Goal: Task Accomplishment & Management: Use online tool/utility

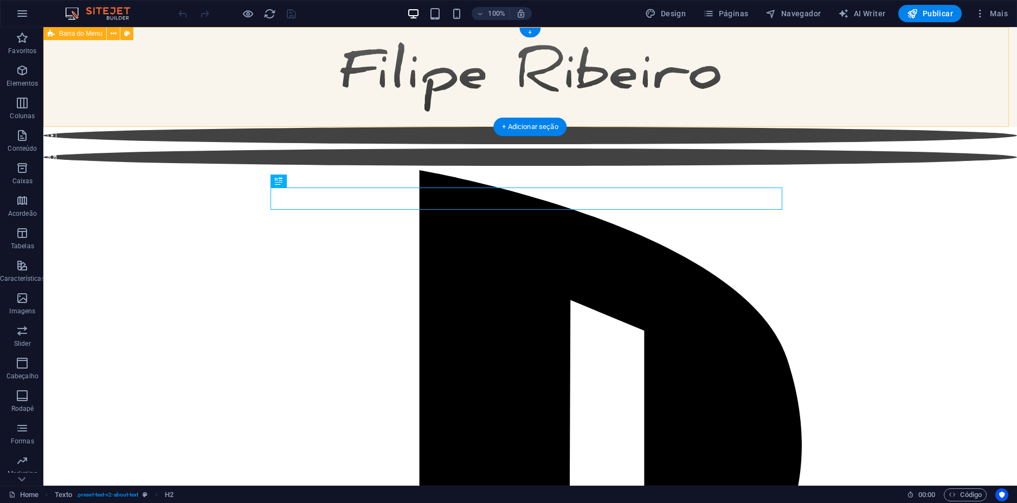
click at [161, 75] on div at bounding box center [529, 77] width 973 height 100
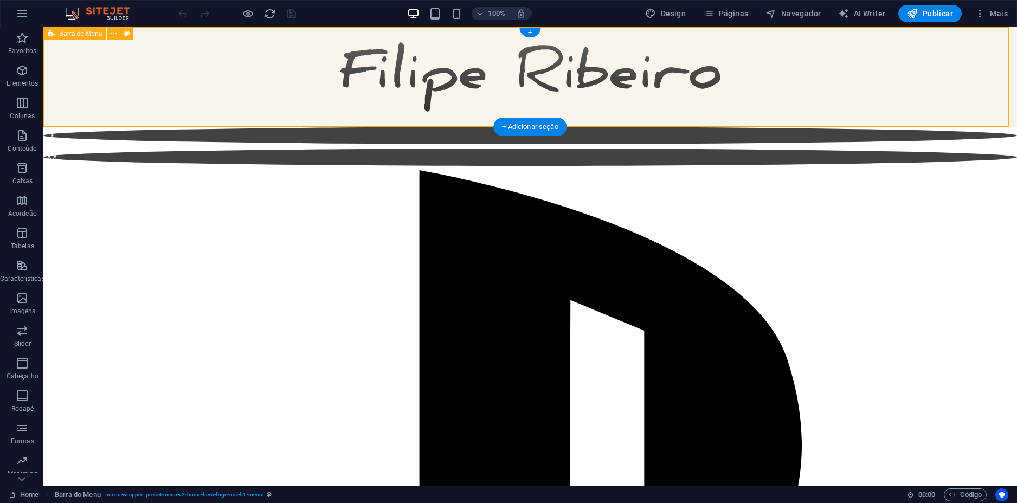
click at [134, 62] on div at bounding box center [529, 77] width 973 height 100
drag, startPoint x: 134, startPoint y: 62, endPoint x: 174, endPoint y: 103, distance: 56.7
click at [134, 62] on div at bounding box center [529, 77] width 973 height 100
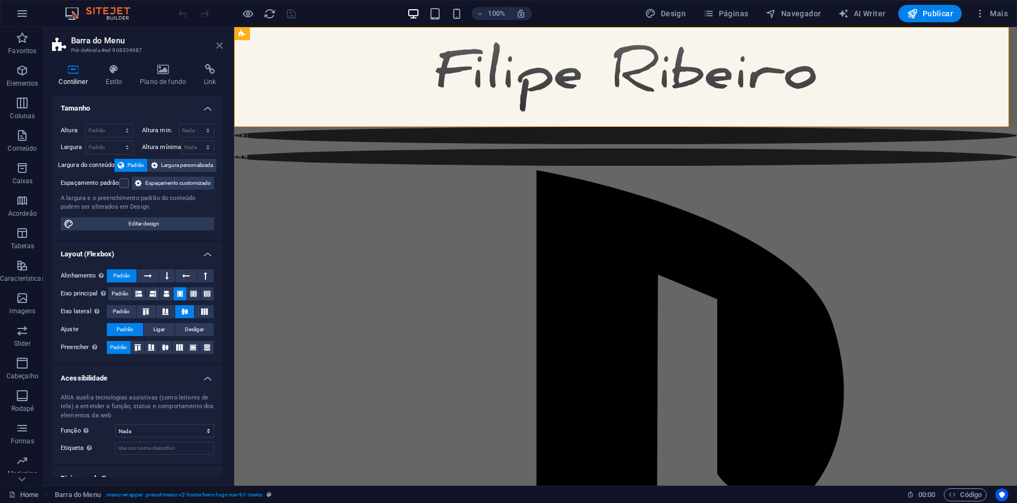
click at [217, 44] on icon at bounding box center [219, 45] width 7 height 9
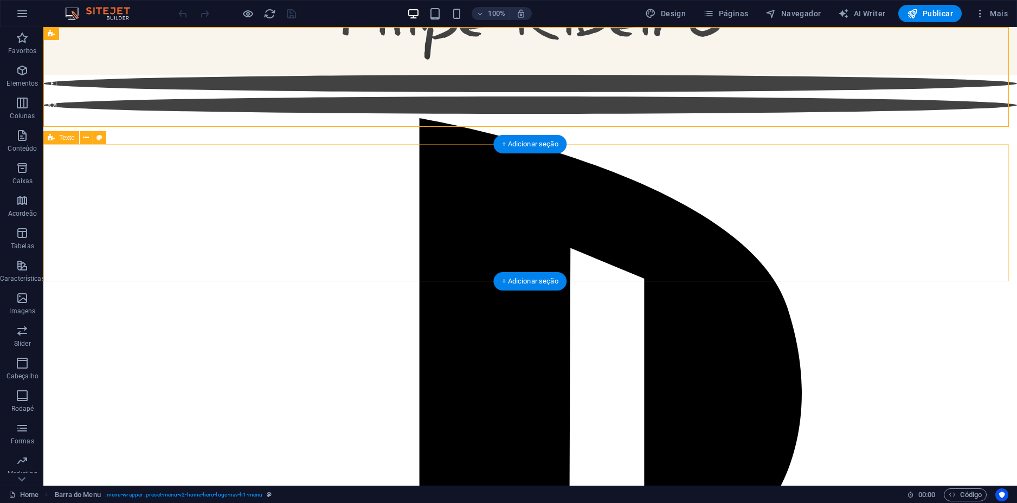
scroll to position [86, 0]
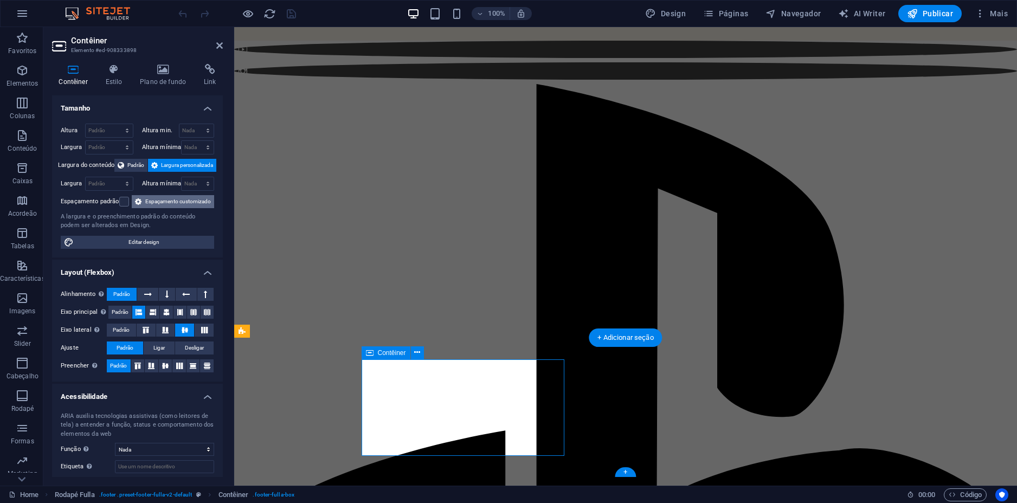
scroll to position [57, 0]
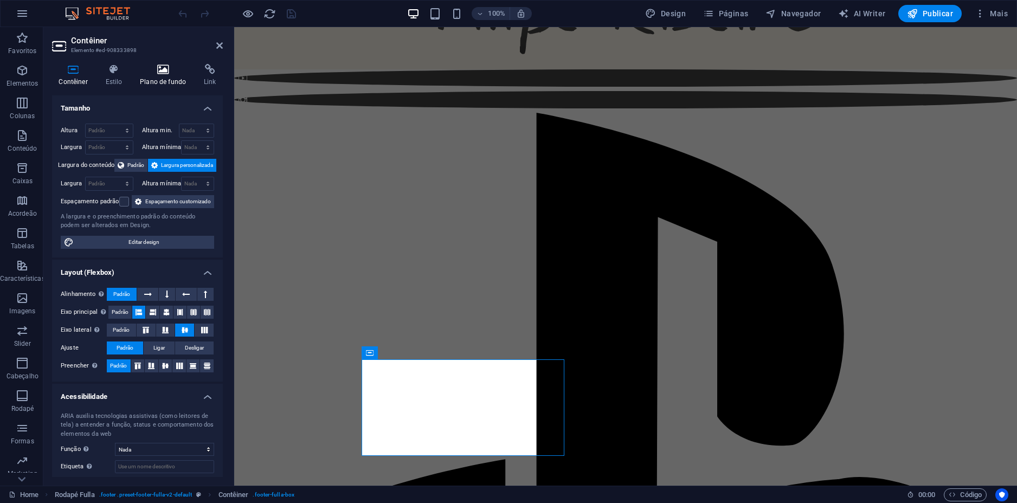
click at [165, 72] on icon at bounding box center [163, 69] width 60 height 11
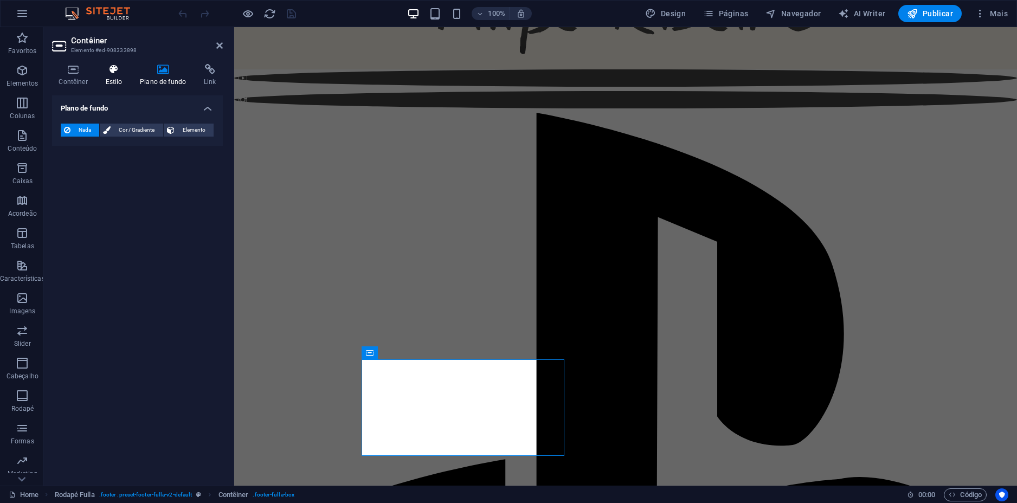
click at [114, 64] on icon at bounding box center [114, 69] width 30 height 11
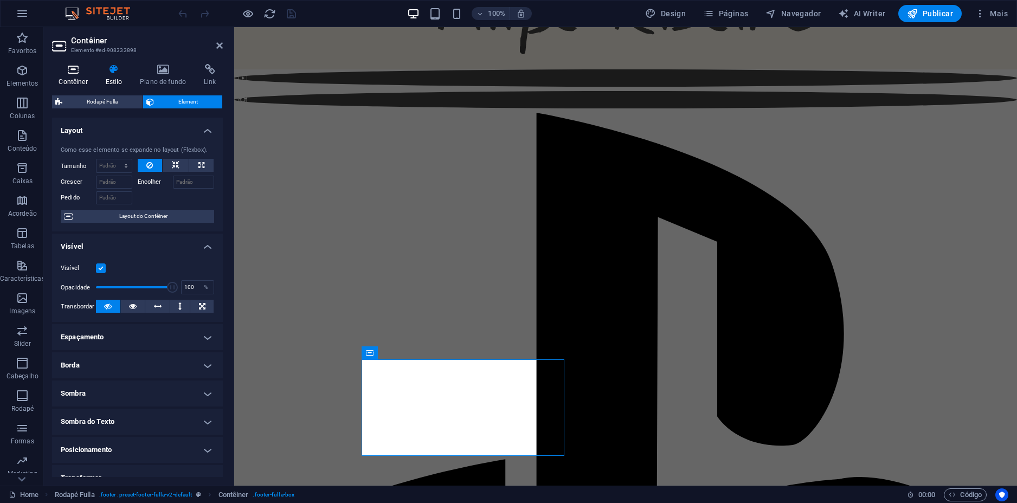
click at [69, 72] on icon at bounding box center [73, 69] width 42 height 11
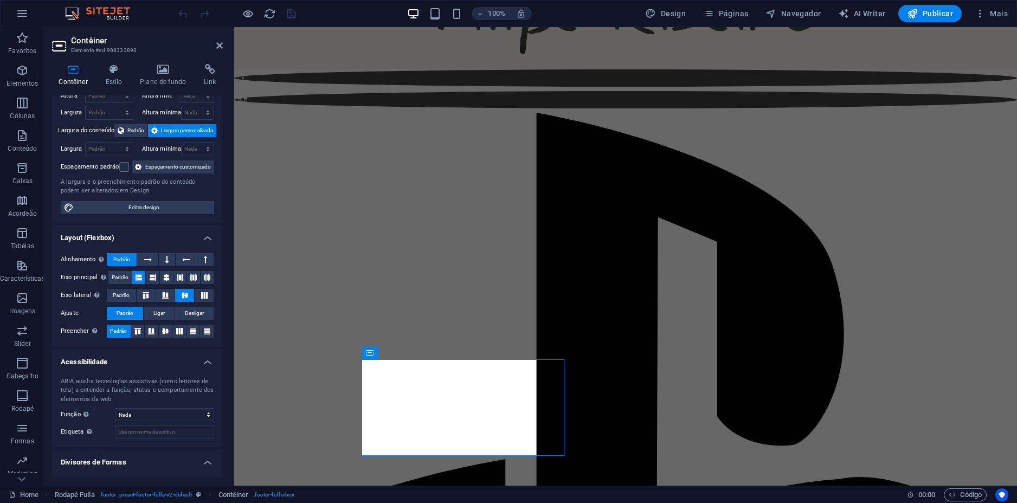
scroll to position [0, 0]
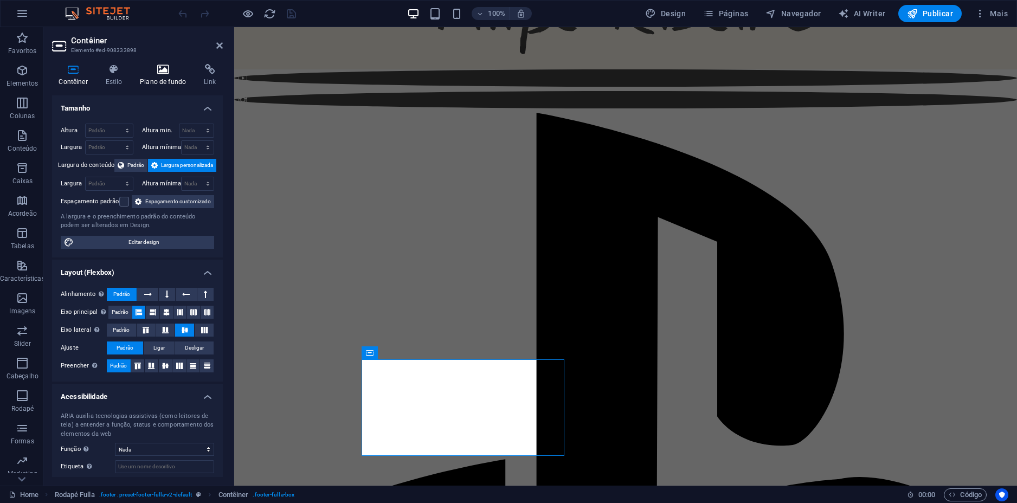
click at [160, 74] on icon at bounding box center [163, 69] width 60 height 11
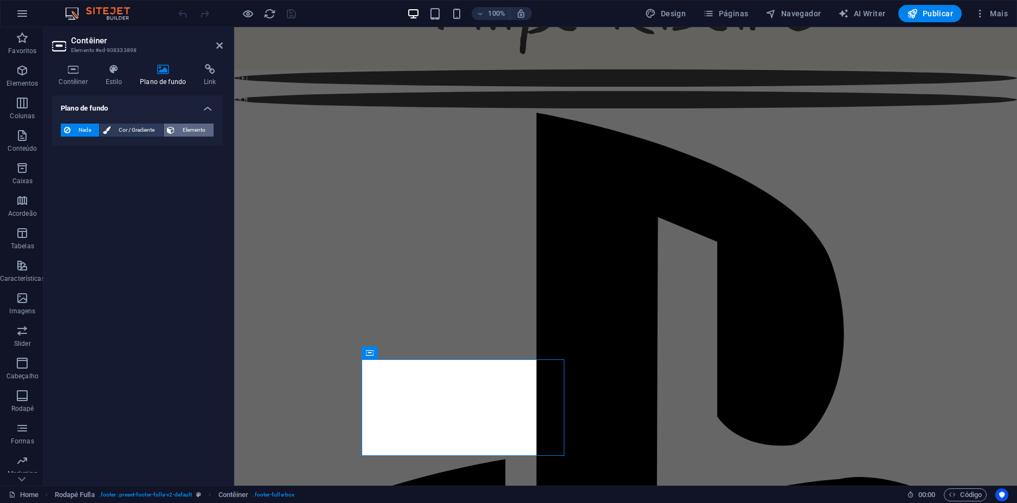
click at [186, 126] on span "Elemento" at bounding box center [194, 130] width 33 height 13
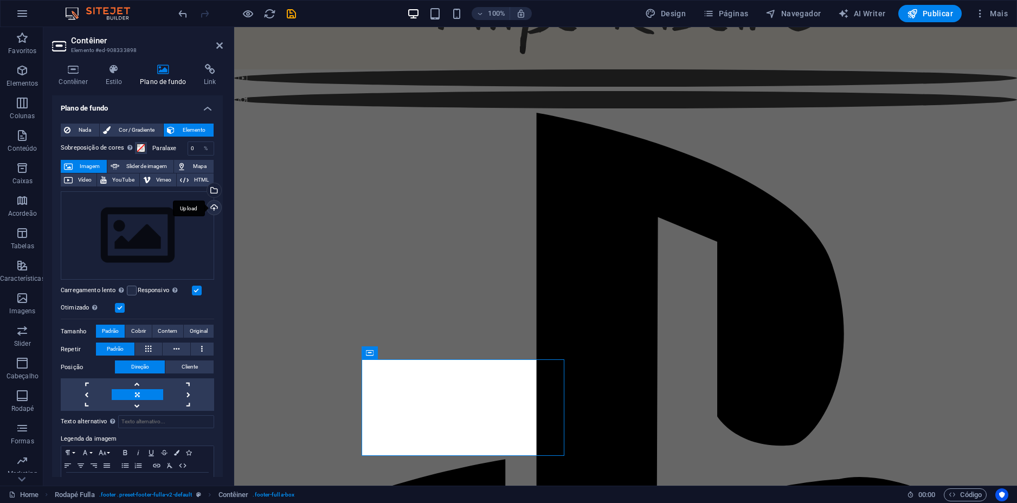
click at [211, 207] on div "Upload" at bounding box center [213, 209] width 16 height 16
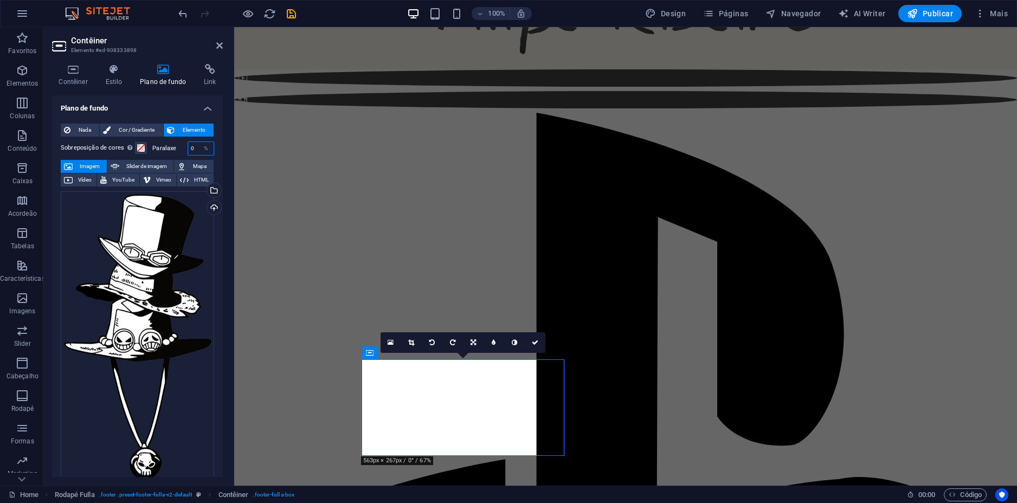
click at [193, 146] on input "0" at bounding box center [200, 148] width 25 height 13
drag, startPoint x: 193, startPoint y: 146, endPoint x: 185, endPoint y: 146, distance: 7.6
click at [185, 146] on div "Paralaxe 0 %" at bounding box center [183, 148] width 62 height 14
drag, startPoint x: 197, startPoint y: 148, endPoint x: 188, endPoint y: 149, distance: 9.3
click at [188, 149] on div "50 %" at bounding box center [201, 148] width 27 height 14
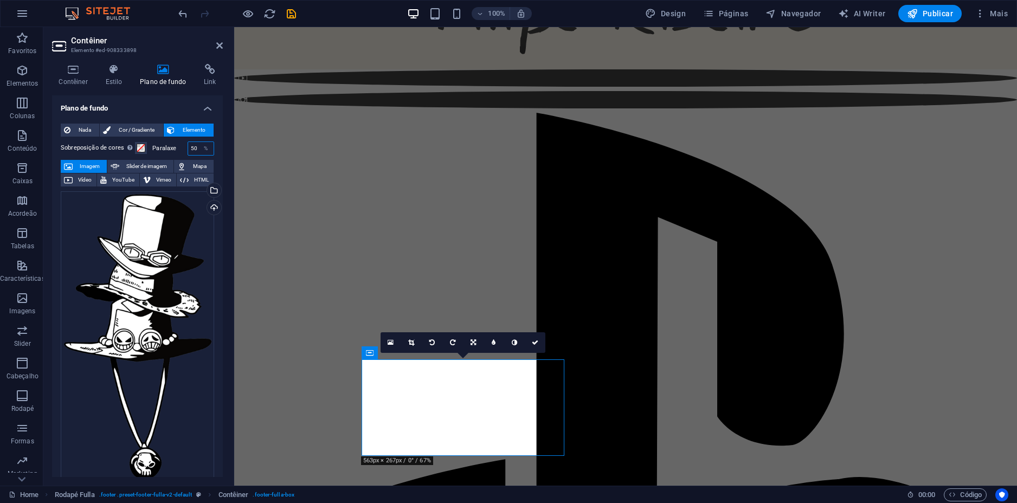
drag, startPoint x: 192, startPoint y: 149, endPoint x: 185, endPoint y: 149, distance: 6.5
click at [185, 149] on div "Paralaxe 50 %" at bounding box center [183, 148] width 62 height 14
type input "00"
drag, startPoint x: 219, startPoint y: 235, endPoint x: 223, endPoint y: 272, distance: 36.5
click at [223, 272] on div "Contêiner Estilo Plano de fundo Link Tamanho Altura Padrão px rem % vh vw Altur…" at bounding box center [137, 270] width 188 height 430
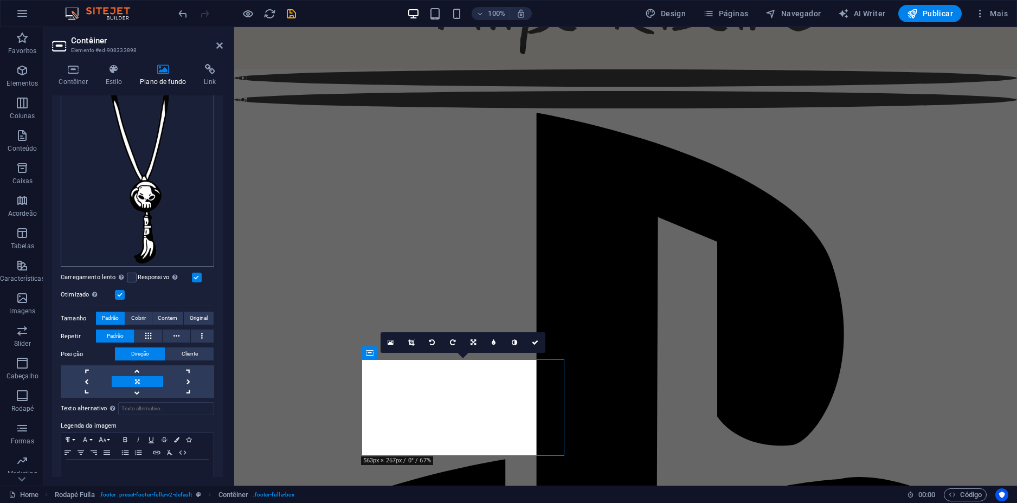
scroll to position [271, 0]
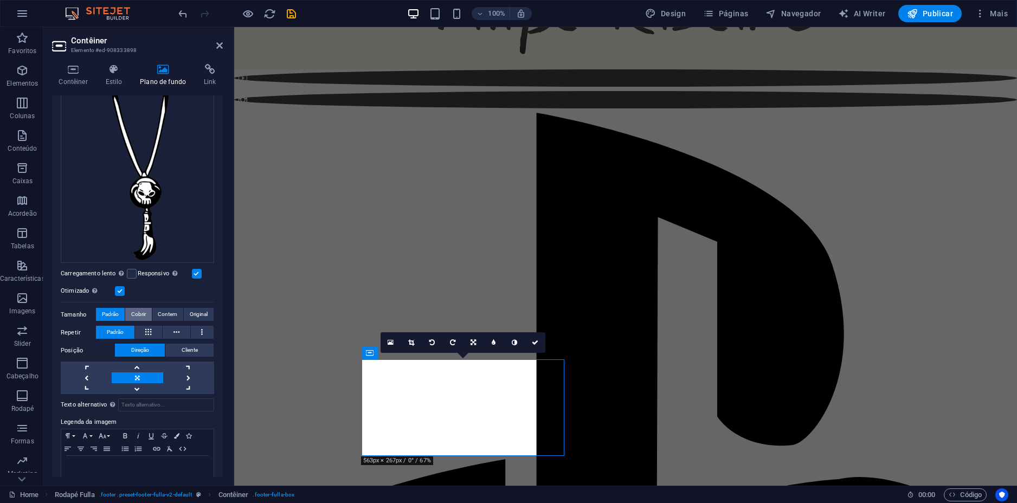
click at [135, 308] on span "Cobrir" at bounding box center [138, 314] width 15 height 13
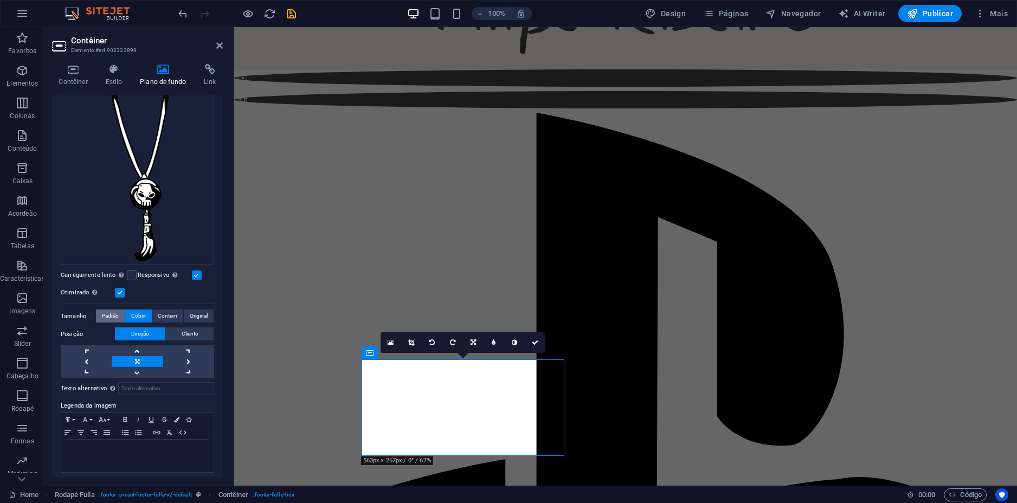
click at [102, 309] on span "Padrão" at bounding box center [110, 315] width 17 height 13
click at [108, 309] on span "Padrão" at bounding box center [110, 315] width 17 height 13
click at [134, 309] on span "Cobrir" at bounding box center [138, 315] width 15 height 13
click at [159, 309] on span "Contem" at bounding box center [168, 315] width 20 height 13
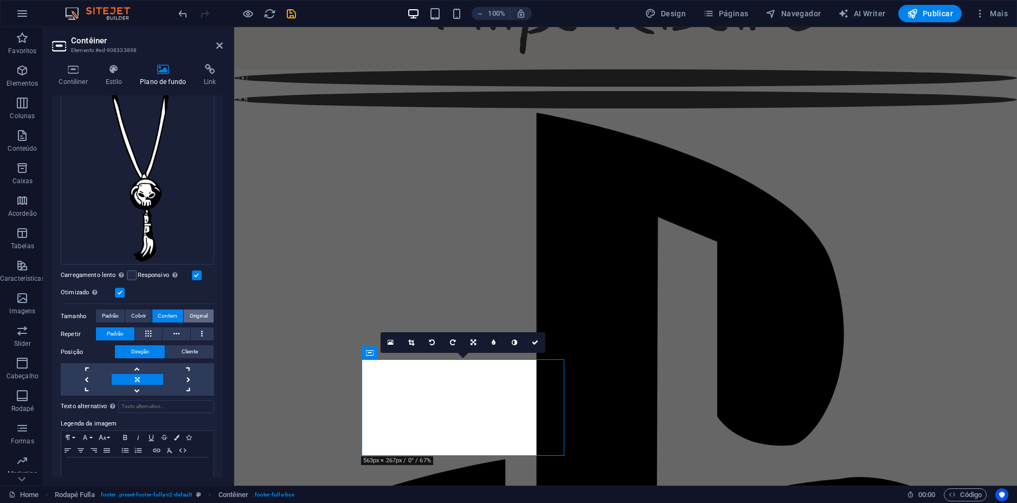
click at [192, 309] on span "Original" at bounding box center [199, 315] width 18 height 13
click at [103, 309] on span "Padrão" at bounding box center [110, 315] width 17 height 13
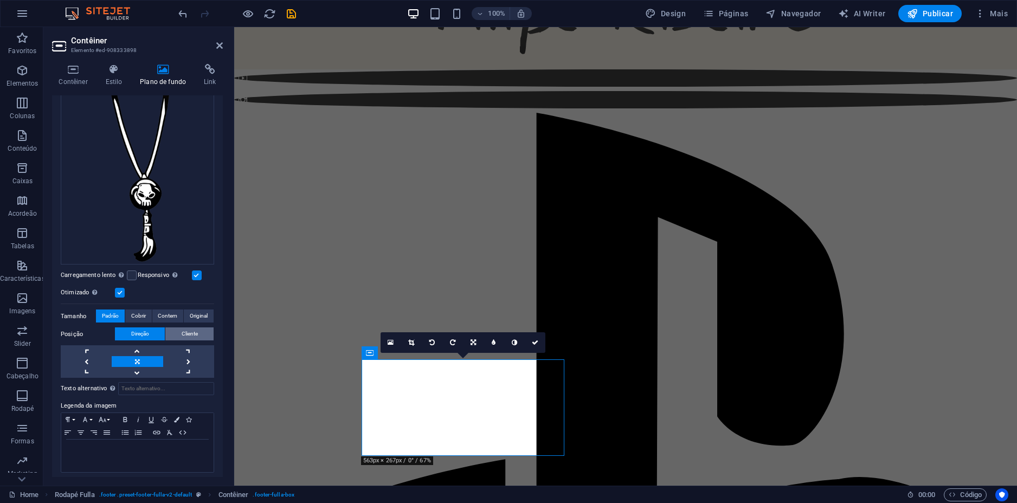
click at [186, 327] on span "Cliente" at bounding box center [190, 333] width 16 height 13
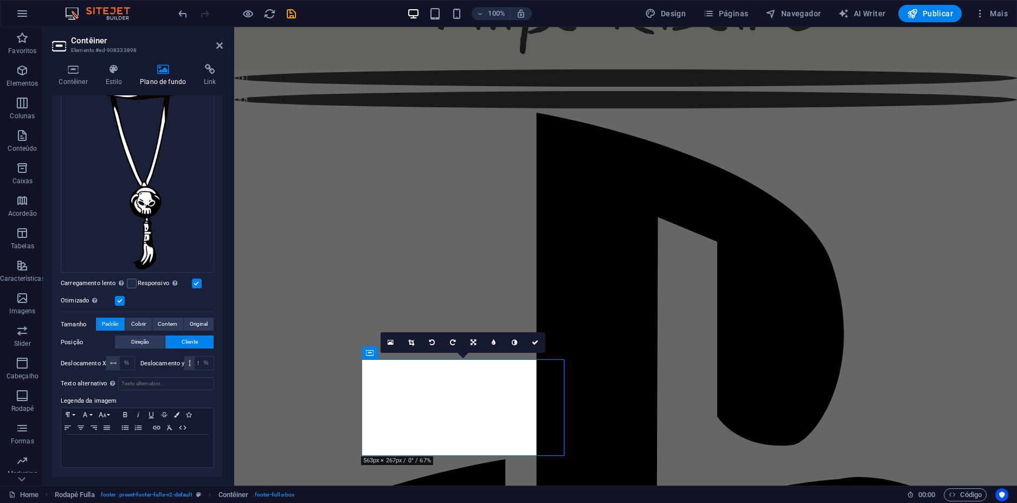
scroll to position [256, 0]
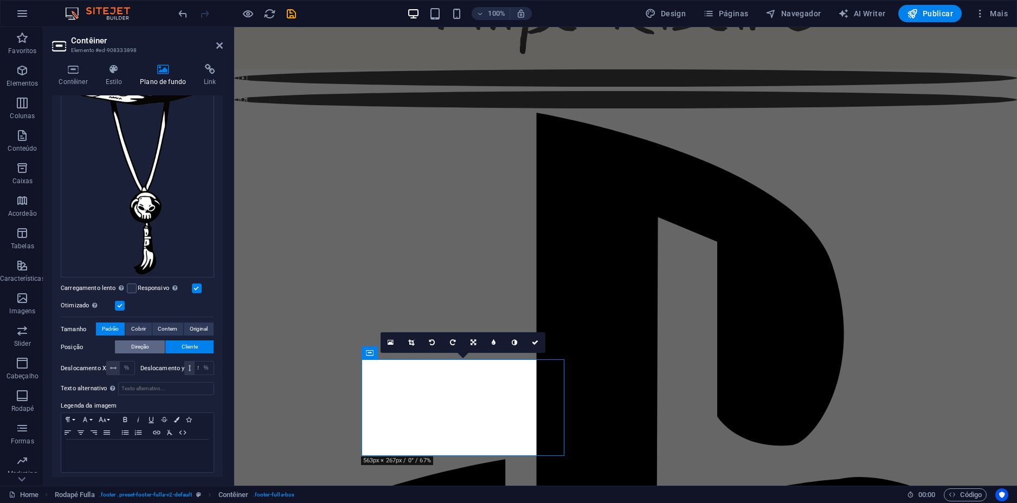
click at [139, 340] on span "Direção" at bounding box center [140, 346] width 18 height 13
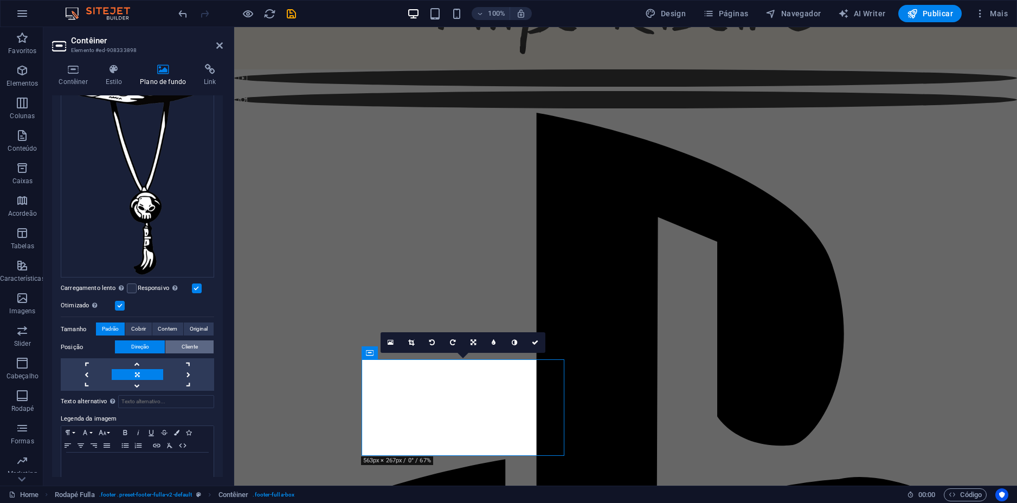
click at [177, 340] on button "Cliente" at bounding box center [189, 346] width 48 height 13
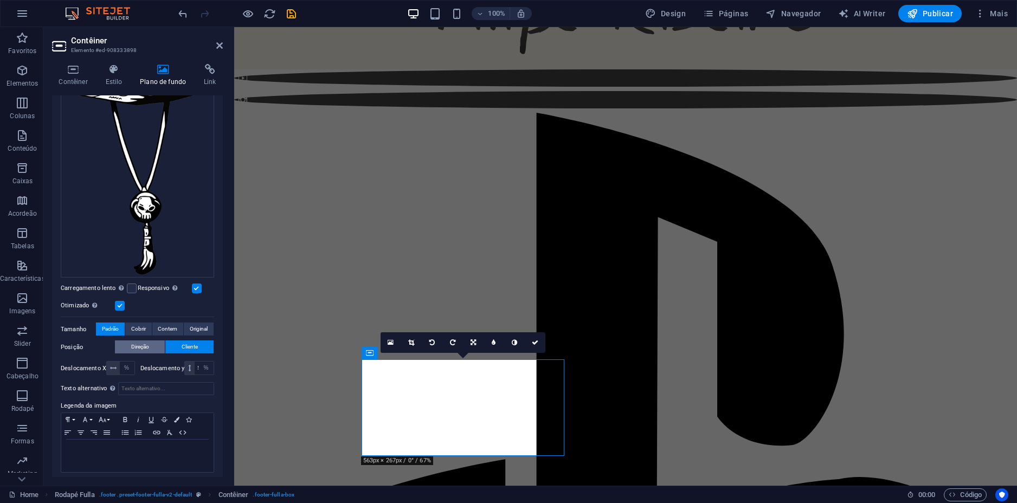
click at [120, 340] on button "Direção" at bounding box center [140, 346] width 50 height 13
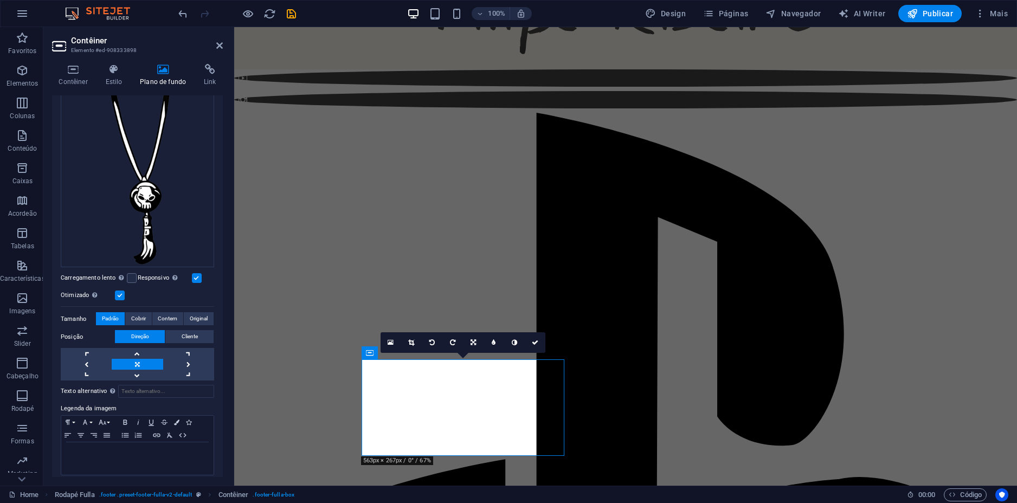
scroll to position [269, 0]
click at [104, 311] on span "Padrão" at bounding box center [110, 315] width 17 height 13
click at [69, 310] on label "Tamanho" at bounding box center [78, 316] width 35 height 13
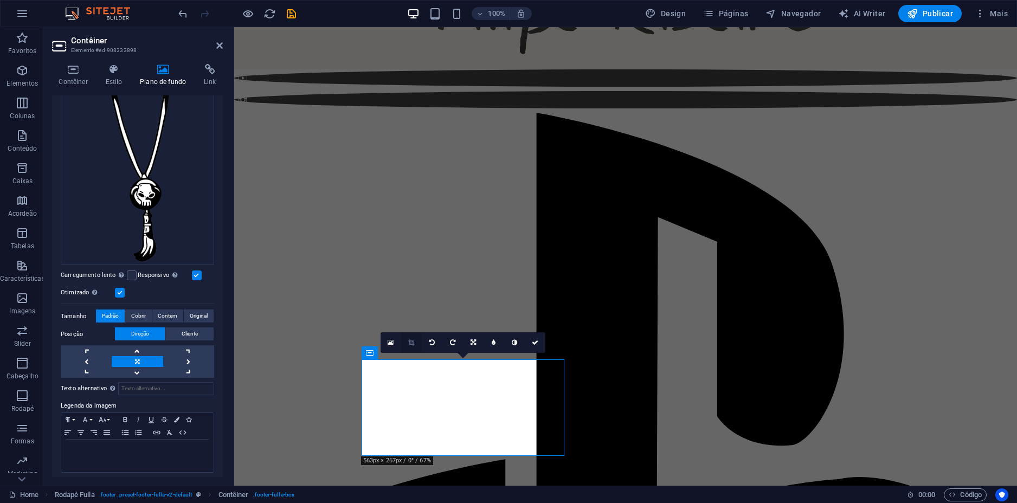
click at [407, 341] on link at bounding box center [411, 342] width 21 height 21
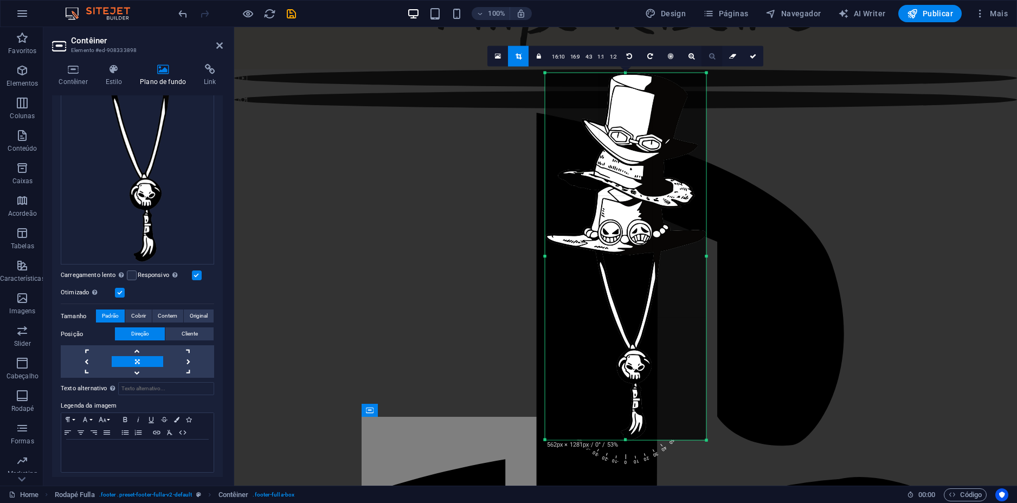
click at [712, 56] on icon at bounding box center [712, 56] width 6 height 7
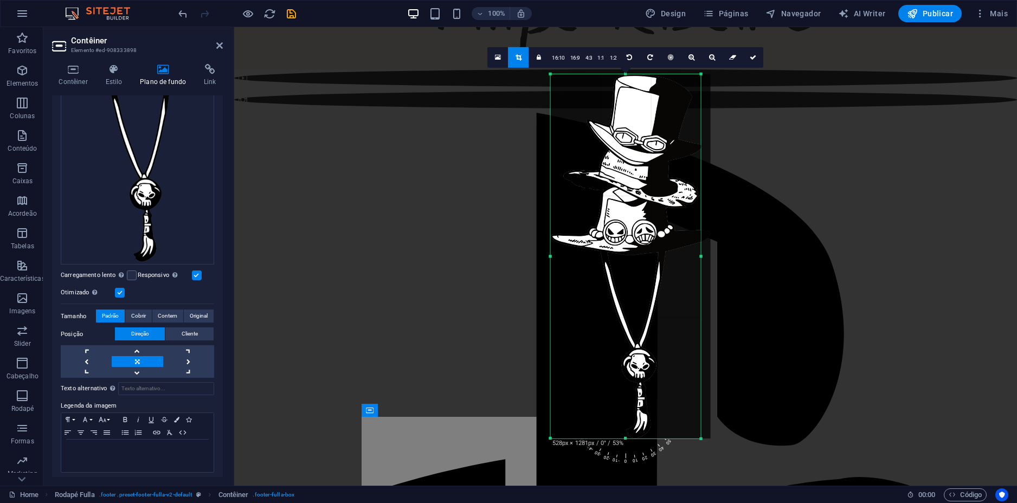
scroll to position [86, 0]
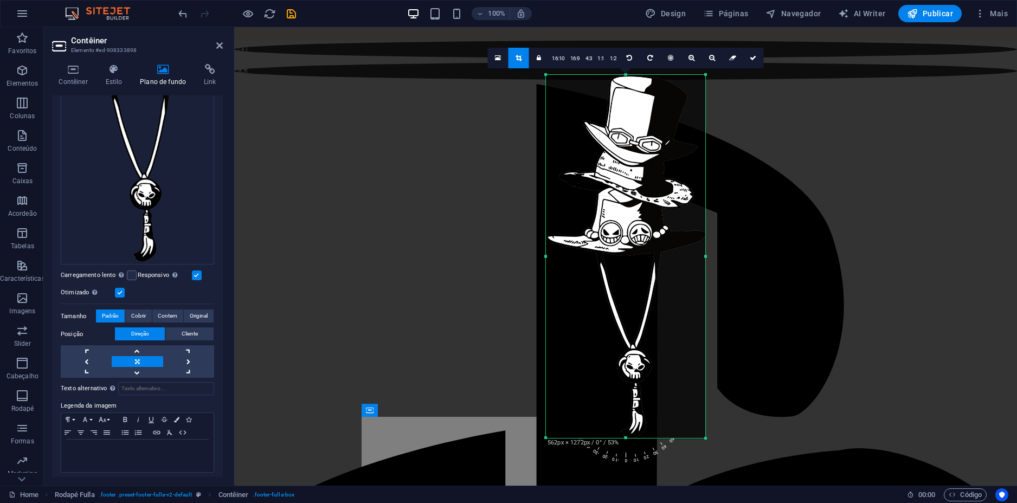
drag, startPoint x: 706, startPoint y: 74, endPoint x: 705, endPoint y: 188, distance: 113.8
click at [705, 188] on div "180 170 160 150 140 130 120 110 100 90 80 70 60 50 40 30 20 10 0 -10 -20 -30 -4…" at bounding box center [625, 256] width 159 height 363
click at [712, 59] on icon at bounding box center [712, 58] width 6 height 7
click at [689, 57] on icon at bounding box center [691, 58] width 6 height 7
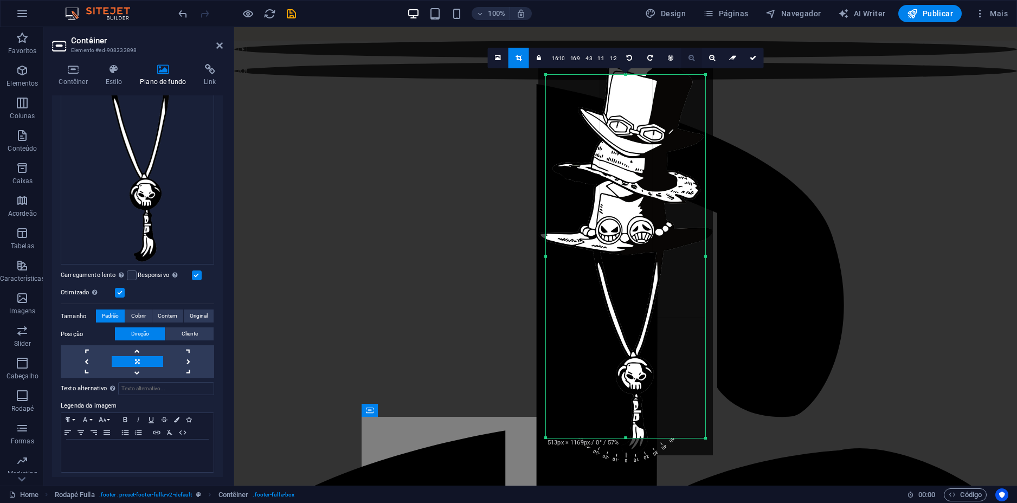
click at [689, 56] on icon at bounding box center [691, 58] width 6 height 7
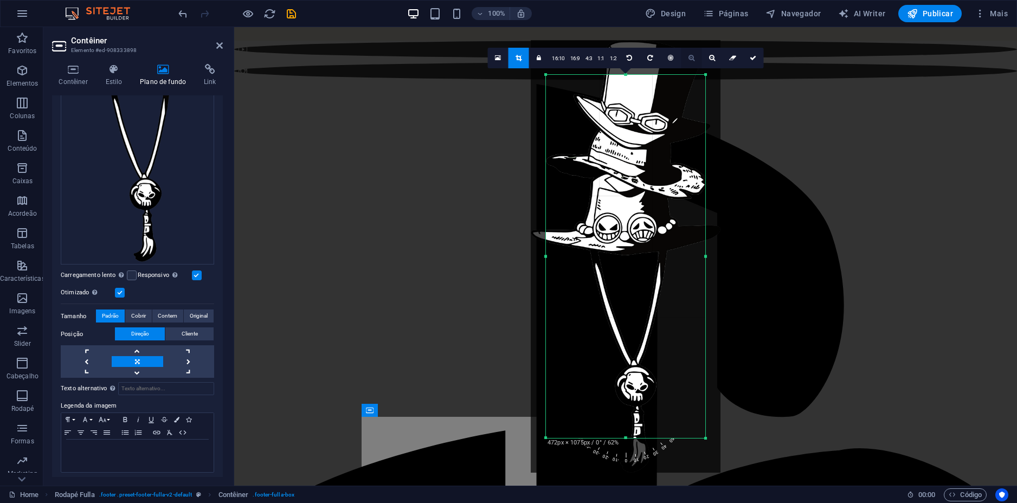
click at [689, 56] on icon at bounding box center [691, 58] width 6 height 7
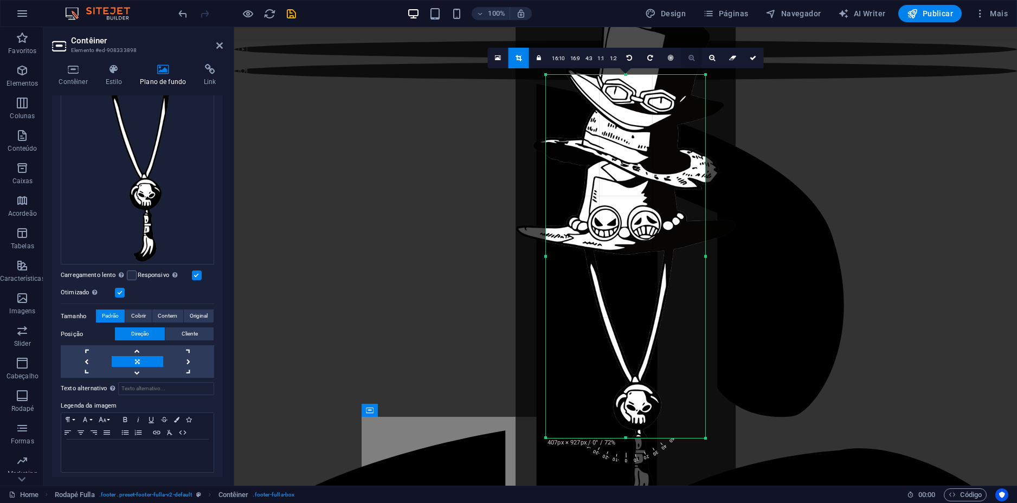
click at [689, 56] on icon at bounding box center [691, 58] width 6 height 7
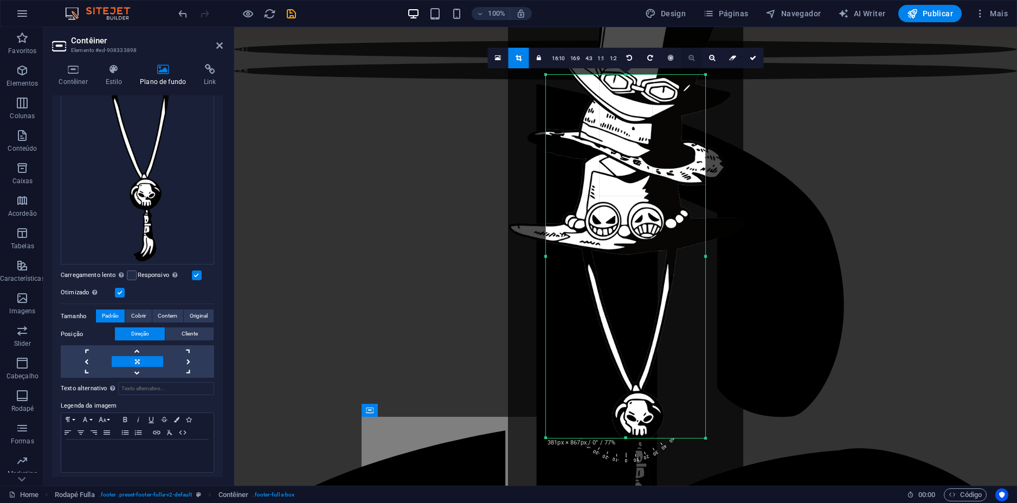
click at [689, 56] on icon at bounding box center [691, 58] width 6 height 7
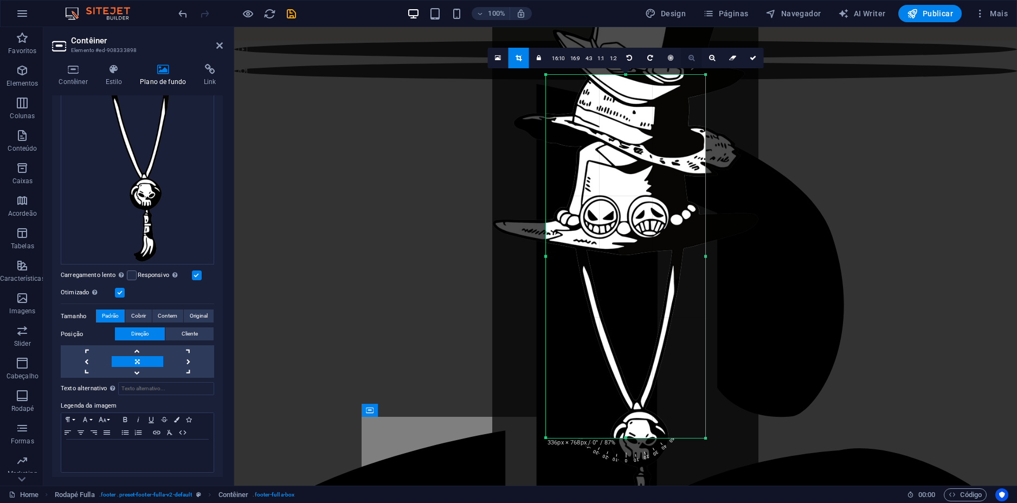
click at [689, 56] on icon at bounding box center [691, 58] width 6 height 7
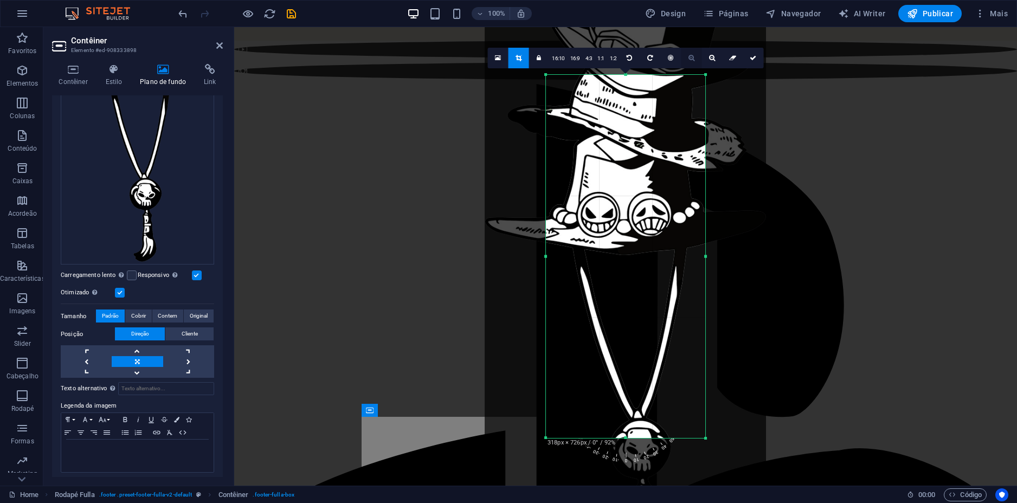
click at [689, 56] on icon at bounding box center [691, 58] width 6 height 7
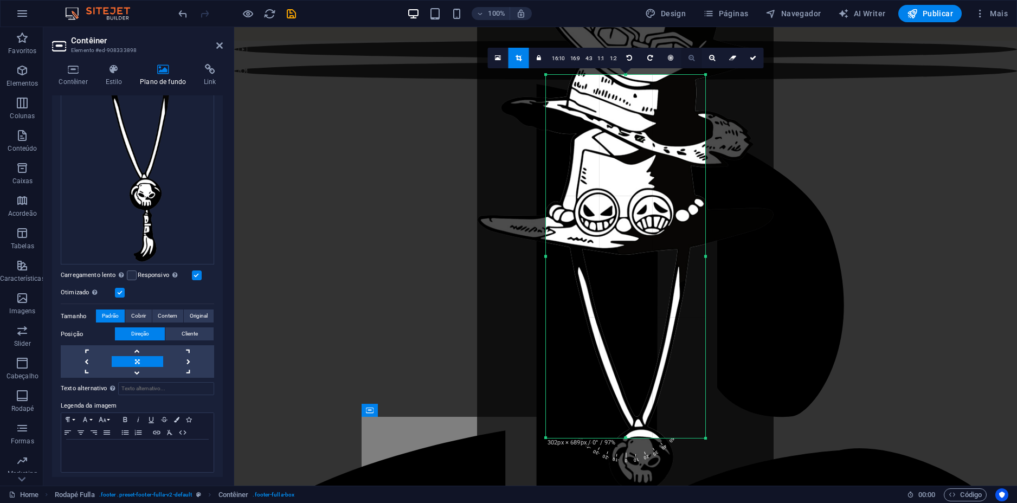
click at [689, 56] on icon at bounding box center [691, 58] width 6 height 7
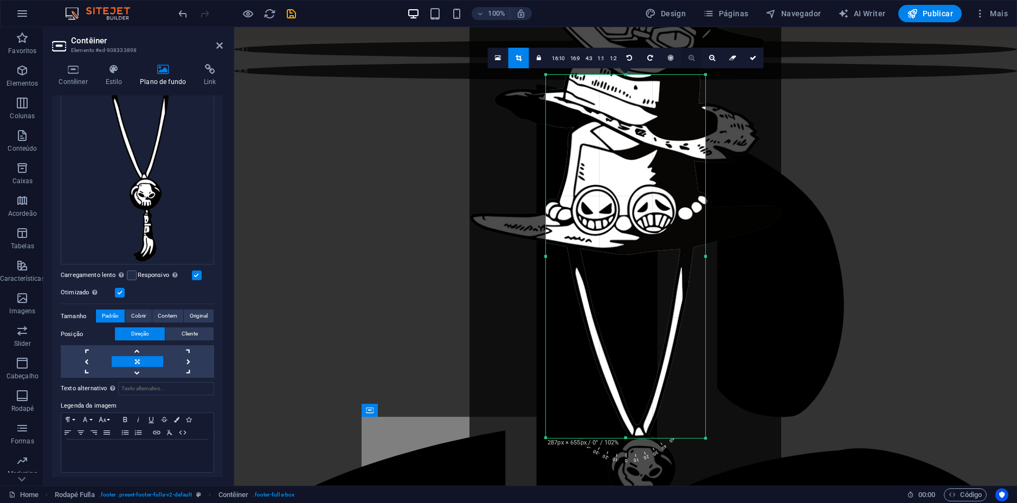
click at [689, 56] on icon at bounding box center [691, 58] width 6 height 7
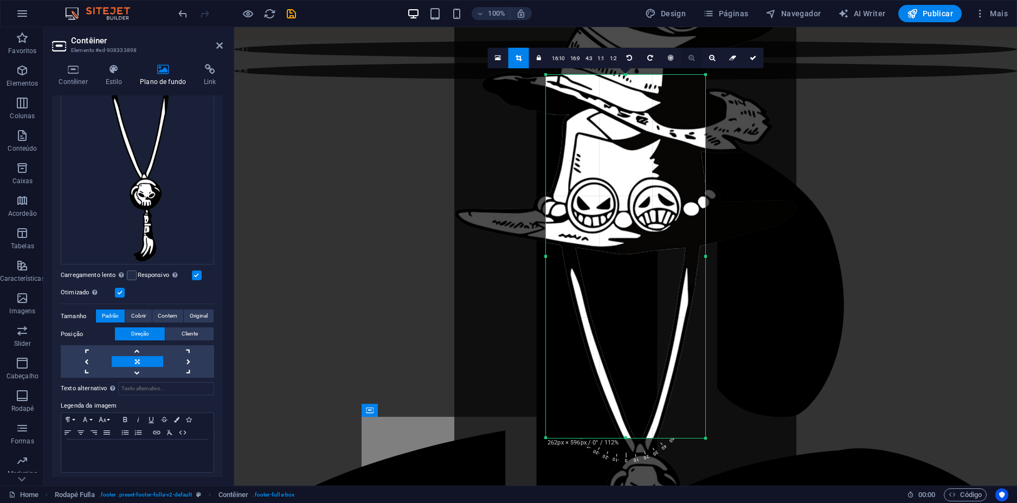
click at [689, 56] on icon at bounding box center [691, 58] width 6 height 7
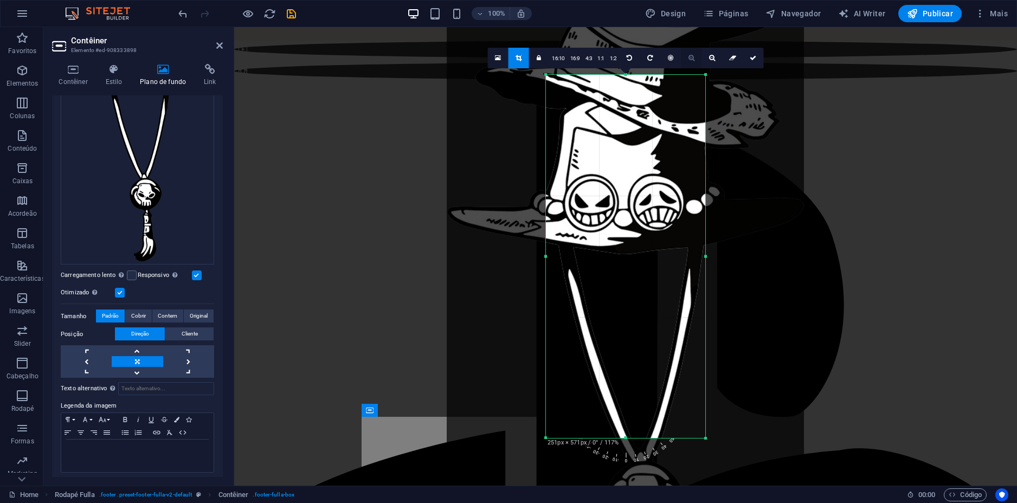
click at [689, 56] on icon at bounding box center [691, 58] width 6 height 7
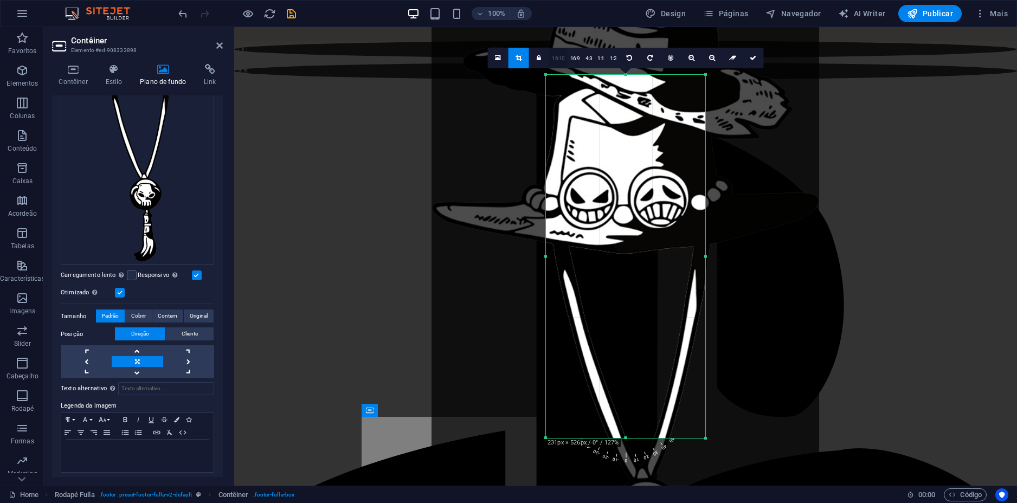
click at [559, 56] on link "16:10" at bounding box center [558, 58] width 18 height 21
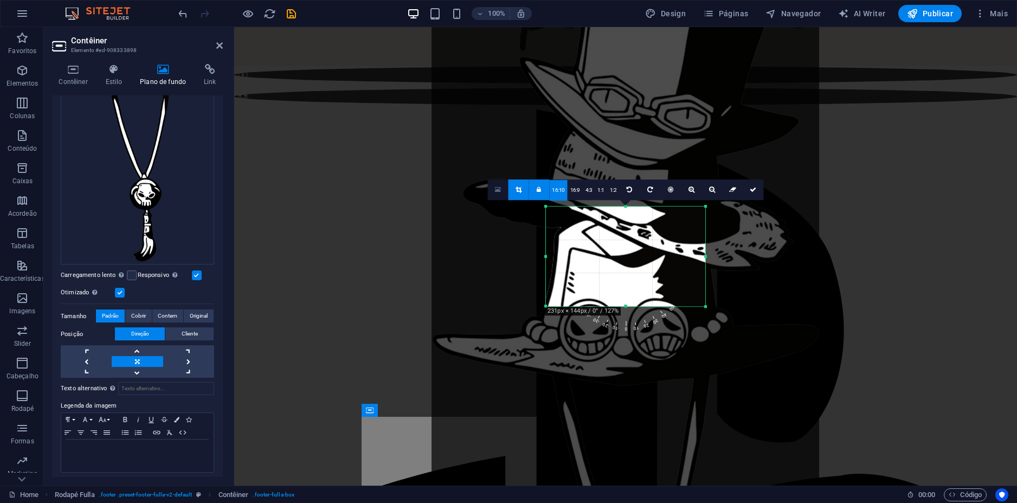
click at [499, 188] on icon at bounding box center [498, 190] width 6 height 8
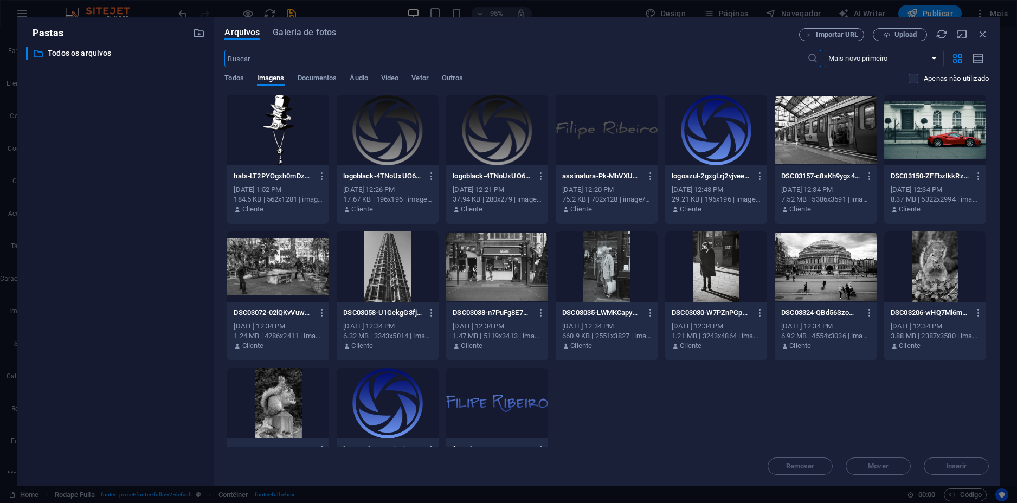
scroll to position [1, 0]
click at [983, 33] on icon "button" at bounding box center [983, 34] width 12 height 12
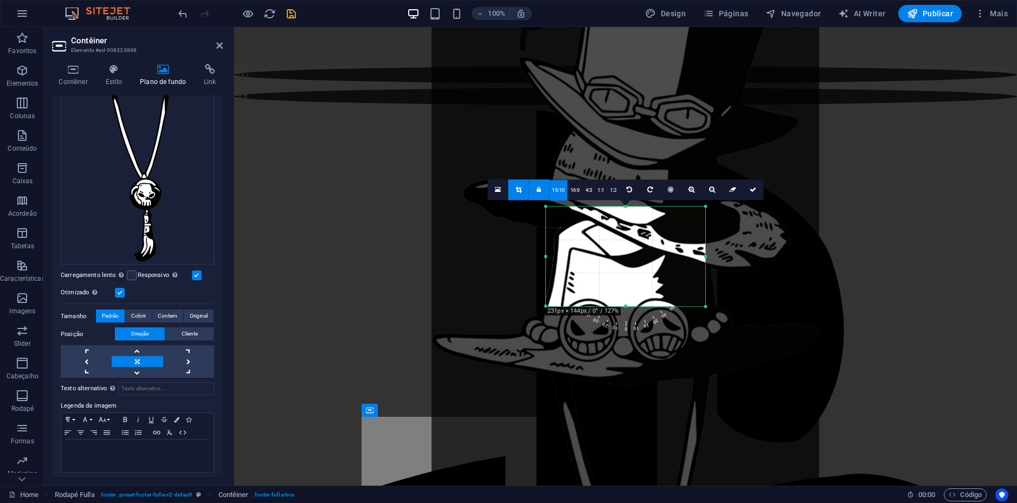
click at [382, 129] on div at bounding box center [625, 222] width 783 height 390
click at [755, 188] on icon at bounding box center [753, 189] width 7 height 7
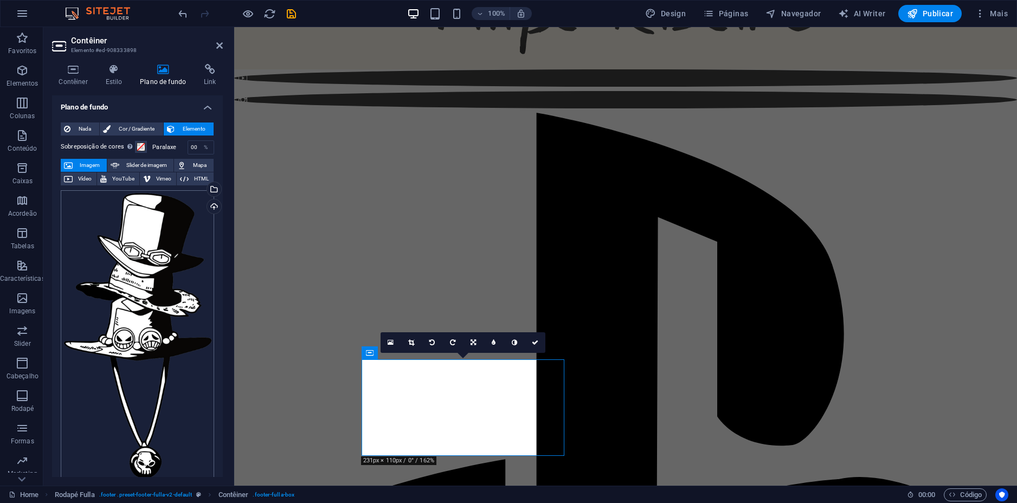
scroll to position [0, 0]
click at [86, 162] on span "Imagem" at bounding box center [90, 166] width 28 height 13
click at [128, 231] on div "Arraste os arquivos aqui, clique para escolher os arquivos ou selecione os arqu…" at bounding box center [137, 362] width 153 height 343
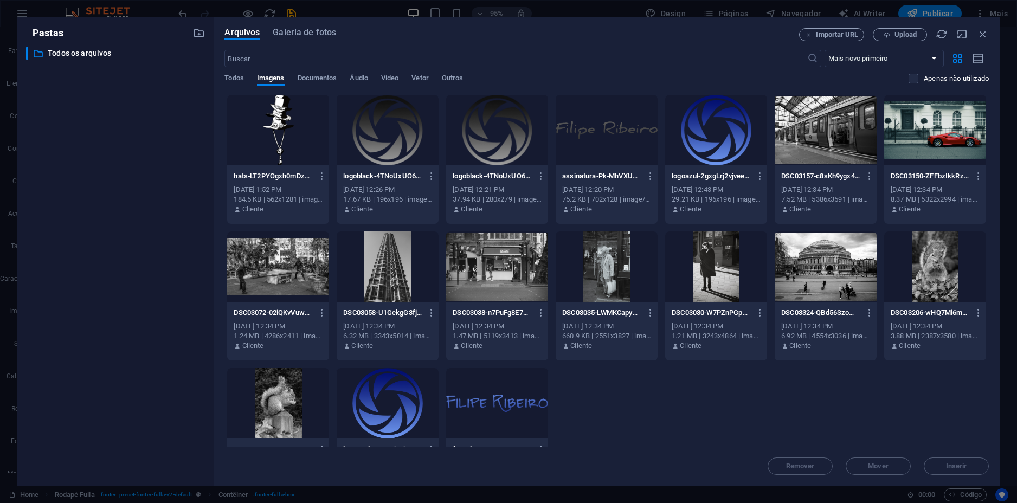
click at [289, 135] on div at bounding box center [278, 130] width 102 height 70
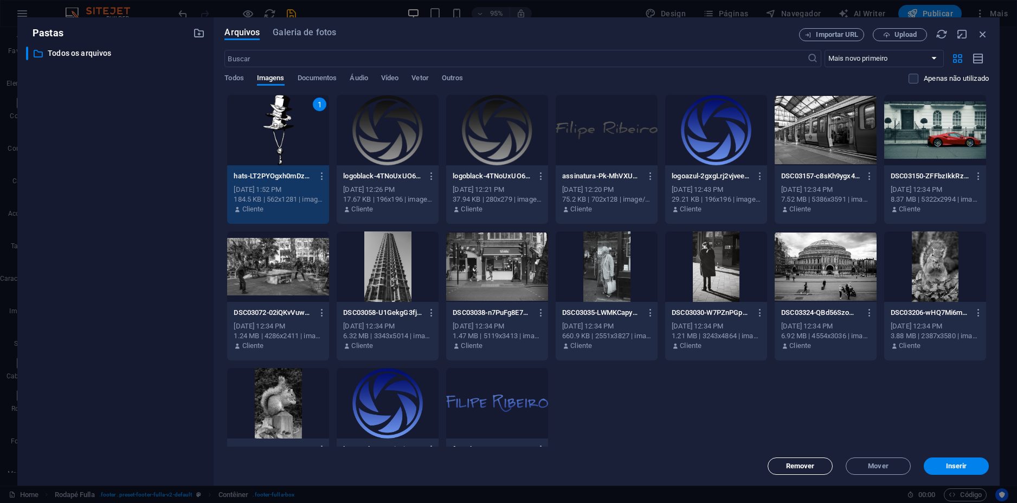
click at [802, 468] on span "Remover" at bounding box center [800, 466] width 29 height 7
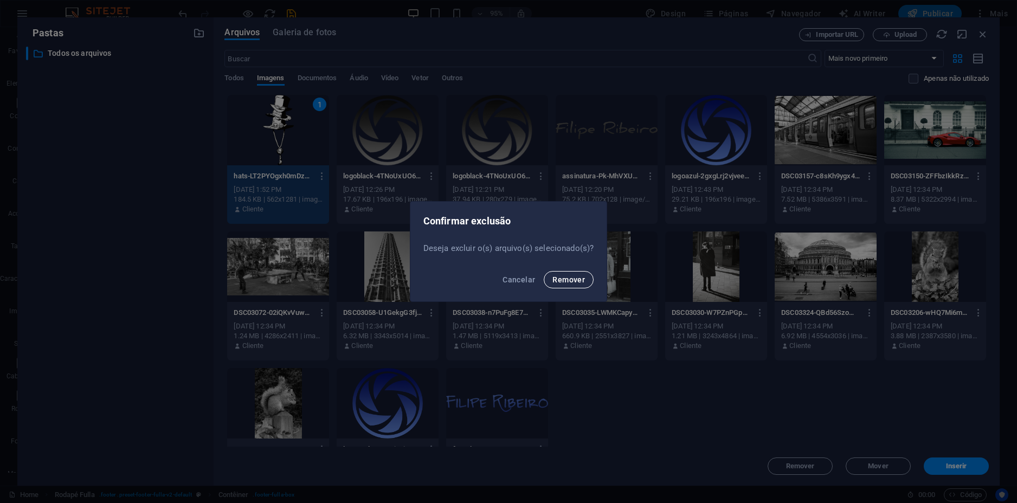
click at [564, 276] on span "Remover" at bounding box center [568, 279] width 33 height 9
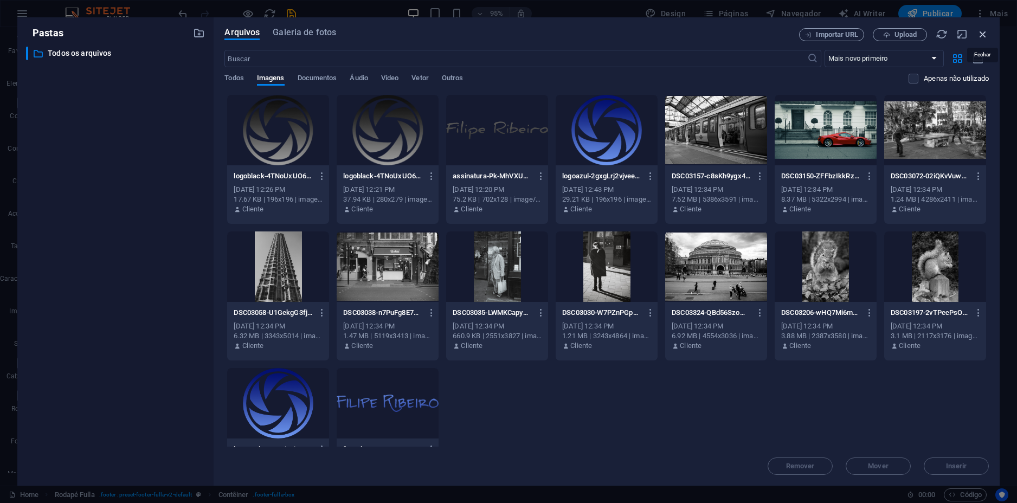
click at [981, 32] on icon "button" at bounding box center [983, 34] width 12 height 12
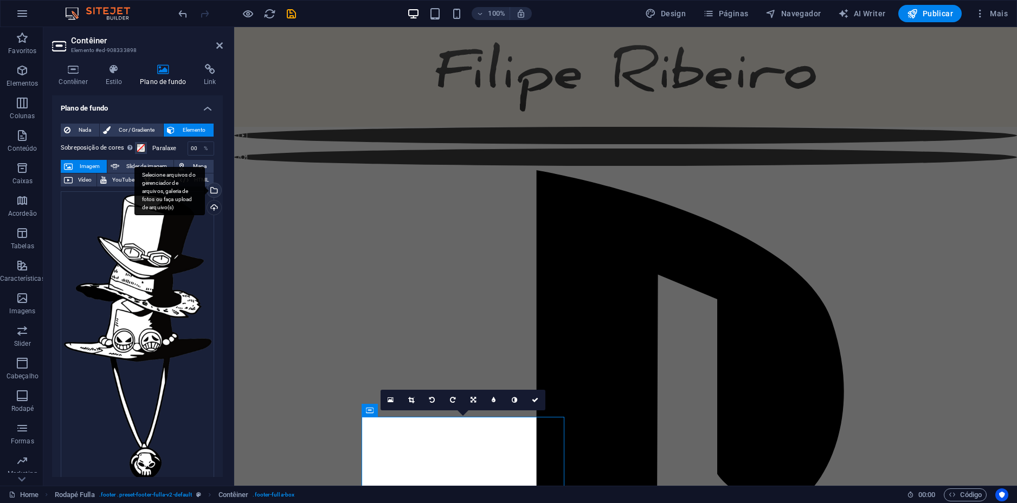
click at [212, 186] on div "Selecione arquivos do gerenciador de arquivos, galeria de fotos ou faça upload …" at bounding box center [213, 191] width 16 height 16
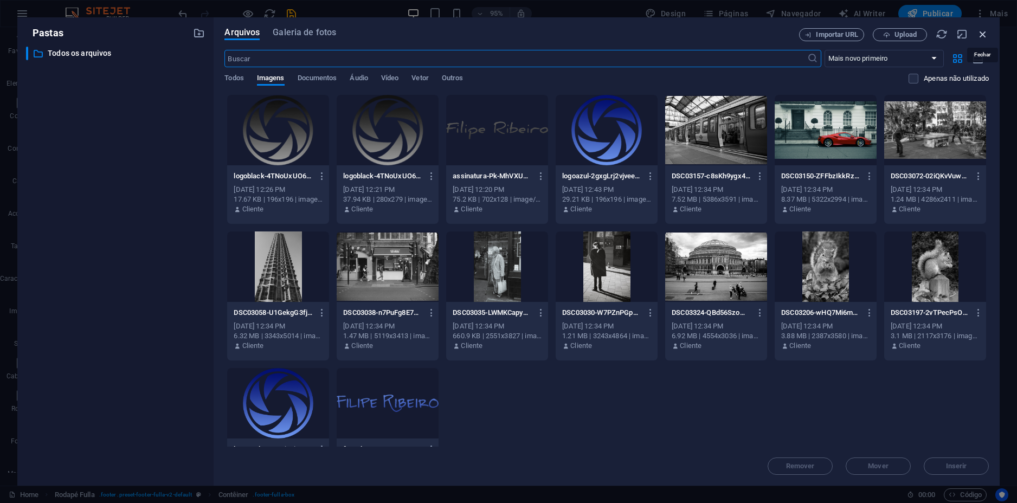
click at [982, 28] on icon "button" at bounding box center [983, 34] width 12 height 12
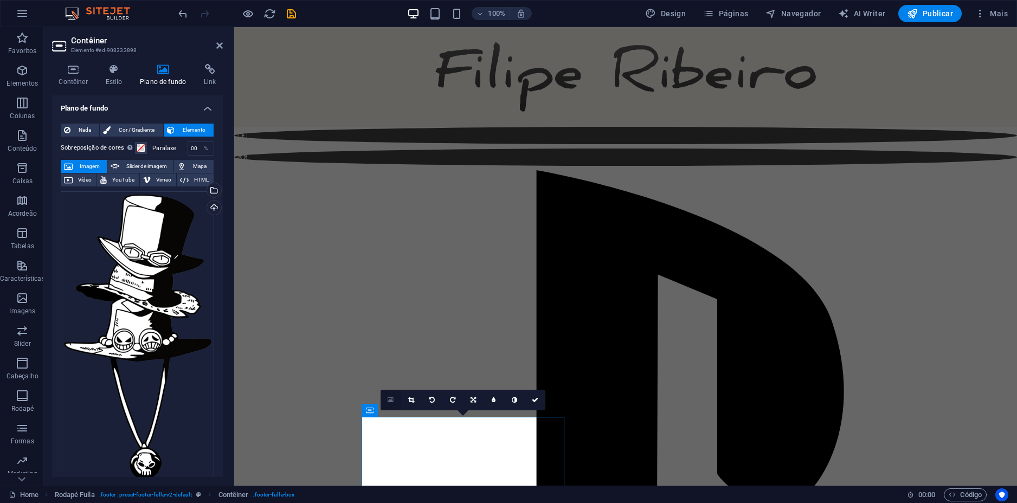
click at [391, 399] on icon at bounding box center [391, 400] width 6 height 8
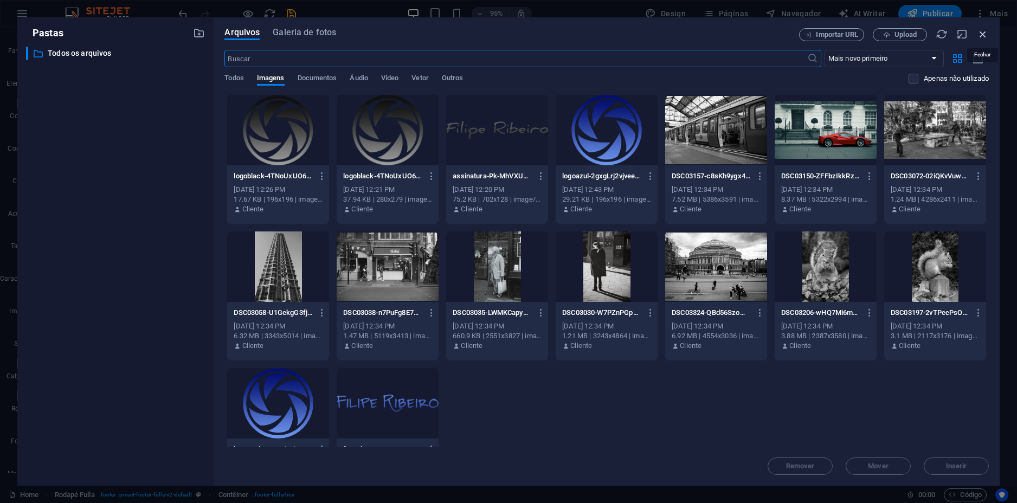
click at [982, 33] on icon "button" at bounding box center [983, 34] width 12 height 12
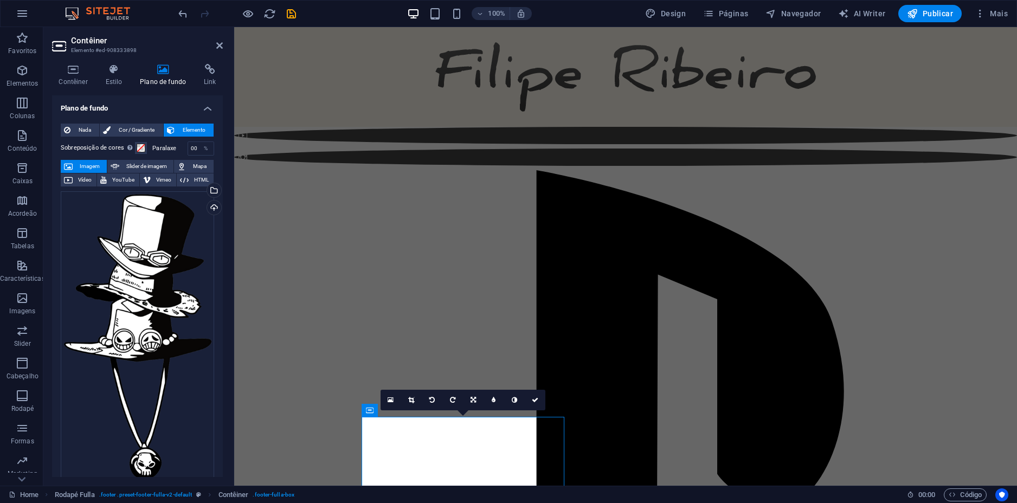
click at [203, 108] on h4 "Plano de fundo" at bounding box center [137, 105] width 171 height 20
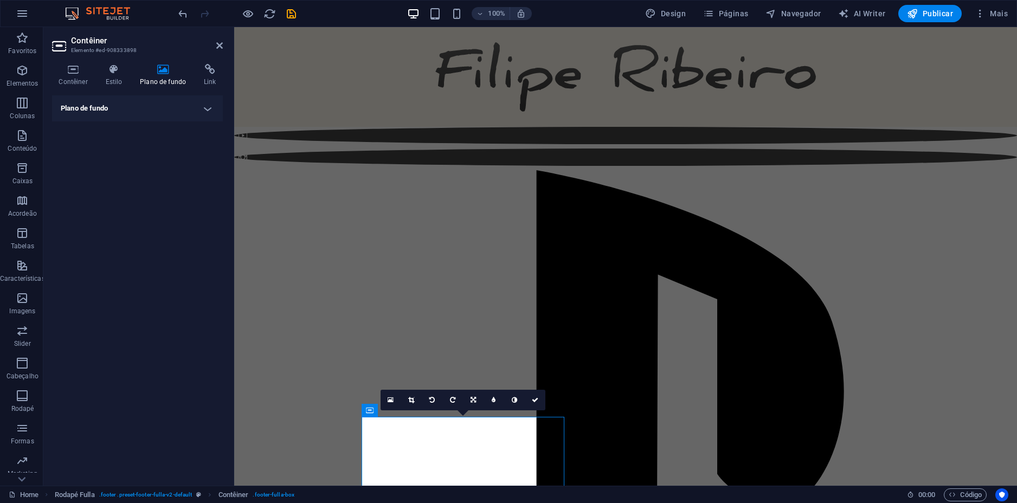
click at [203, 108] on h4 "Plano de fundo" at bounding box center [137, 108] width 171 height 26
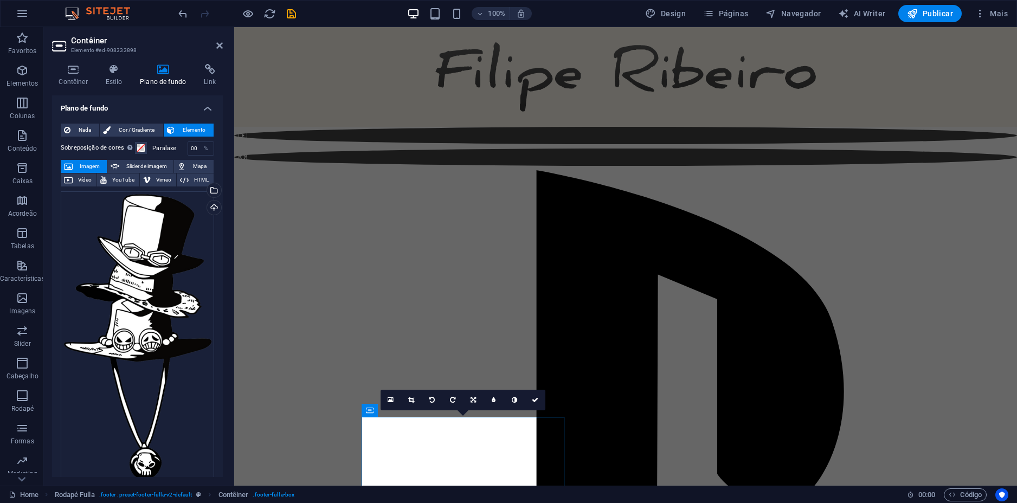
click at [163, 82] on h4 "Plano de fundo" at bounding box center [165, 75] width 64 height 23
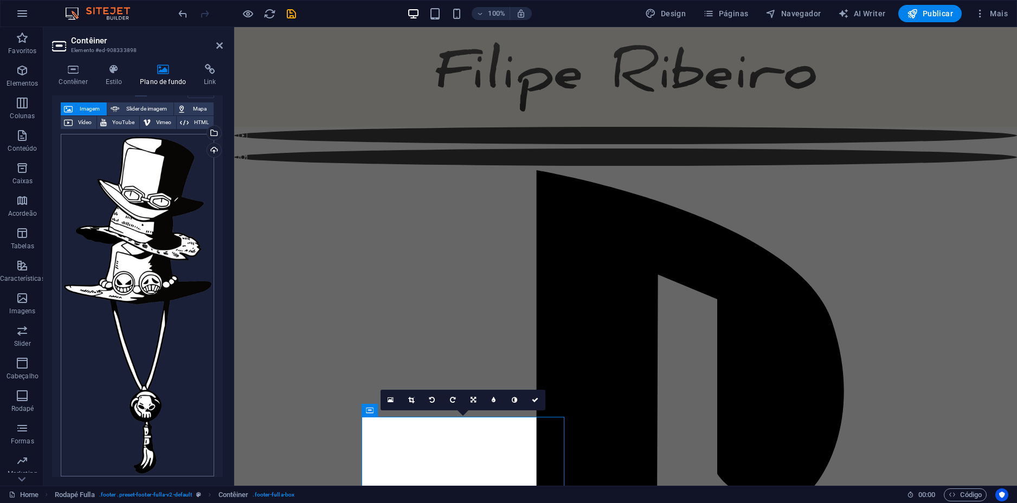
scroll to position [163, 0]
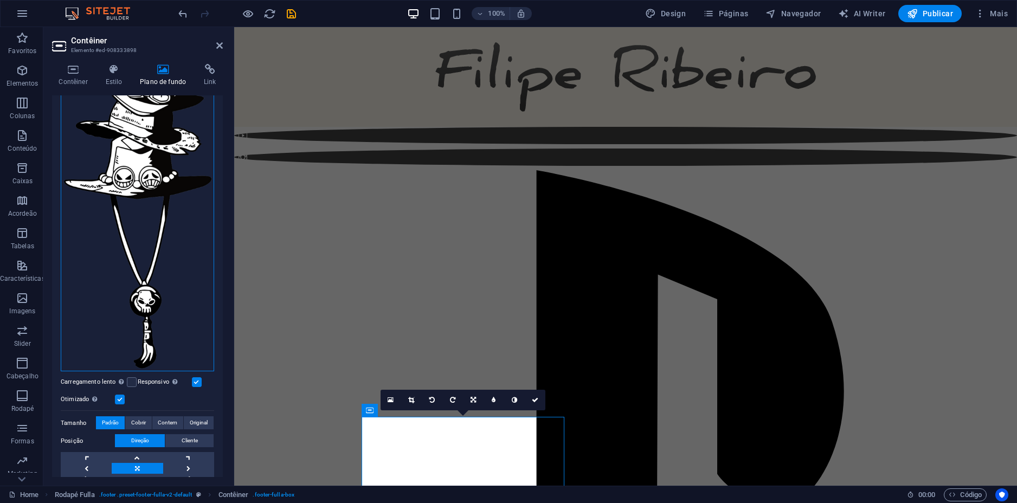
click at [111, 262] on div "Arraste os arquivos aqui, clique para escolher os arquivos ou selecione os arqu…" at bounding box center [137, 200] width 153 height 343
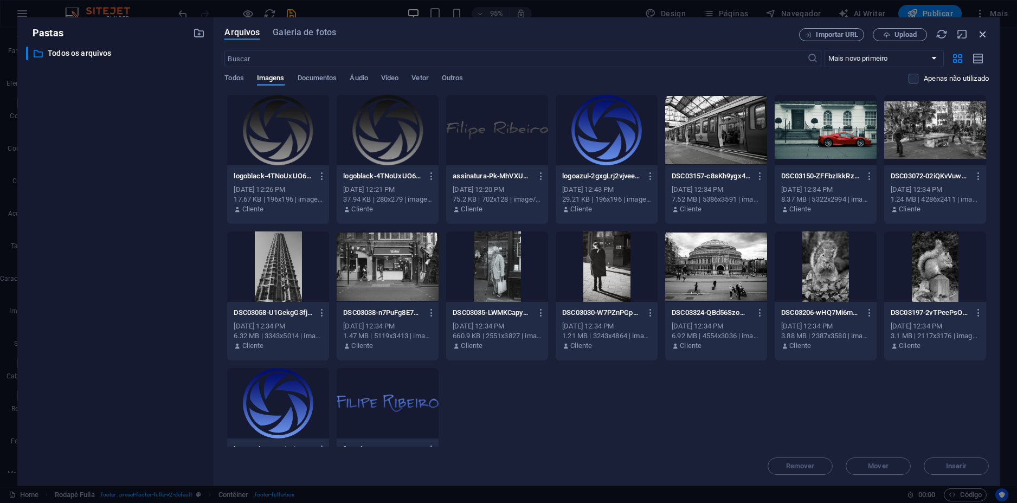
drag, startPoint x: 111, startPoint y: 262, endPoint x: 985, endPoint y: 32, distance: 903.9
click at [985, 32] on icon "button" at bounding box center [983, 34] width 12 height 12
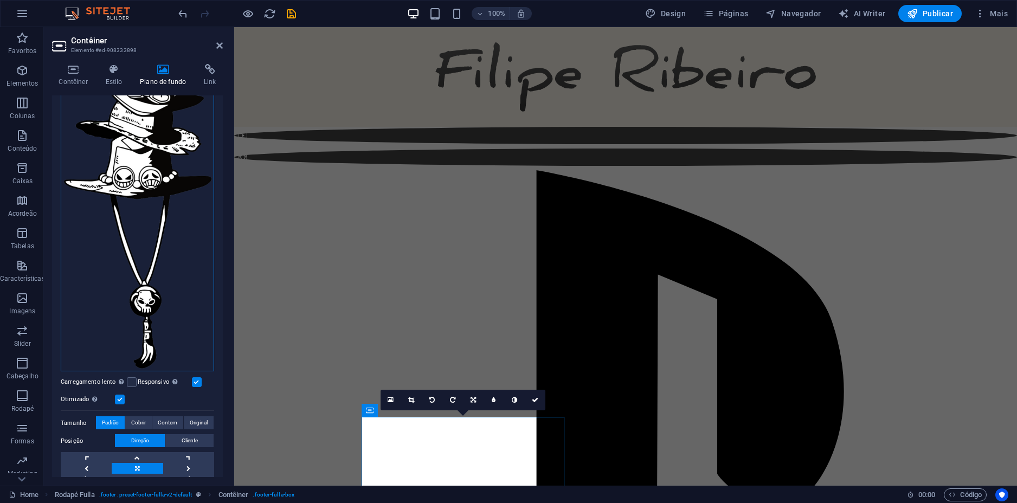
drag, startPoint x: 110, startPoint y: 241, endPoint x: 94, endPoint y: 255, distance: 21.1
click at [94, 255] on div "Arraste os arquivos aqui, clique para escolher os arquivos ou selecione os arqu…" at bounding box center [137, 200] width 153 height 343
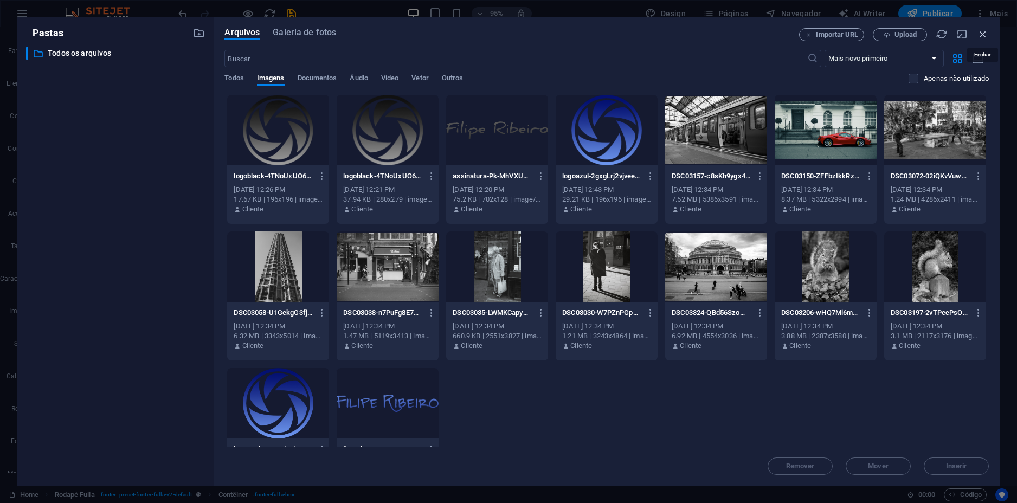
drag, startPoint x: 982, startPoint y: 34, endPoint x: 711, endPoint y: 17, distance: 272.1
click at [982, 34] on icon "button" at bounding box center [983, 34] width 12 height 12
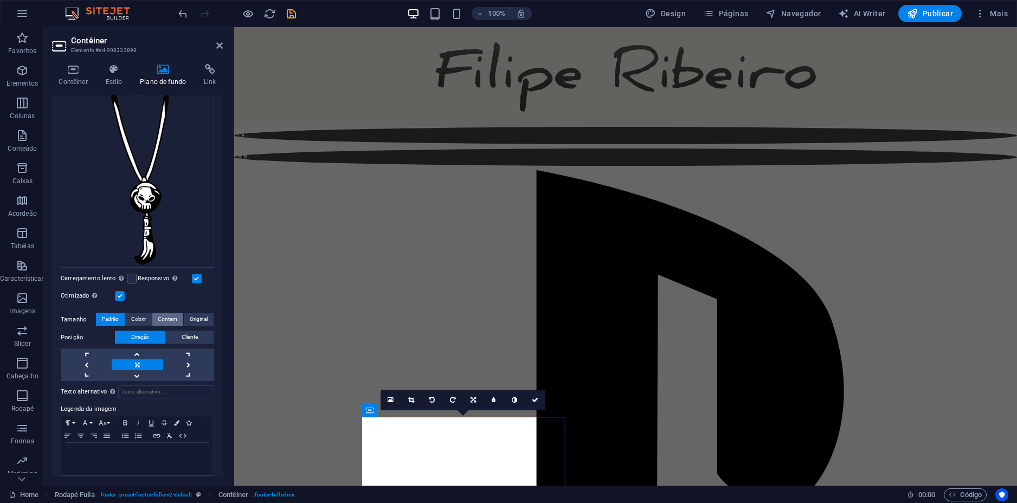
scroll to position [269, 0]
click at [144, 345] on link at bounding box center [137, 350] width 51 height 11
click at [142, 357] on link at bounding box center [137, 361] width 51 height 11
click at [140, 367] on link at bounding box center [137, 372] width 51 height 11
click at [140, 356] on link at bounding box center [137, 361] width 51 height 11
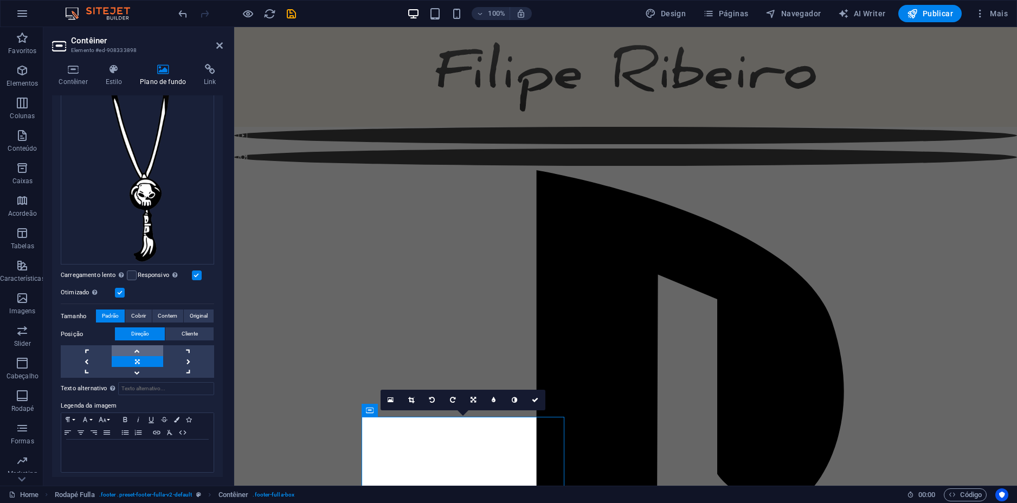
click at [140, 346] on link at bounding box center [137, 350] width 51 height 11
click at [140, 356] on link at bounding box center [137, 361] width 51 height 11
click at [190, 311] on span "Original" at bounding box center [199, 315] width 18 height 13
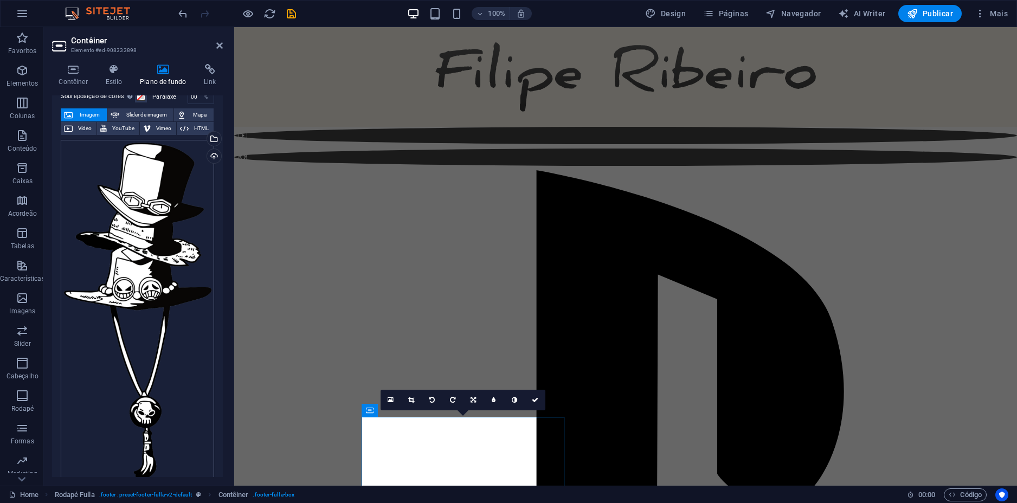
scroll to position [0, 0]
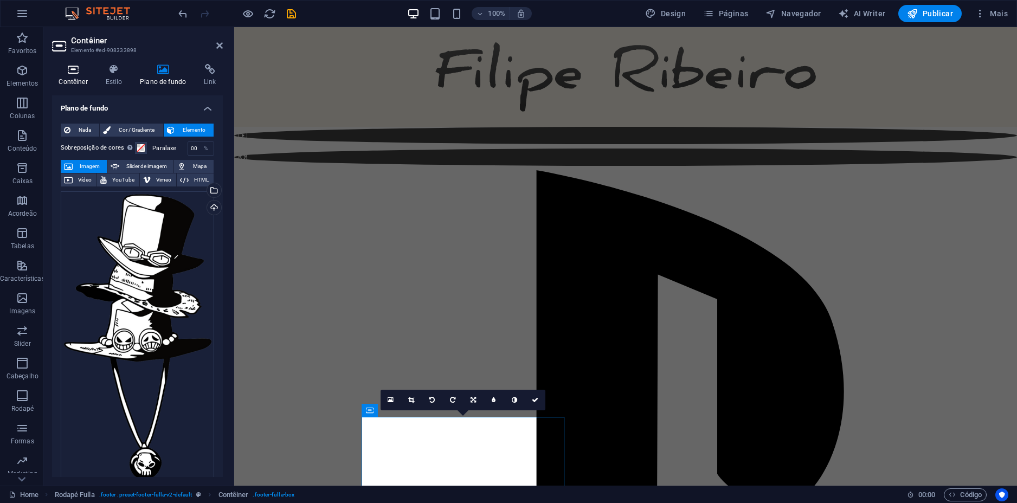
click at [72, 72] on icon at bounding box center [73, 69] width 42 height 11
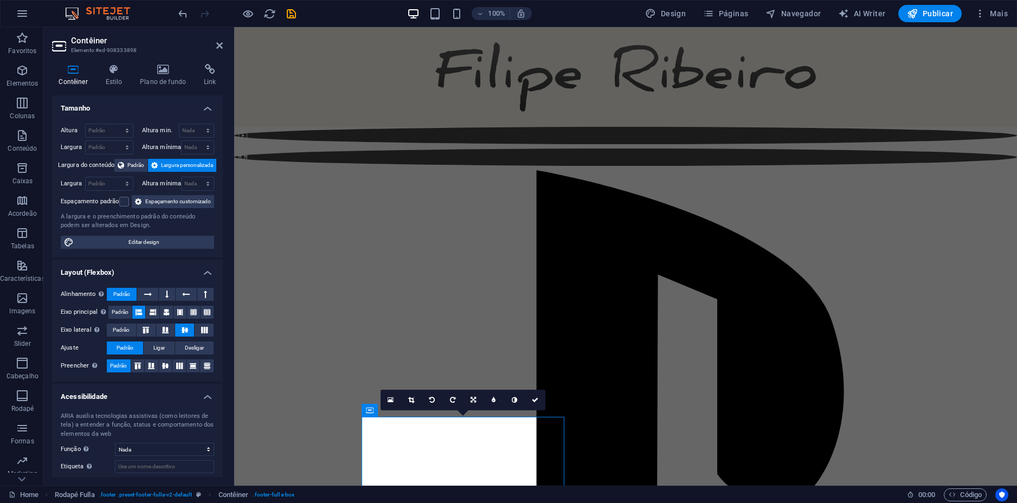
click at [203, 107] on h4 "Tamanho" at bounding box center [137, 105] width 171 height 20
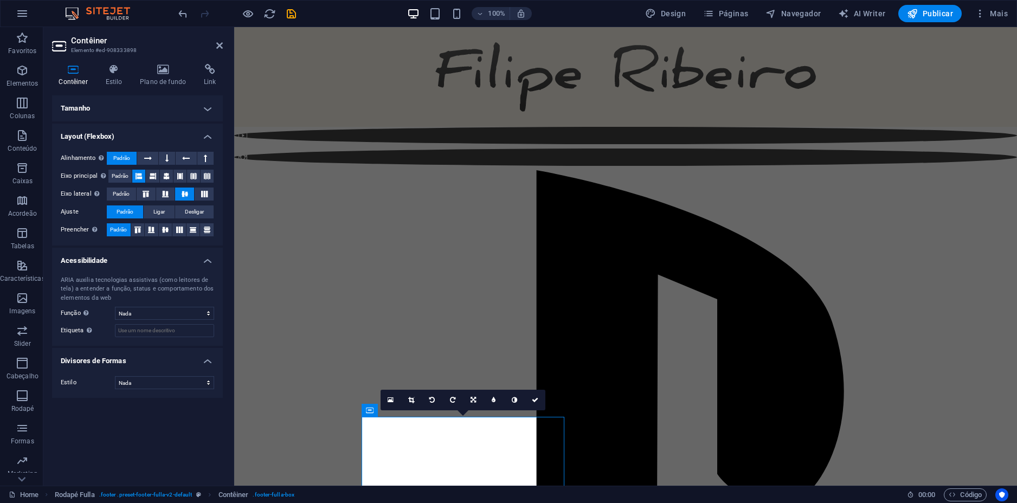
click at [134, 107] on h4 "Tamanho" at bounding box center [137, 108] width 171 height 26
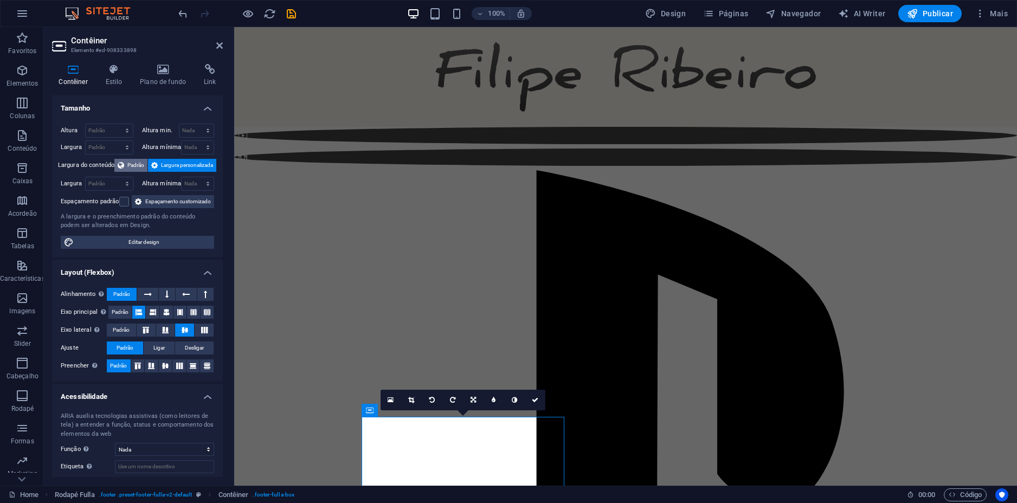
click at [133, 165] on span "Padrão" at bounding box center [135, 165] width 17 height 13
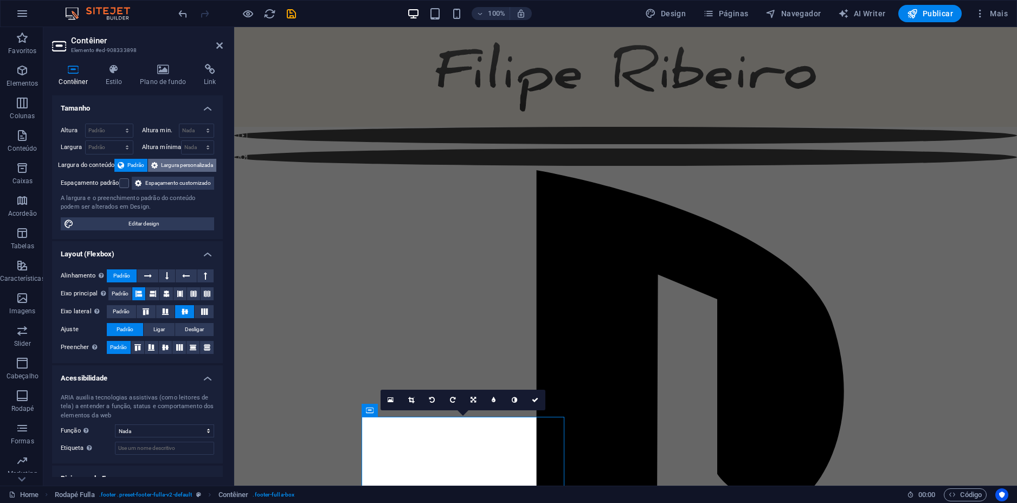
click at [165, 164] on span "Largura personalizada" at bounding box center [187, 165] width 52 height 13
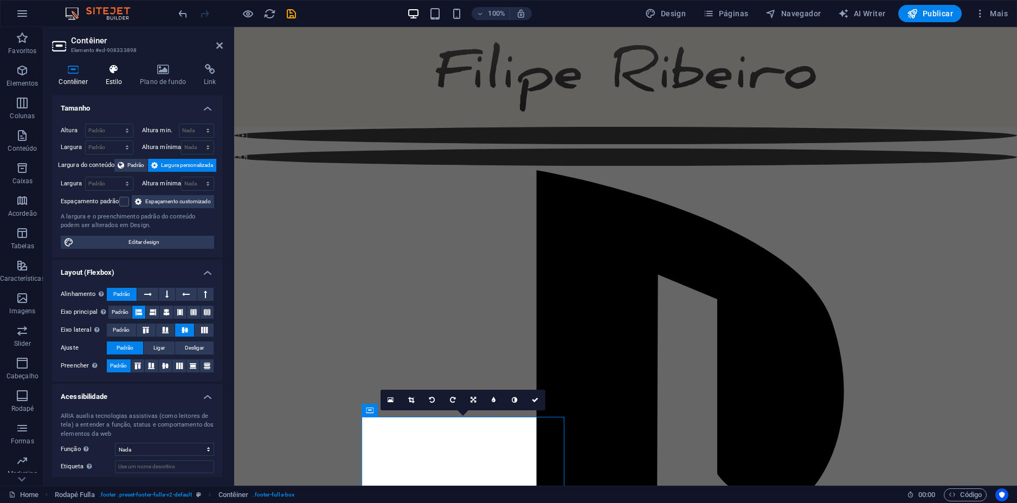
click at [114, 75] on h4 "Estilo" at bounding box center [116, 75] width 35 height 23
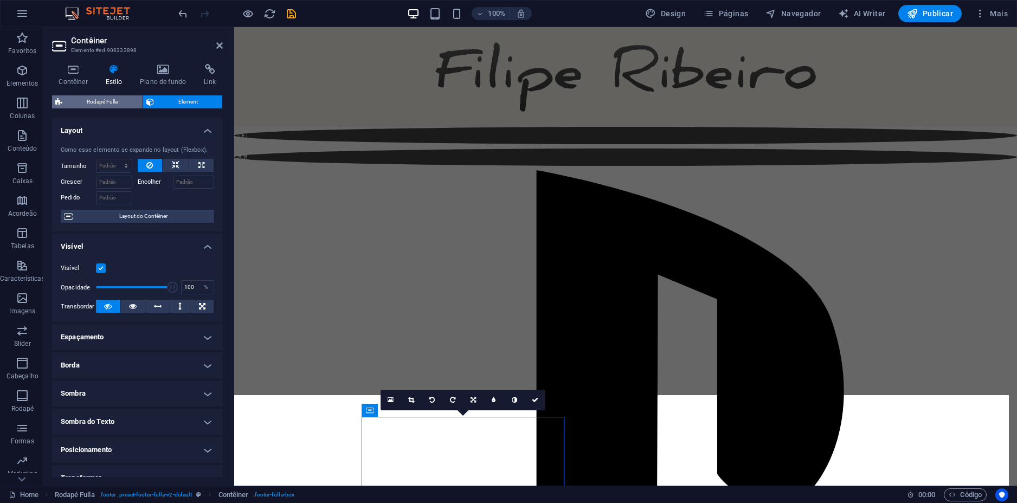
click at [122, 100] on span "Rodapé Fulla" at bounding box center [103, 101] width 74 height 13
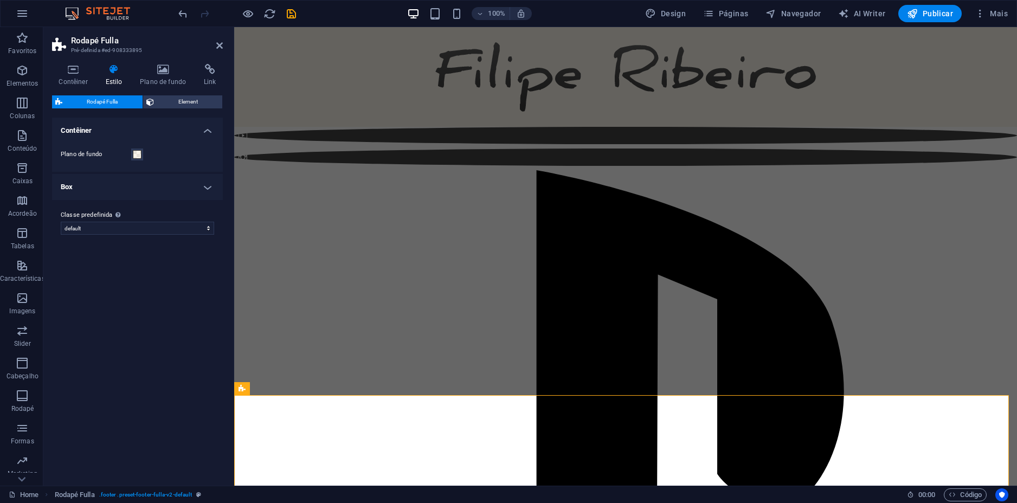
click at [157, 101] on span "Element" at bounding box center [188, 101] width 62 height 13
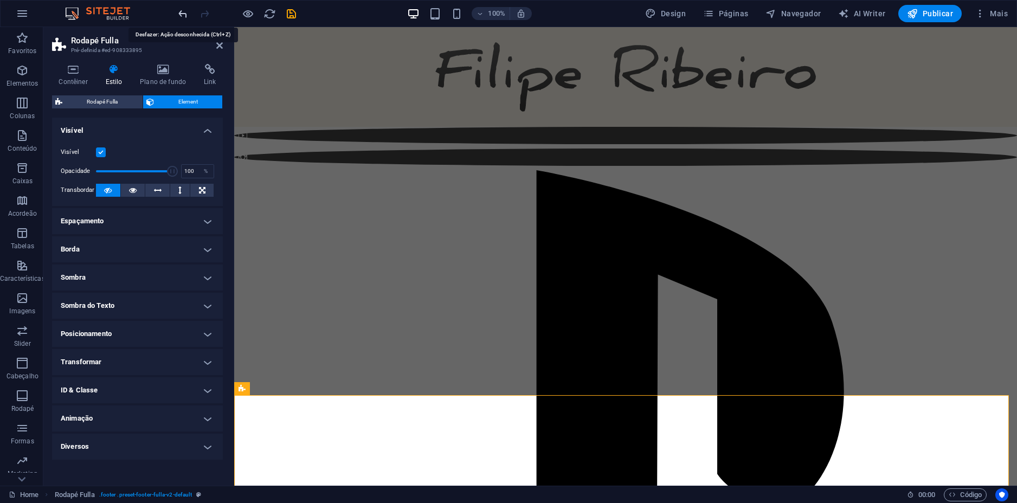
click at [182, 15] on icon "undo" at bounding box center [183, 14] width 12 height 12
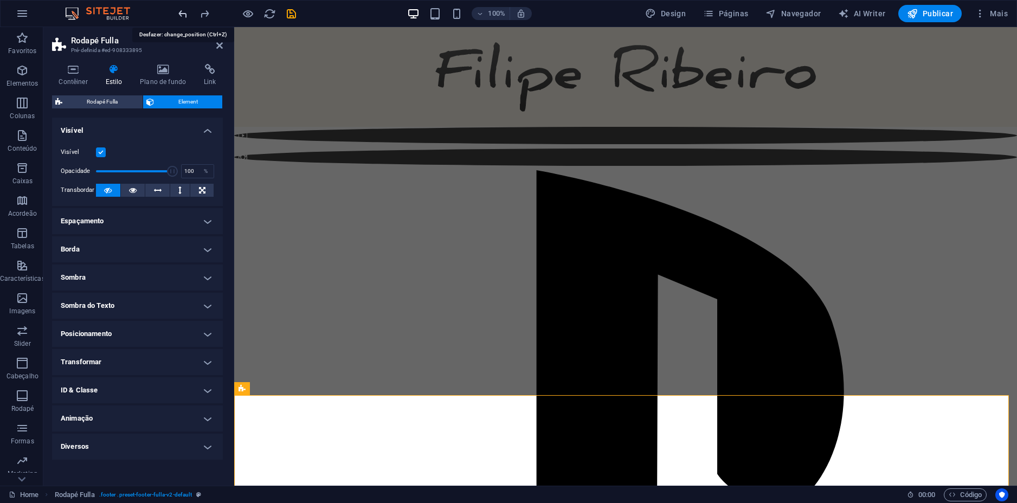
click at [182, 15] on icon "undo" at bounding box center [183, 14] width 12 height 12
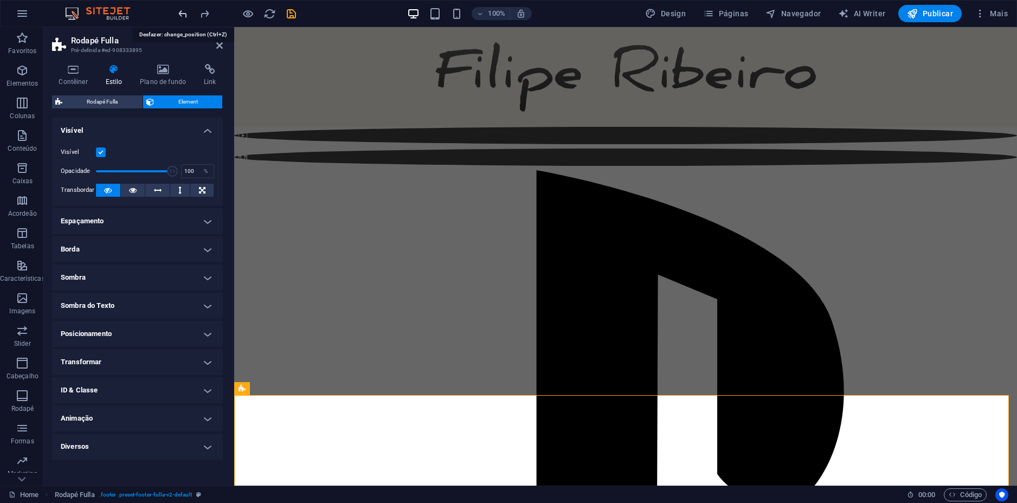
click at [182, 15] on icon "undo" at bounding box center [183, 14] width 12 height 12
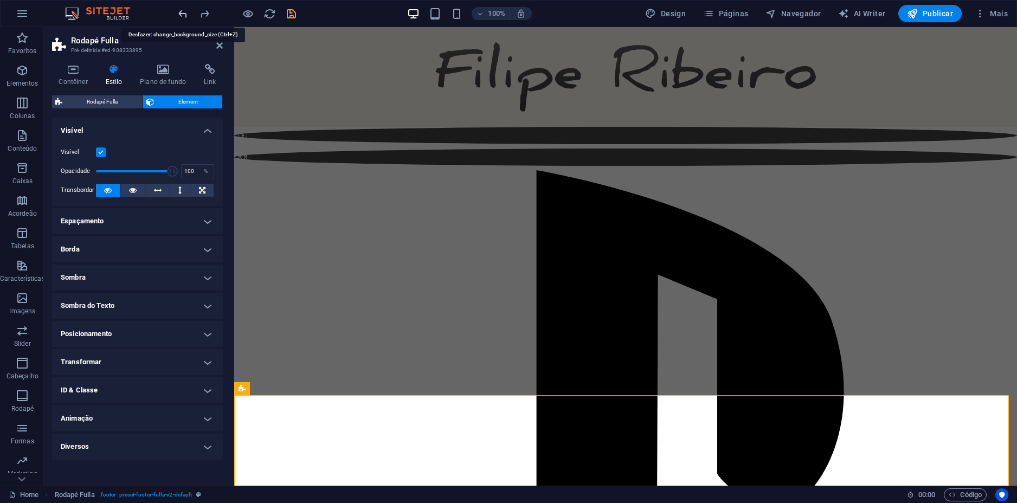
click at [182, 15] on icon "undo" at bounding box center [183, 14] width 12 height 12
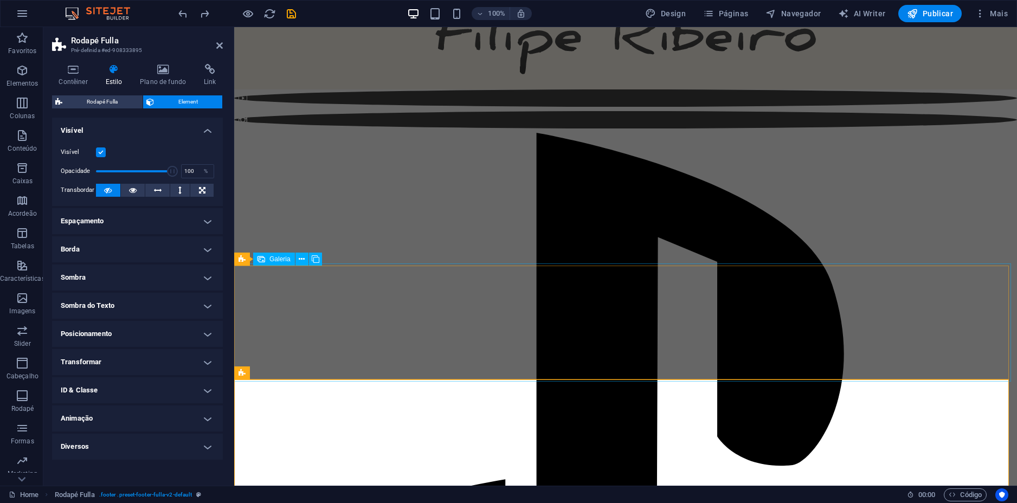
scroll to position [57, 0]
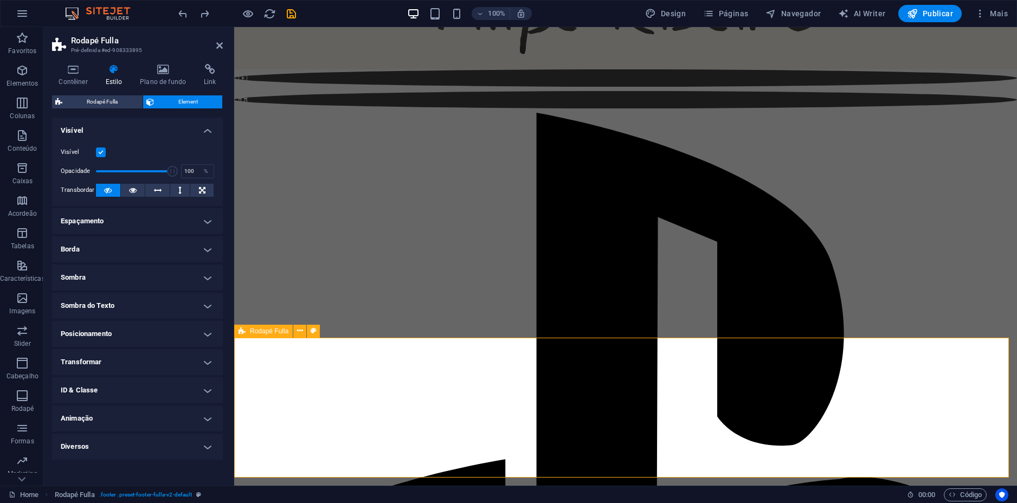
click at [163, 74] on icon at bounding box center [163, 69] width 60 height 11
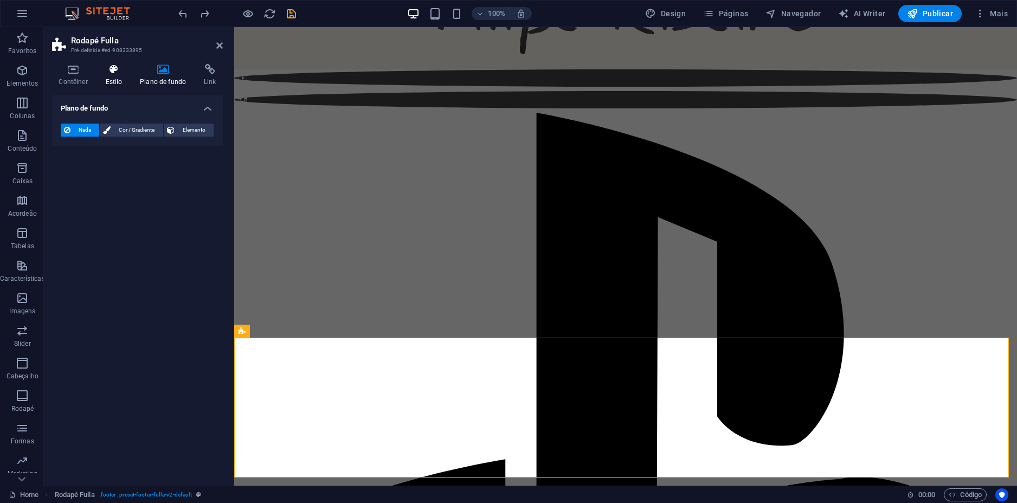
click at [115, 78] on h4 "Estilo" at bounding box center [116, 75] width 35 height 23
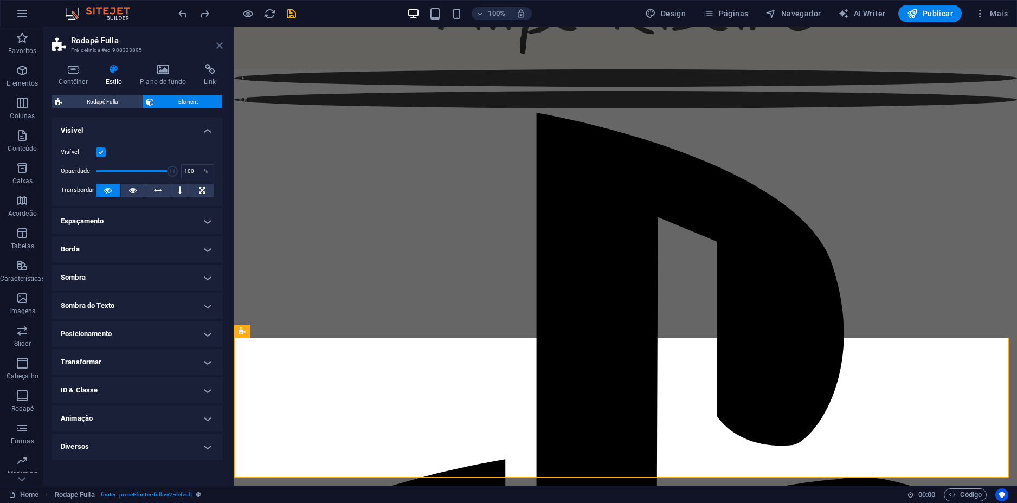
click at [216, 45] on icon at bounding box center [219, 45] width 7 height 9
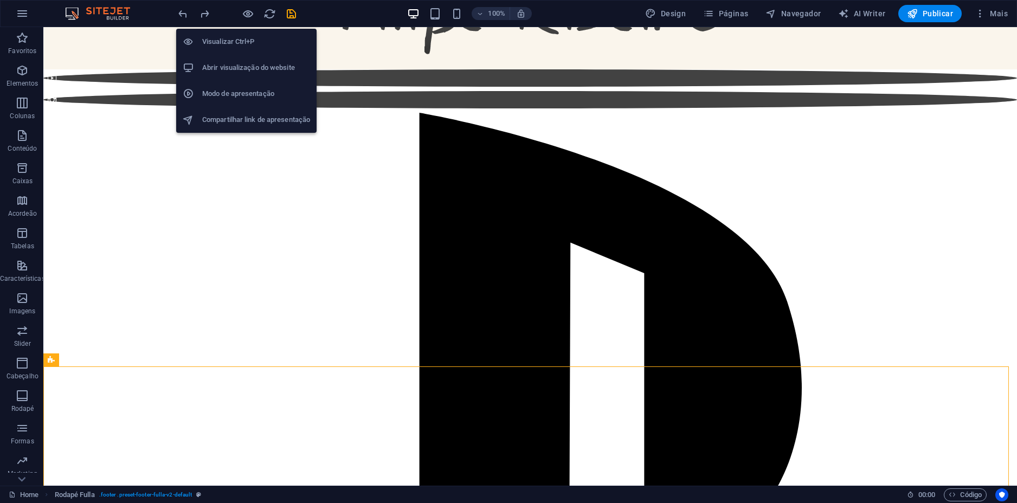
click at [243, 63] on h6 "Abrir visualização do website" at bounding box center [256, 67] width 108 height 13
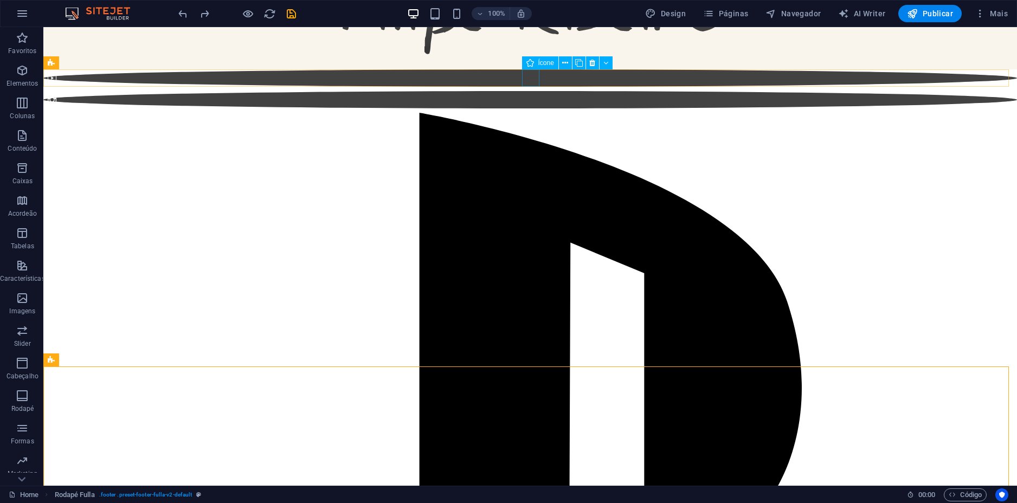
click at [531, 91] on figure at bounding box center [529, 99] width 973 height 17
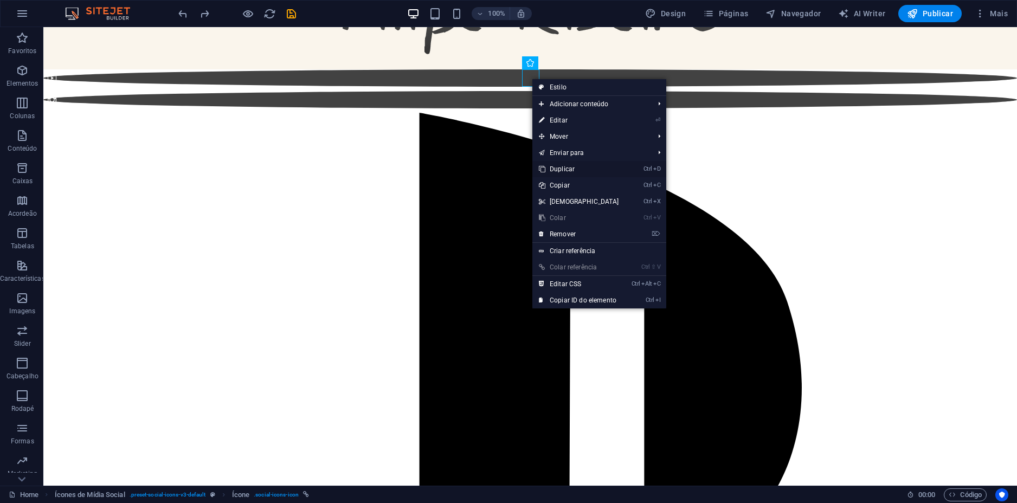
click at [570, 167] on link "Ctrl D Duplicar" at bounding box center [578, 169] width 93 height 16
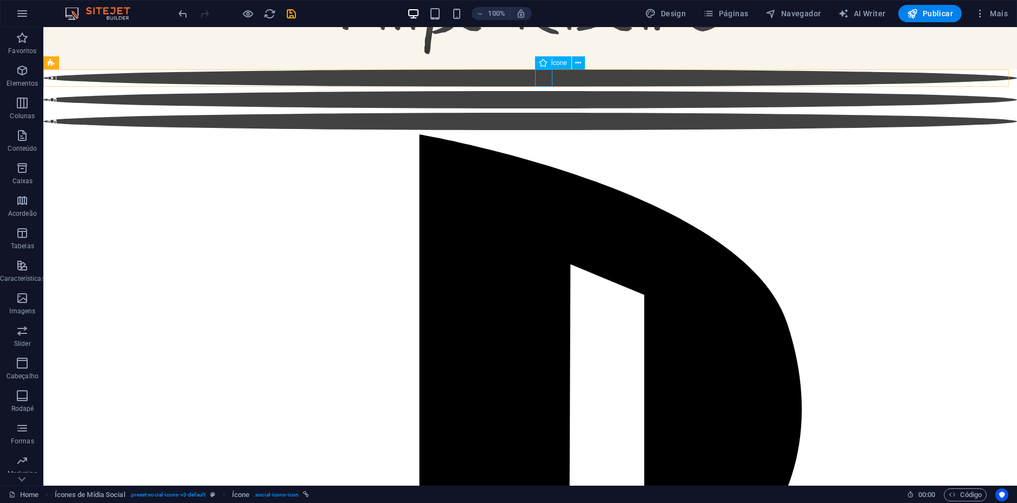
click at [543, 113] on figure at bounding box center [529, 121] width 973 height 17
select select "xMidYMid"
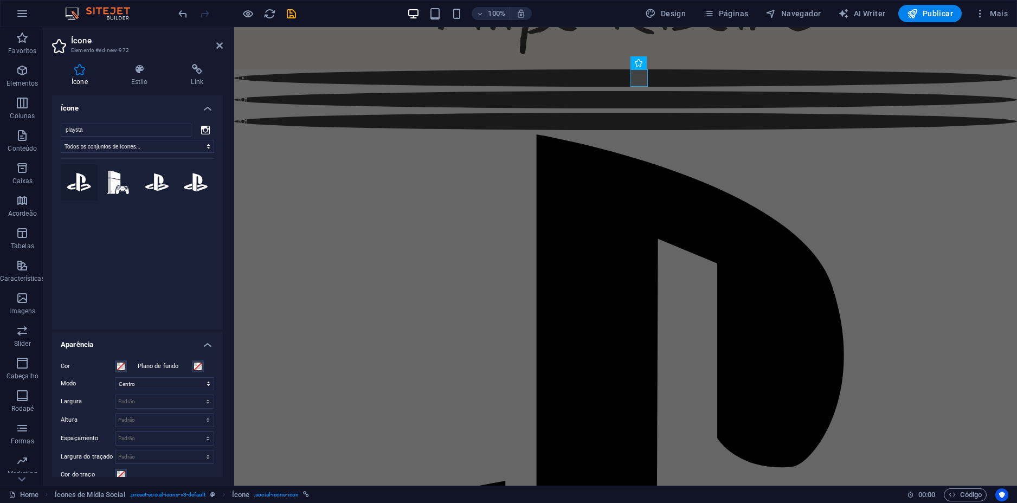
type input "playsta"
click at [82, 186] on icon at bounding box center [79, 182] width 24 height 18
click at [198, 77] on h4 "Link" at bounding box center [196, 75] width 51 height 23
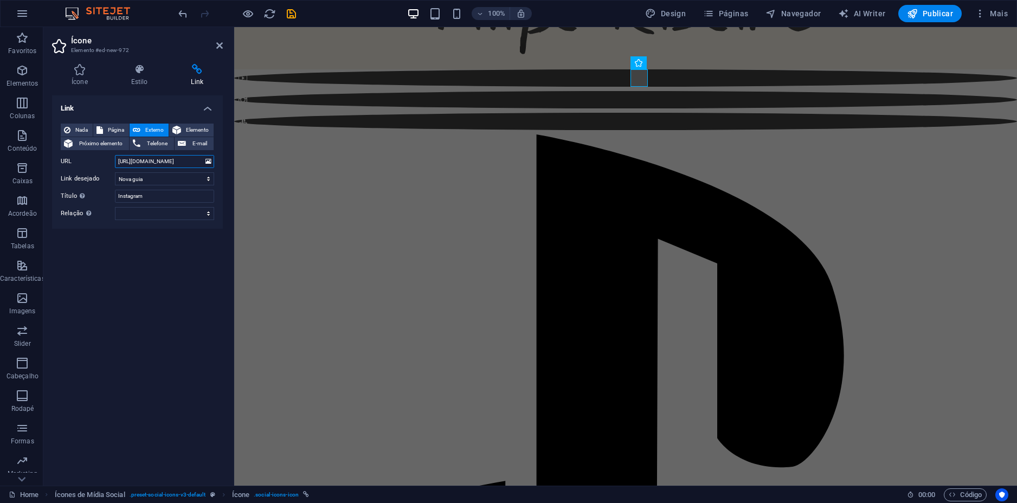
click at [156, 160] on input "https://www.instagram.com/gonzaloribas" at bounding box center [164, 161] width 99 height 13
click at [147, 198] on input "Instagram" at bounding box center [164, 196] width 99 height 13
drag, startPoint x: 148, startPoint y: 197, endPoint x: 111, endPoint y: 196, distance: 37.4
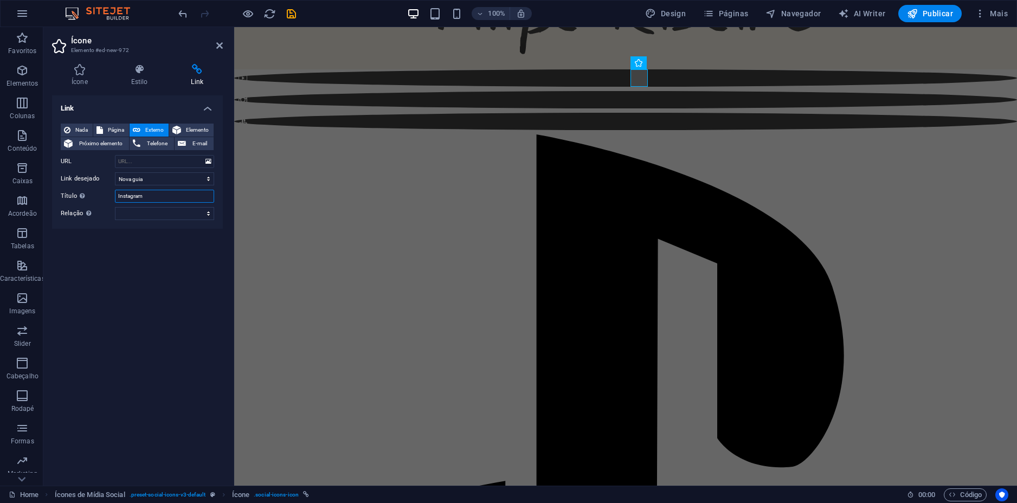
click at [111, 196] on div "Título A descrição adicional do link não deve ser igual ao texto do link. O tít…" at bounding box center [137, 196] width 153 height 13
type input "setzerPT"
click at [158, 272] on div "Link Nada Página Externo Elemento Próximo elemento Telefone E-mail Página Home …" at bounding box center [137, 286] width 171 height 382
click at [216, 45] on icon at bounding box center [219, 45] width 7 height 9
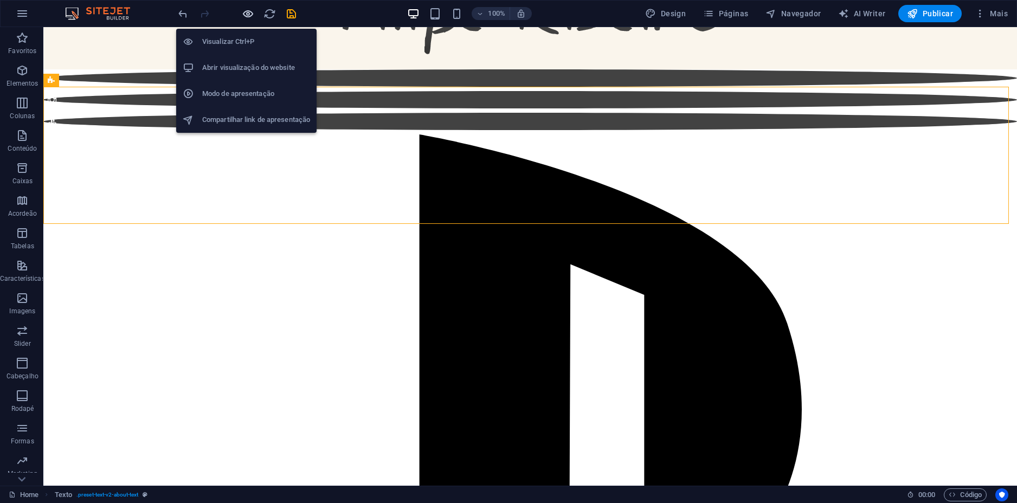
click at [251, 13] on icon "button" at bounding box center [248, 14] width 12 height 12
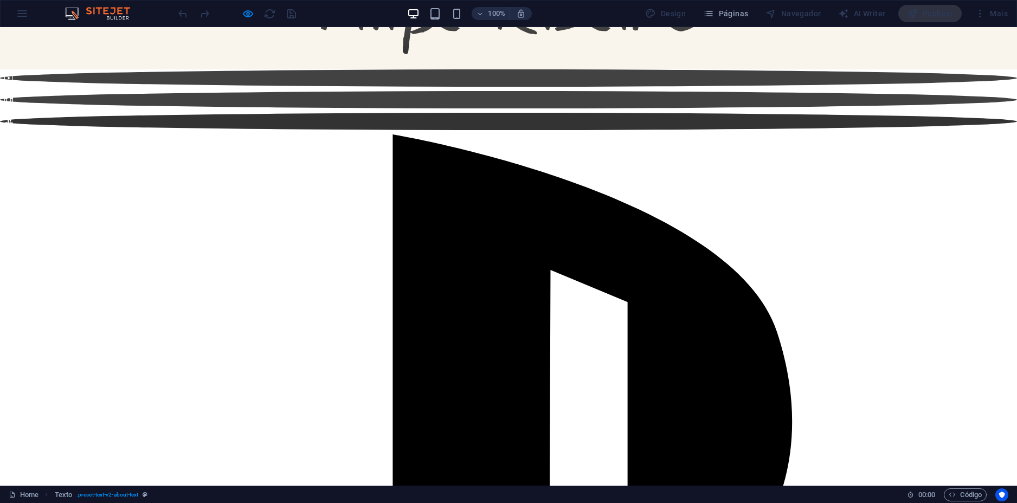
click at [13, 118] on icon at bounding box center [8, 121] width 9 height 7
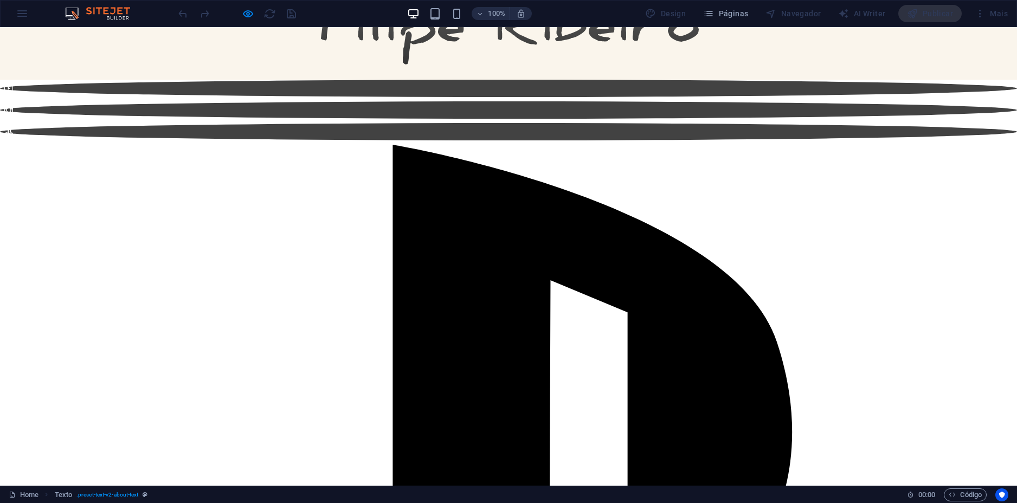
scroll to position [69, 0]
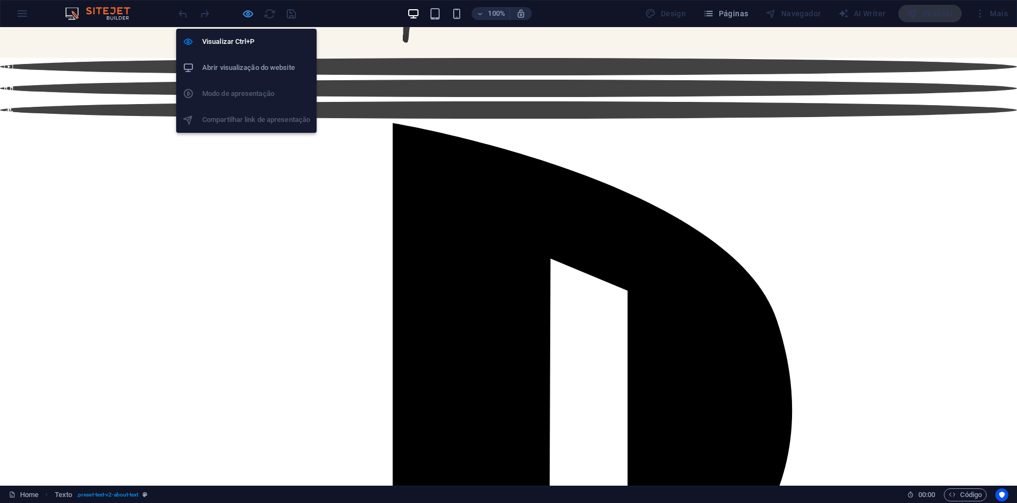
click at [246, 12] on icon "button" at bounding box center [248, 14] width 12 height 12
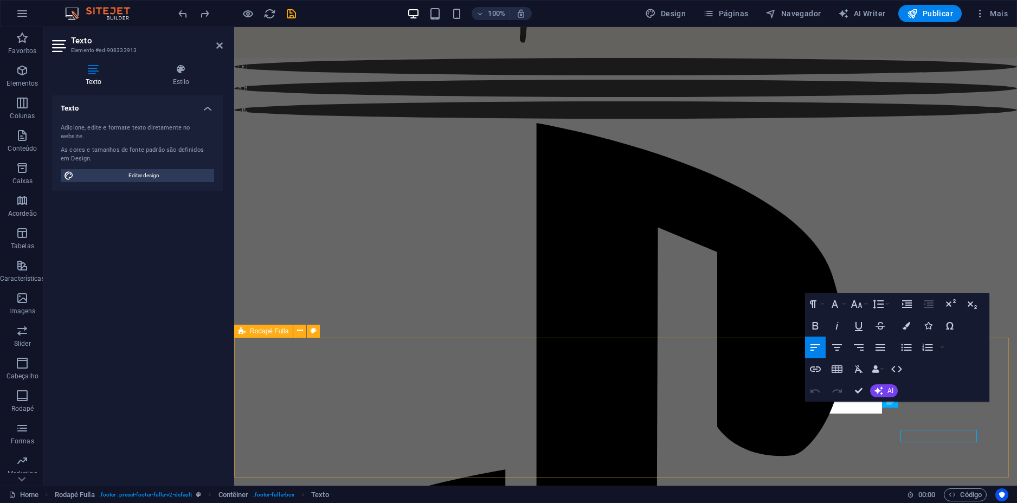
scroll to position [57, 0]
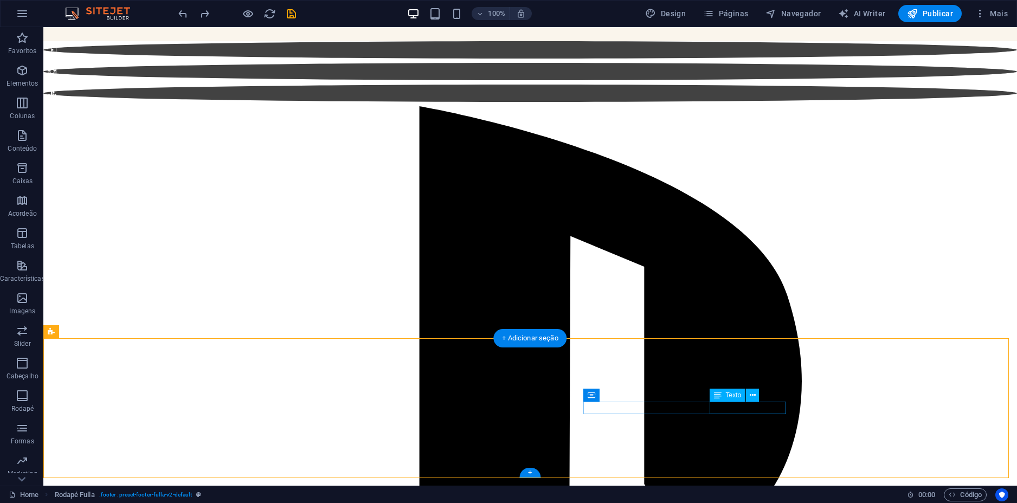
click at [753, 396] on icon at bounding box center [753, 395] width 6 height 11
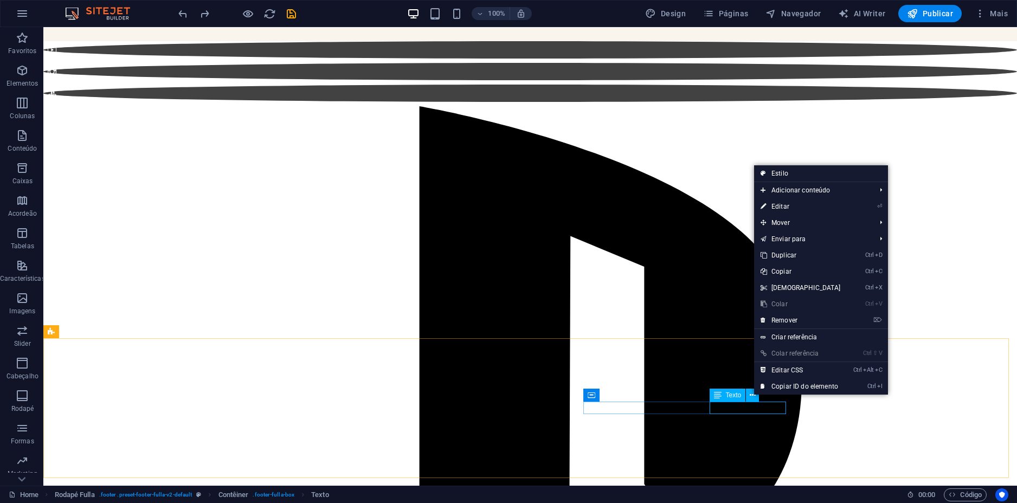
click at [721, 396] on div "Texto" at bounding box center [727, 395] width 36 height 13
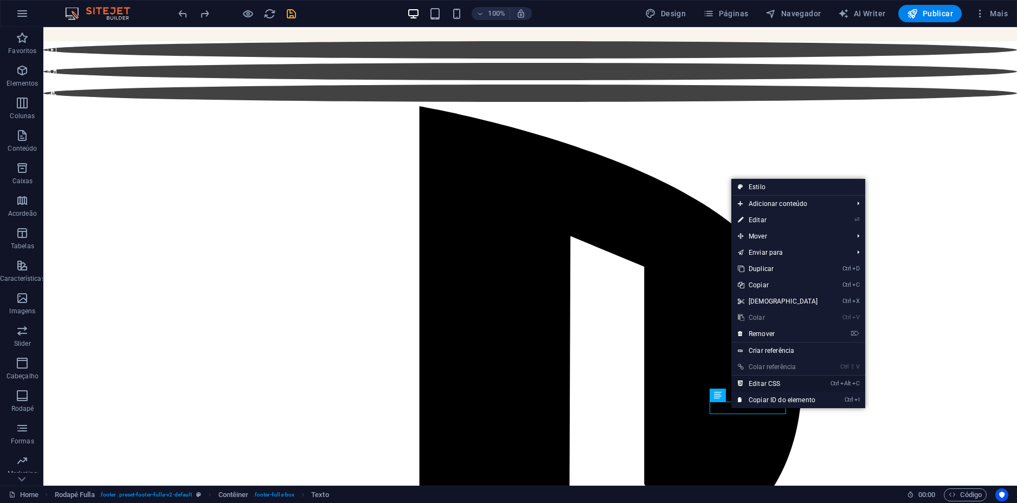
click at [776, 382] on link "Ctrl Alt C Editar CSS" at bounding box center [777, 384] width 93 height 16
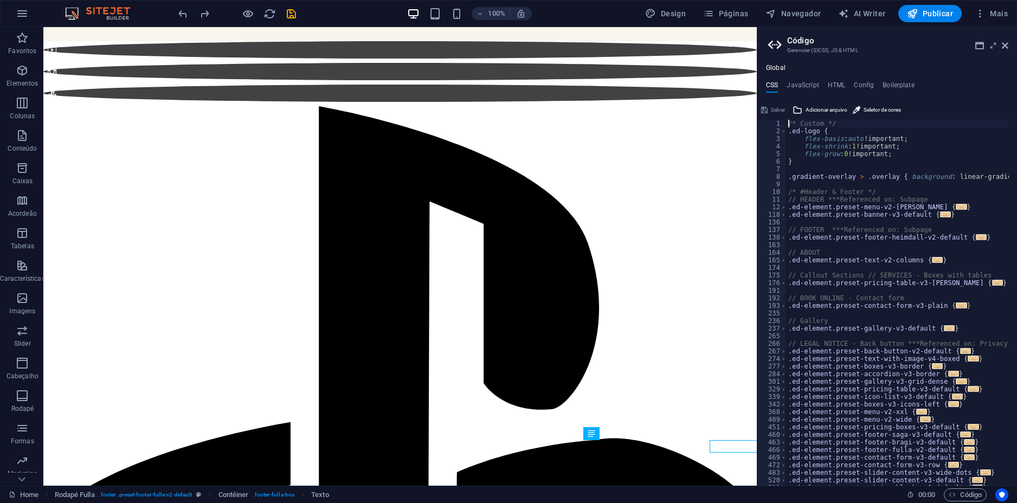
scroll to position [47, 0]
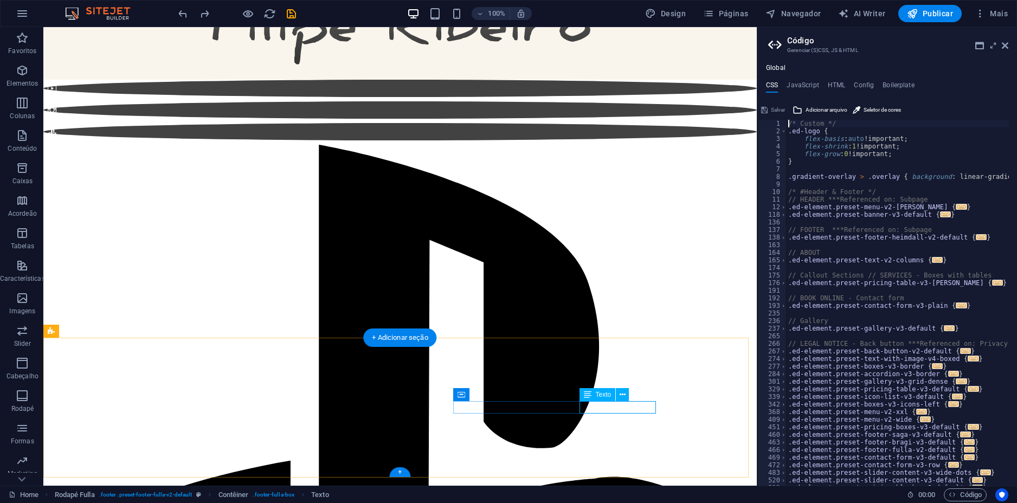
click at [1004, 44] on icon at bounding box center [1005, 45] width 7 height 9
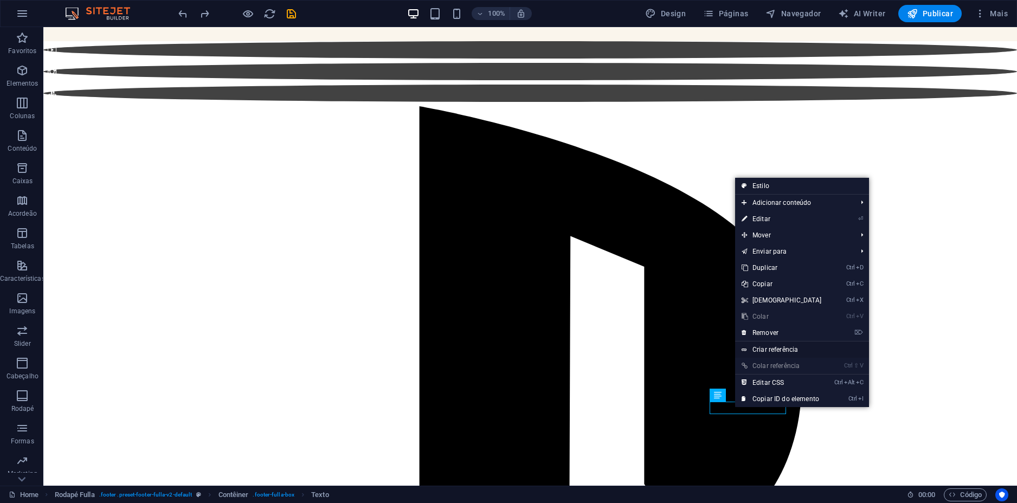
click at [775, 351] on link "Criar referência" at bounding box center [802, 349] width 134 height 16
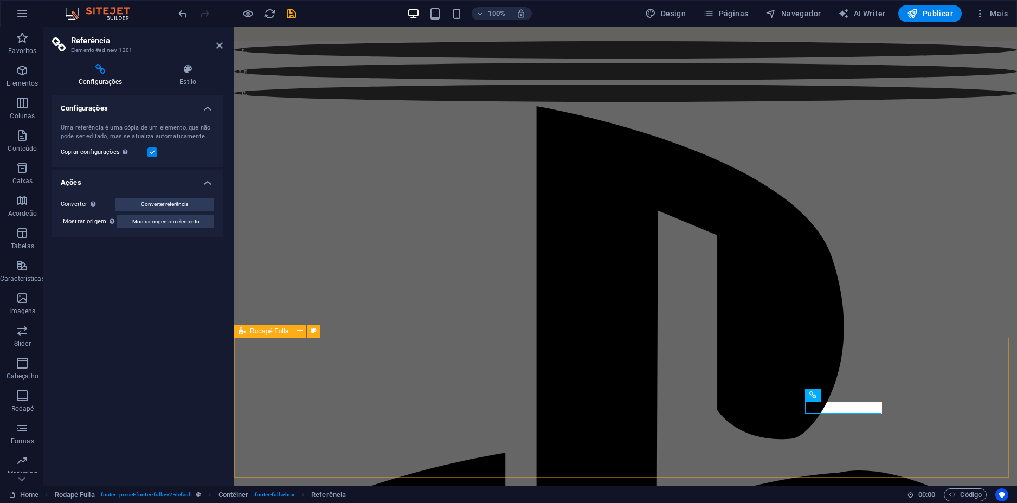
scroll to position [57, 0]
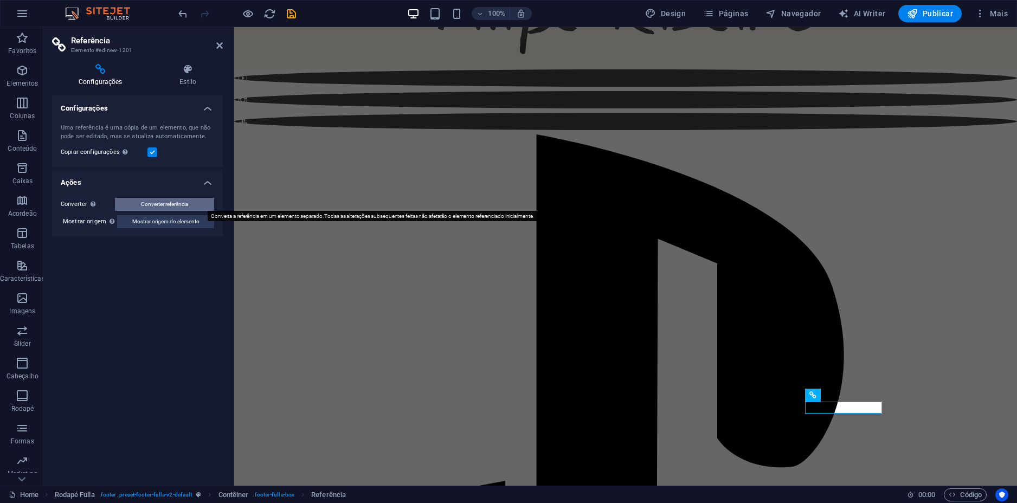
click at [177, 202] on span "Converter referência" at bounding box center [164, 204] width 47 height 13
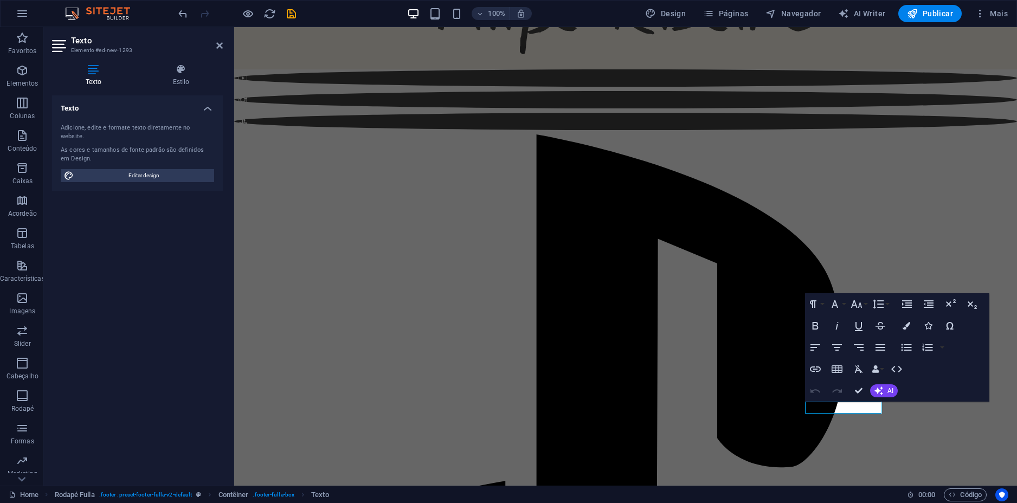
click at [180, 7] on div at bounding box center [236, 13] width 121 height 17
click at [181, 18] on icon "undo" at bounding box center [183, 14] width 12 height 12
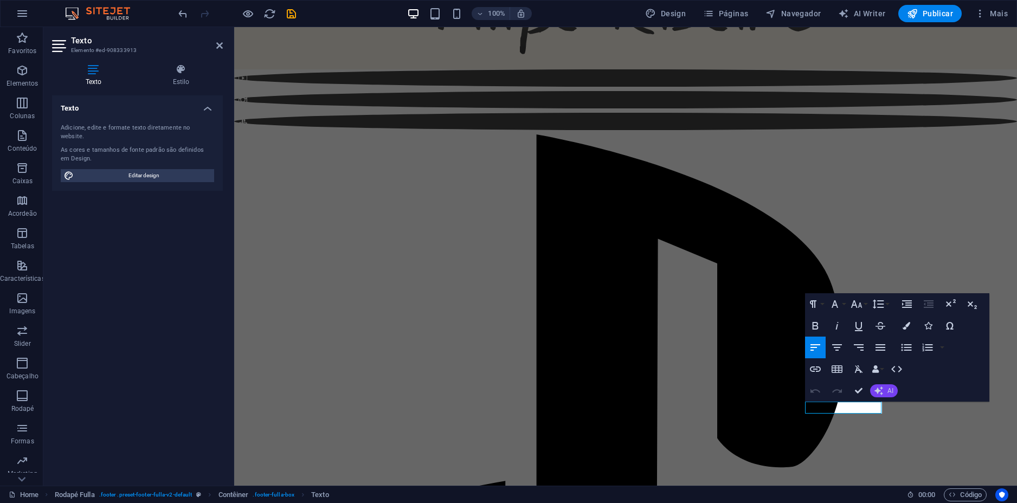
click at [884, 390] on button "AI" at bounding box center [884, 390] width 28 height 13
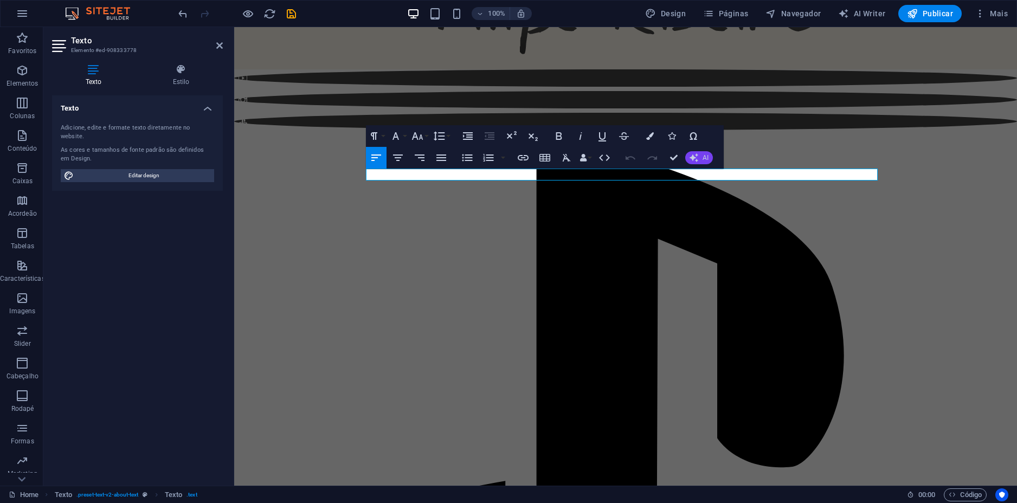
click at [695, 157] on icon "button" at bounding box center [693, 157] width 9 height 9
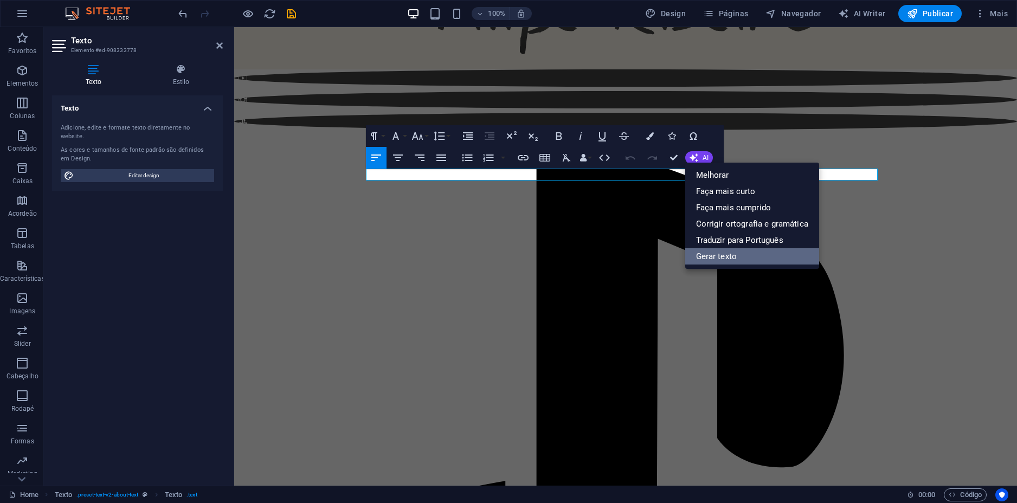
click at [714, 253] on link "Gerar texto" at bounding box center [752, 256] width 134 height 16
select select "English"
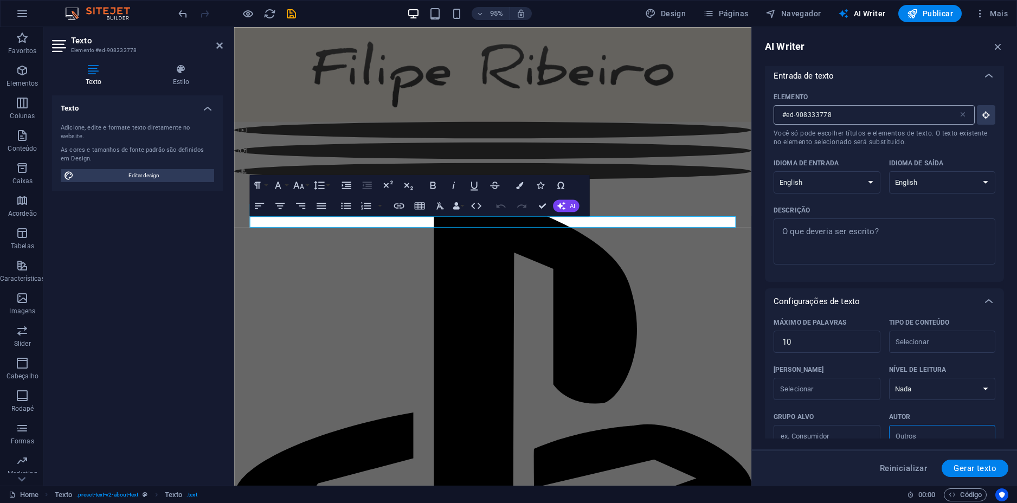
scroll to position [0, 0]
click at [999, 43] on icon "button" at bounding box center [998, 47] width 12 height 12
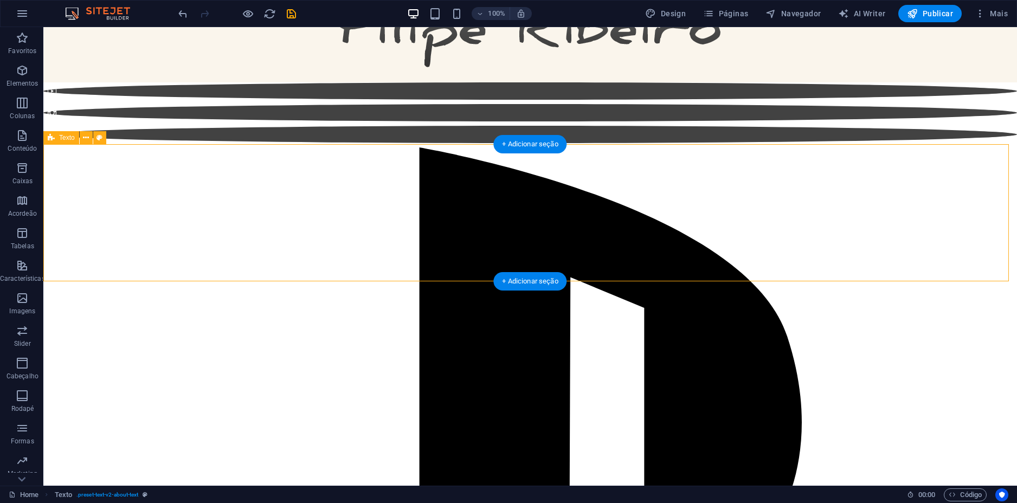
scroll to position [86, 0]
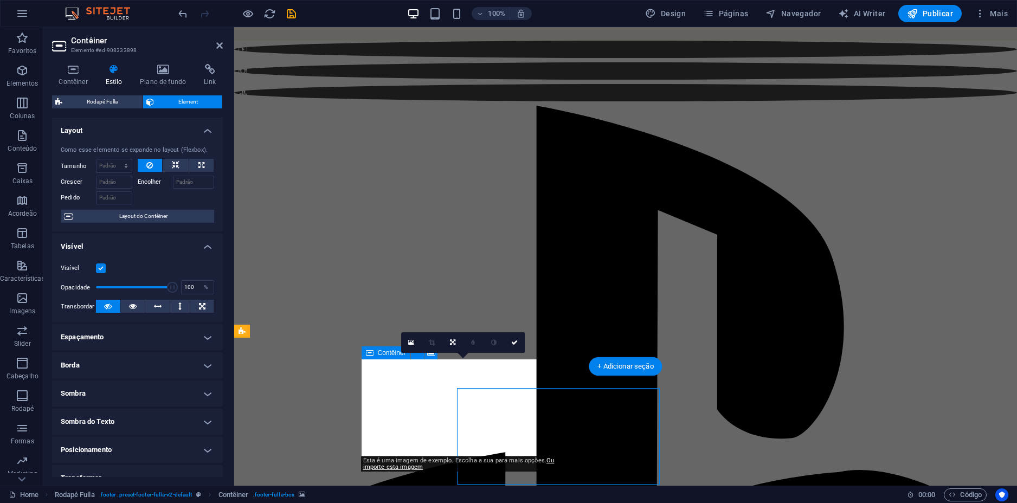
scroll to position [57, 0]
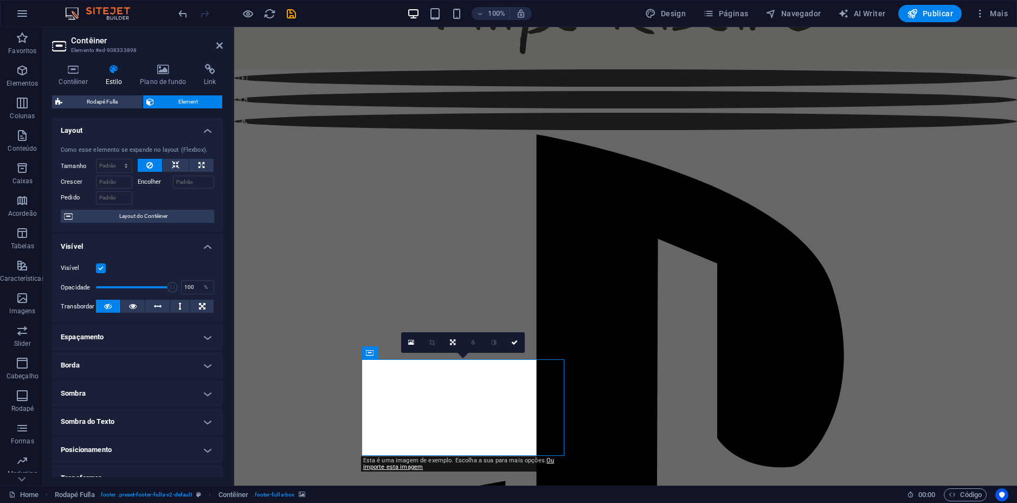
click at [160, 62] on div "Contêiner Estilo Plano de fundo Link Tamanho Altura Padrão px rem % vh vw Altur…" at bounding box center [137, 270] width 188 height 430
click at [160, 72] on icon at bounding box center [163, 69] width 60 height 11
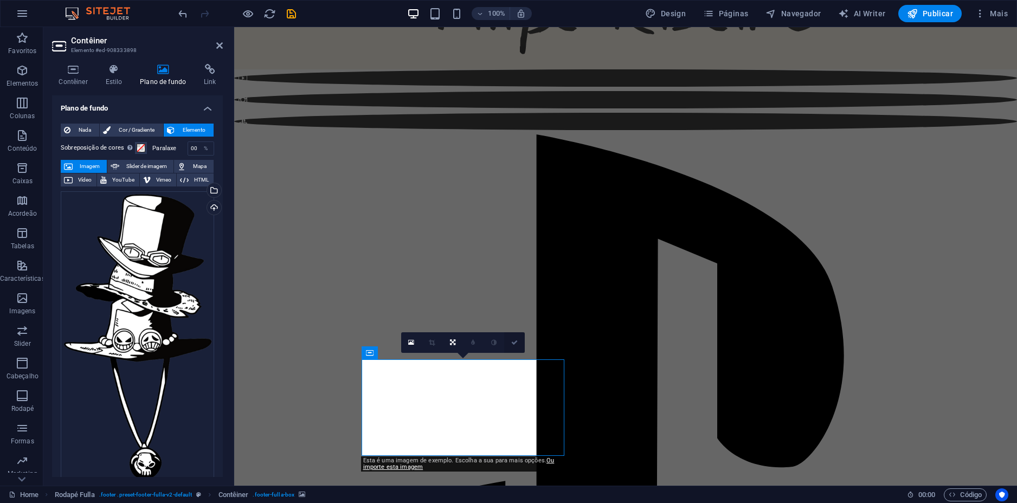
click at [512, 343] on icon at bounding box center [514, 342] width 7 height 7
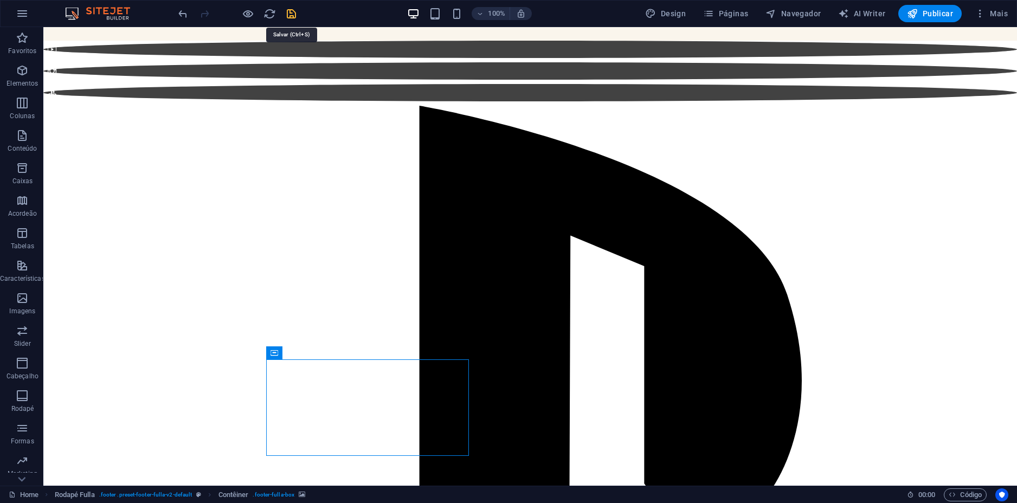
click at [296, 11] on icon "save" at bounding box center [291, 14] width 12 height 12
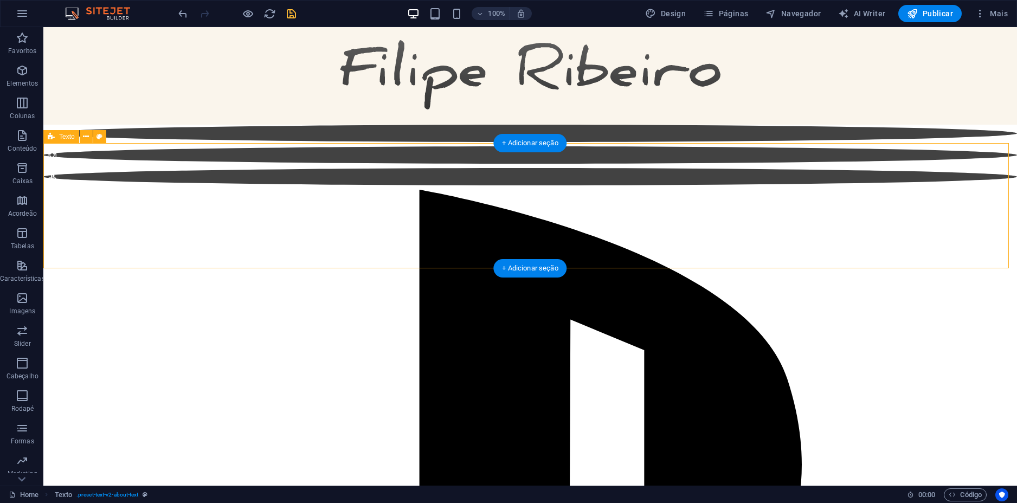
scroll to position [0, 0]
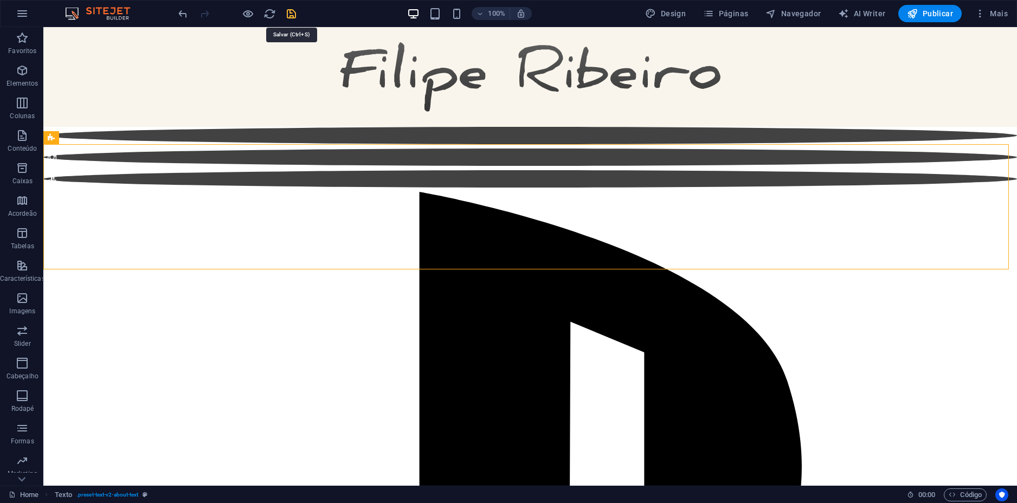
click at [291, 13] on icon "save" at bounding box center [291, 14] width 12 height 12
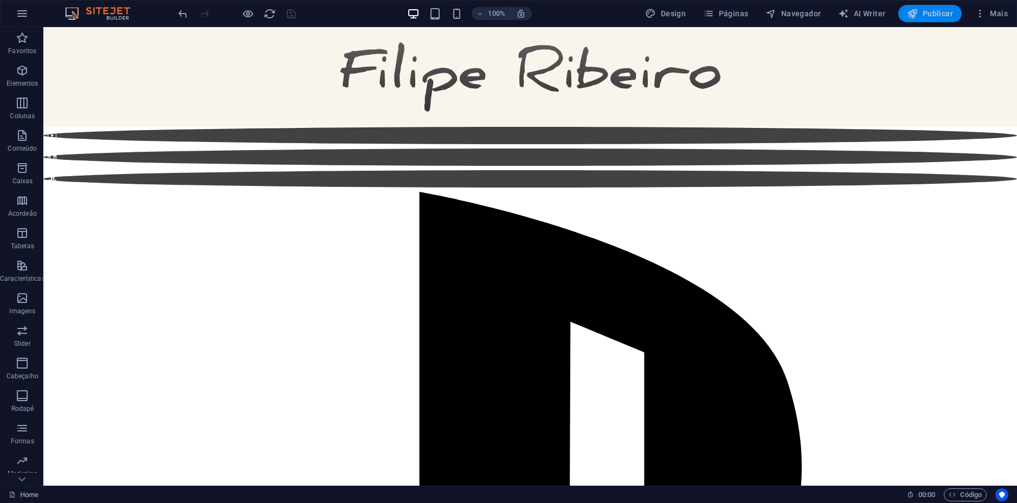
click at [942, 12] on span "Publicar" at bounding box center [930, 13] width 46 height 11
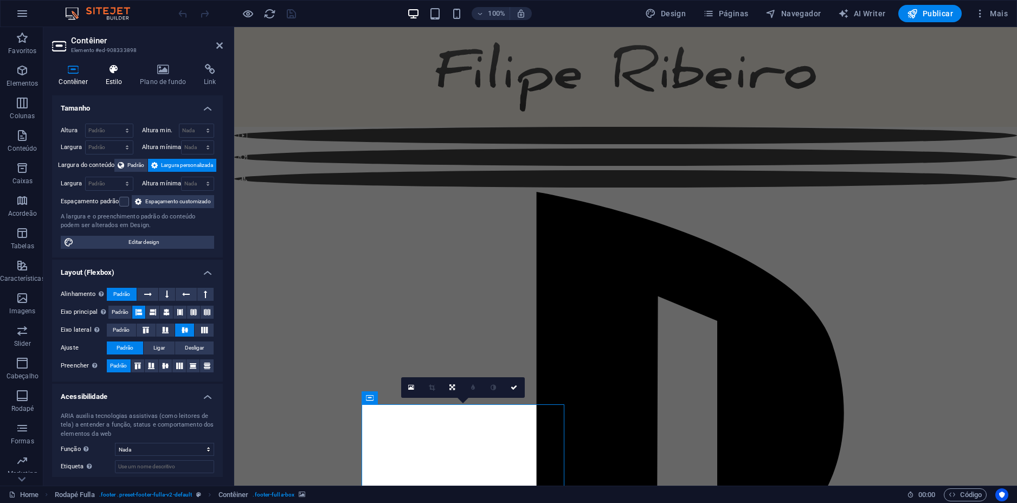
click at [122, 79] on h4 "Estilo" at bounding box center [116, 75] width 35 height 23
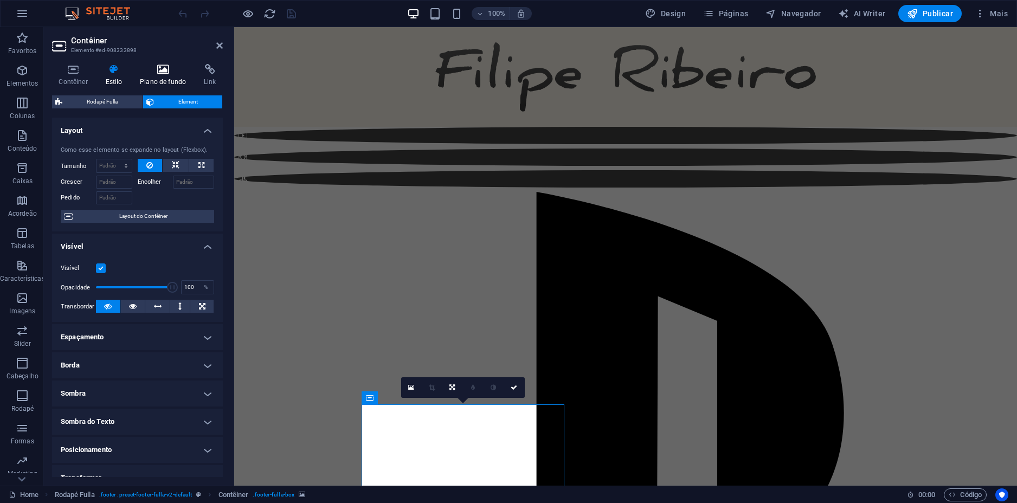
click at [154, 74] on icon at bounding box center [163, 69] width 60 height 11
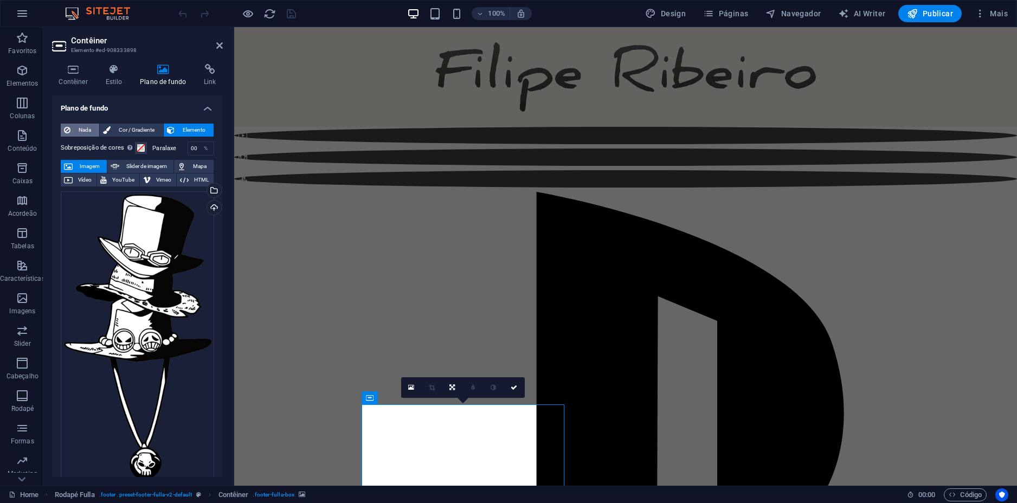
click at [77, 126] on span "Nada" at bounding box center [85, 130] width 22 height 13
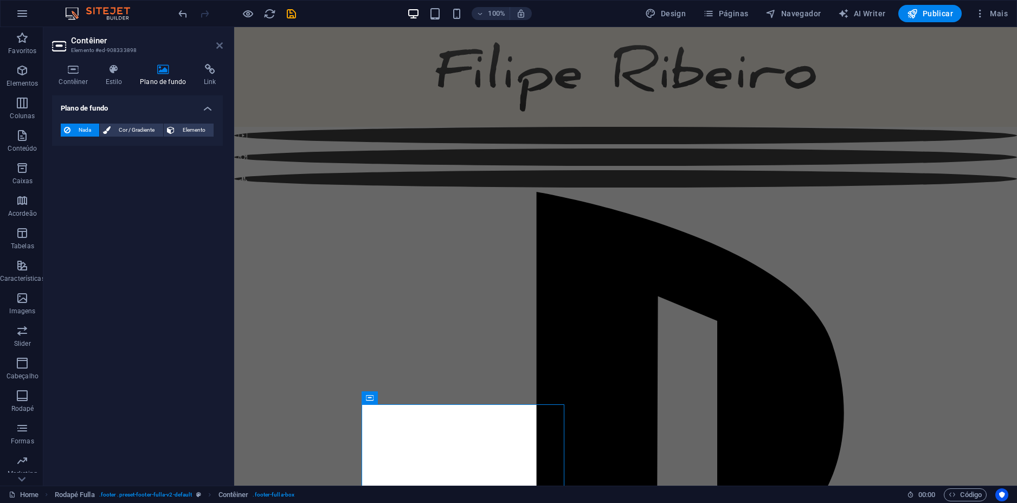
click at [217, 46] on icon at bounding box center [219, 45] width 7 height 9
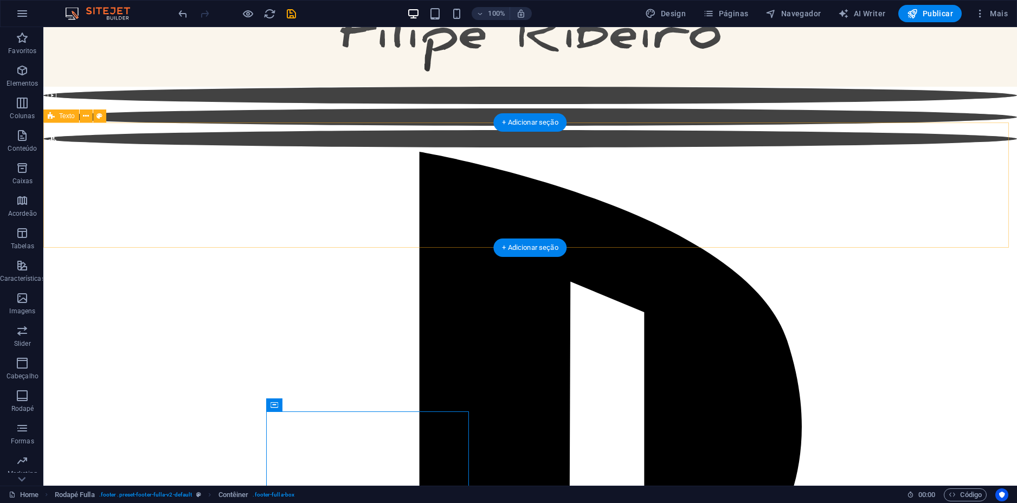
scroll to position [74, 0]
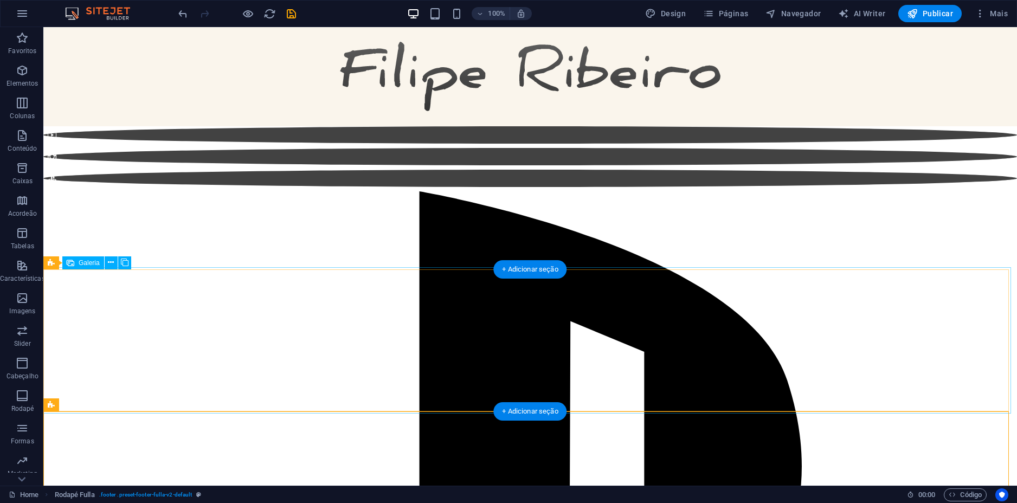
scroll to position [0, 0]
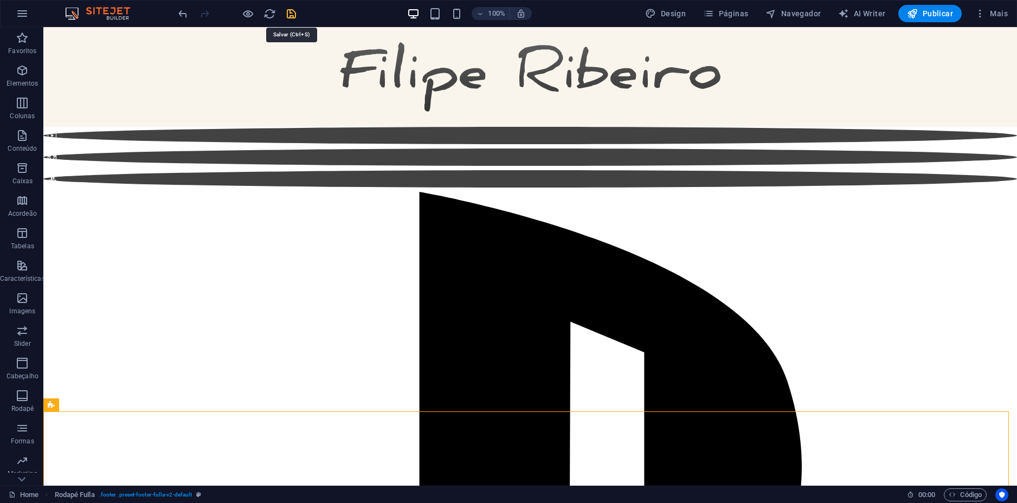
click at [288, 16] on icon "save" at bounding box center [291, 14] width 12 height 12
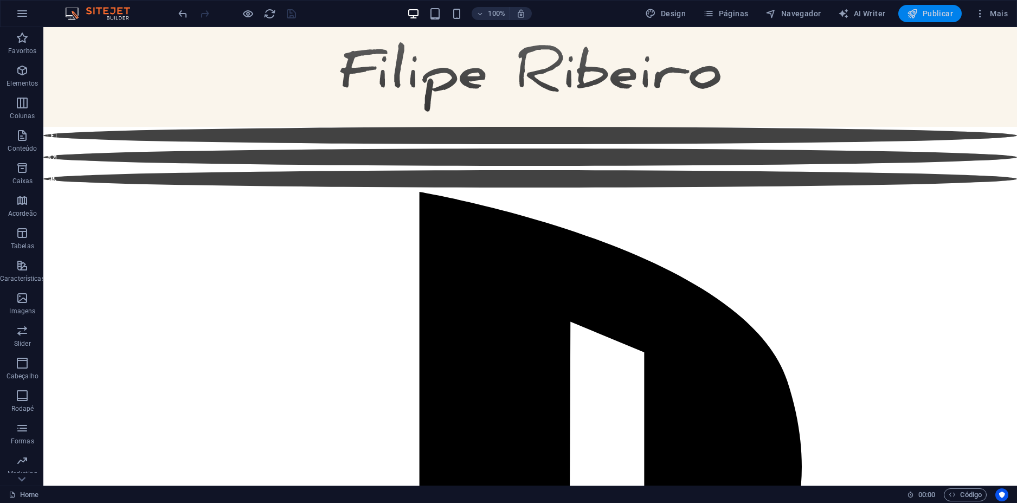
click at [928, 10] on span "Publicar" at bounding box center [930, 13] width 46 height 11
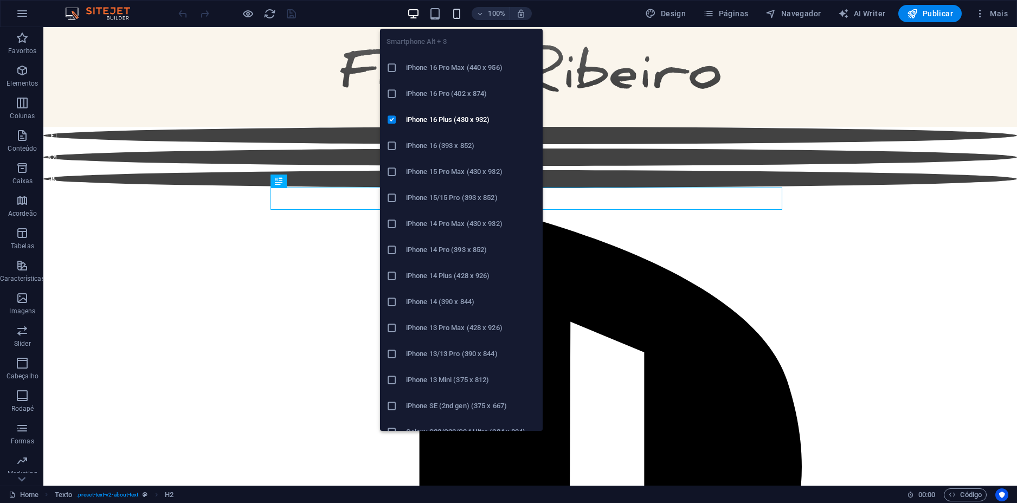
click at [456, 12] on icon "button" at bounding box center [456, 14] width 12 height 12
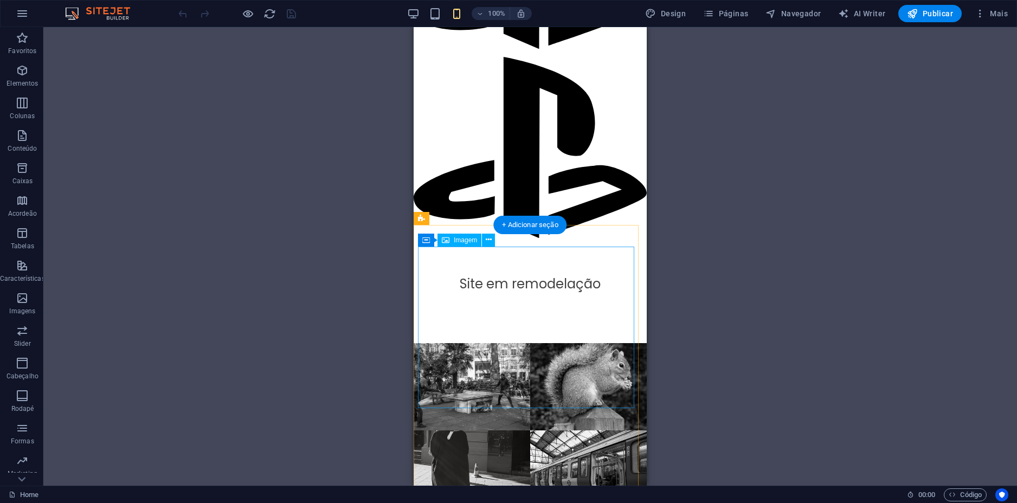
scroll to position [334, 0]
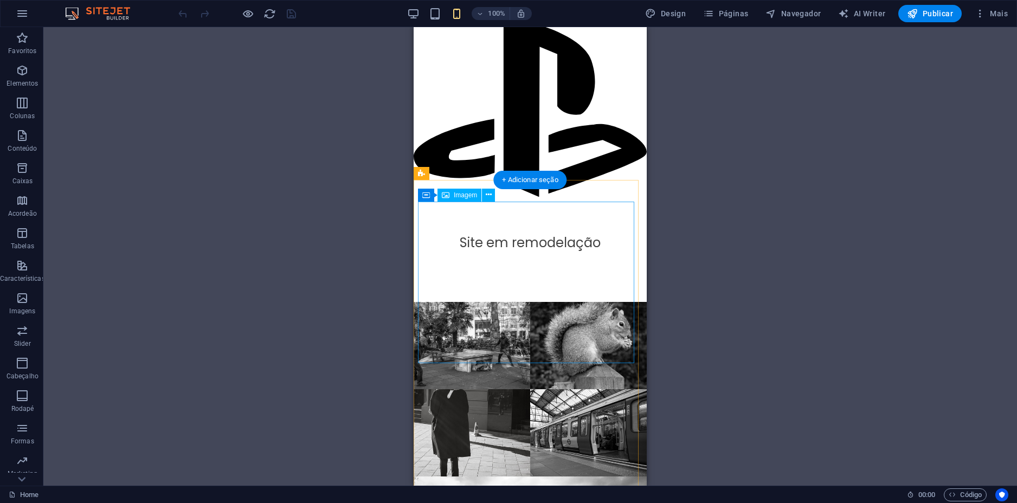
scroll to position [379, 0]
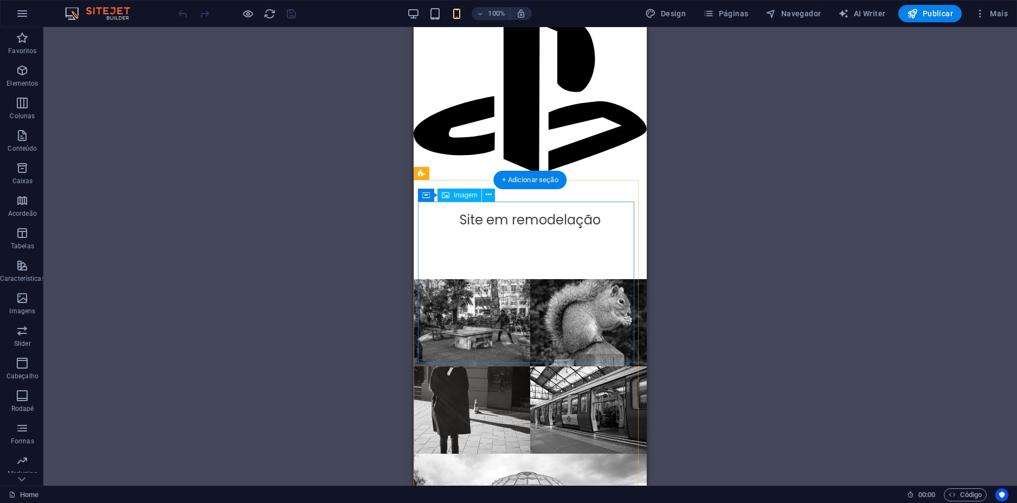
select select "%"
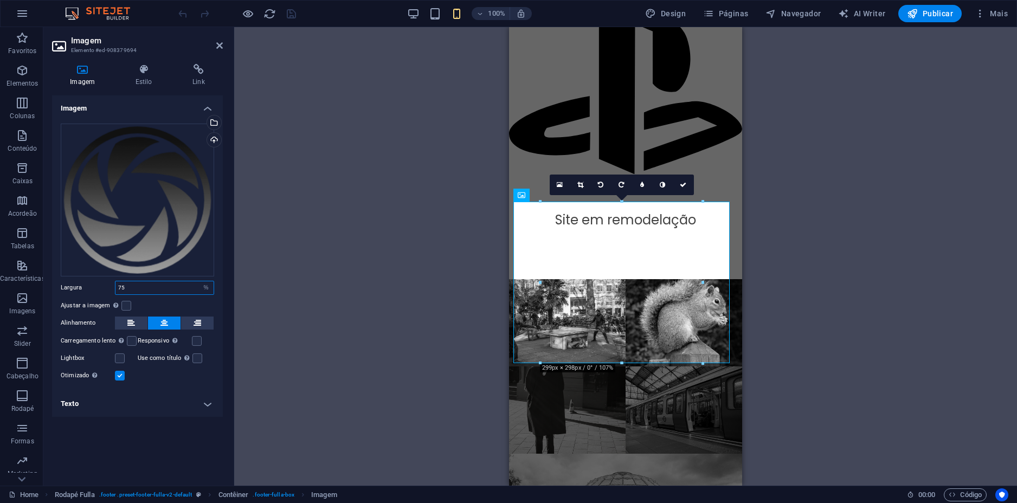
drag, startPoint x: 130, startPoint y: 288, endPoint x: 115, endPoint y: 287, distance: 14.6
click at [115, 287] on div "75 Padrão automático px rem % em vh vw" at bounding box center [164, 288] width 99 height 14
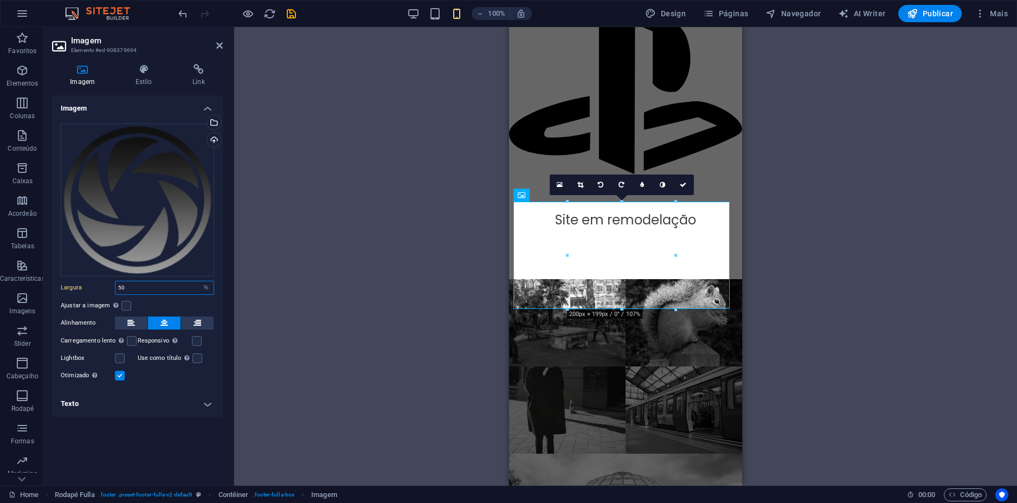
drag, startPoint x: 145, startPoint y: 286, endPoint x: 108, endPoint y: 286, distance: 36.9
click at [108, 286] on div "Largura 50 Padrão automático px rem % em vh vw" at bounding box center [137, 288] width 153 height 14
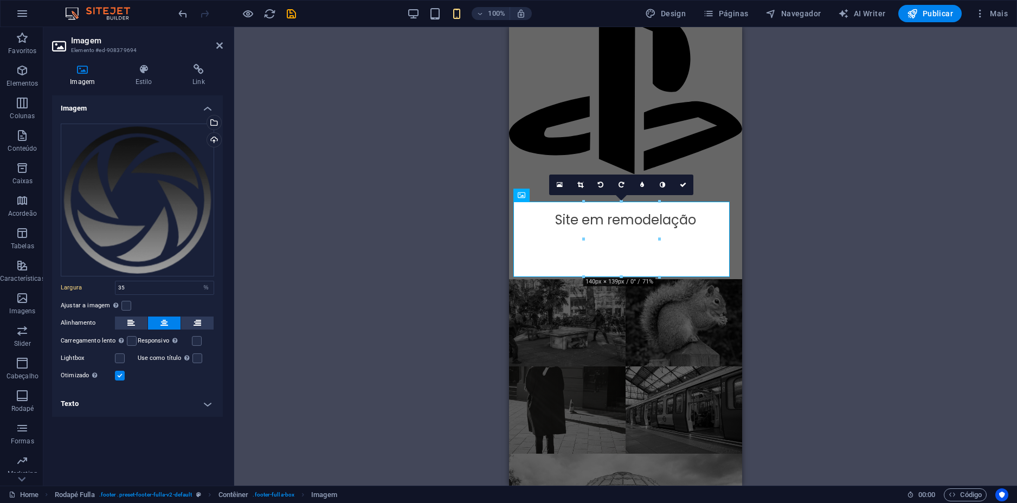
click at [394, 322] on div "H2 Texto Imagem Barra do Menu Espaçador Galeria Galeria Galeria Rodapé Fulla Co…" at bounding box center [625, 256] width 783 height 459
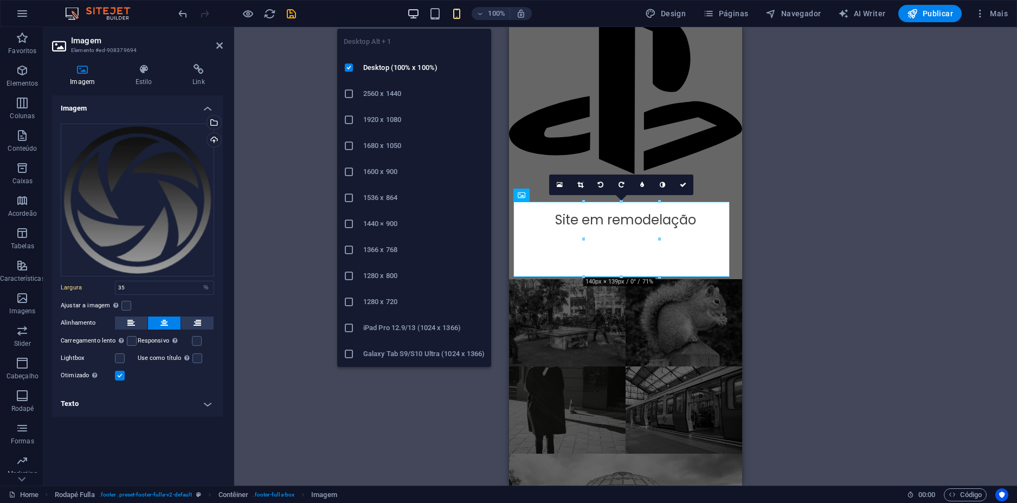
click at [415, 12] on icon "button" at bounding box center [413, 14] width 12 height 12
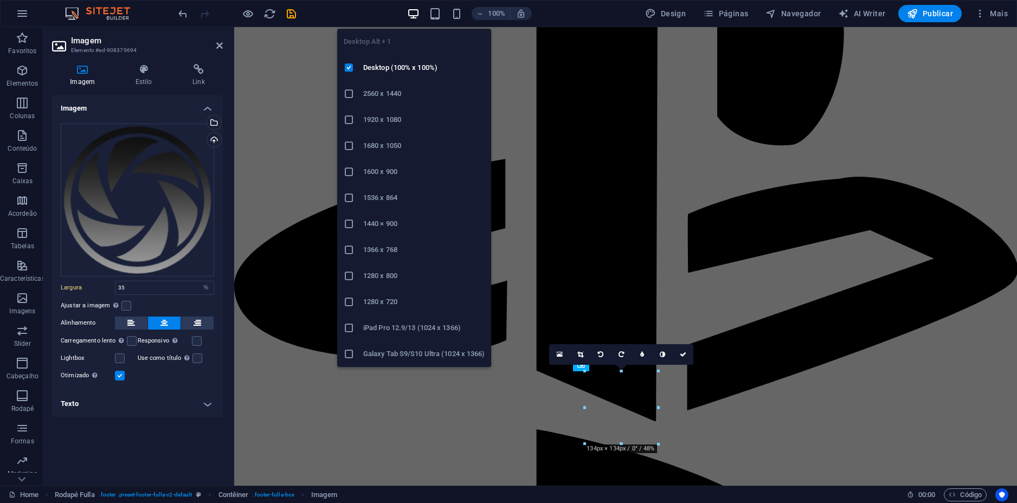
scroll to position [45, 0]
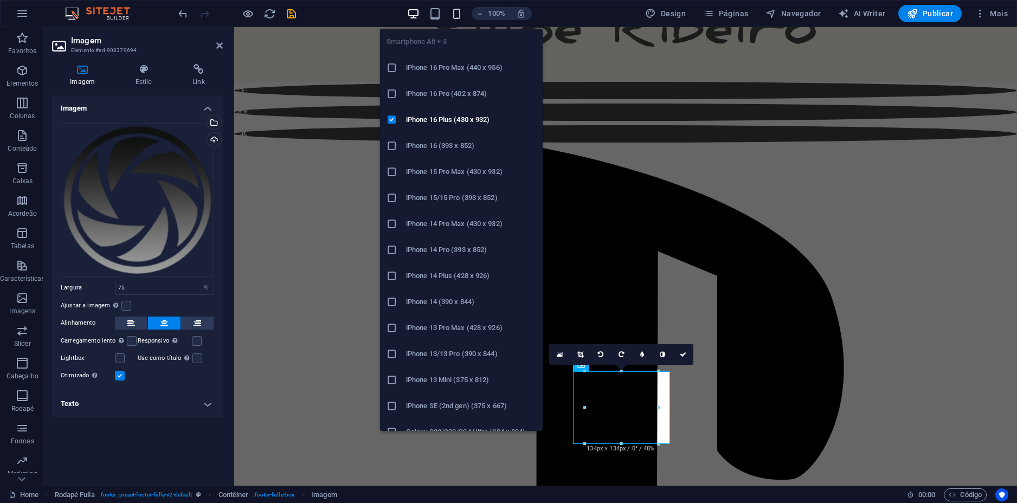
click at [455, 12] on icon "button" at bounding box center [456, 14] width 12 height 12
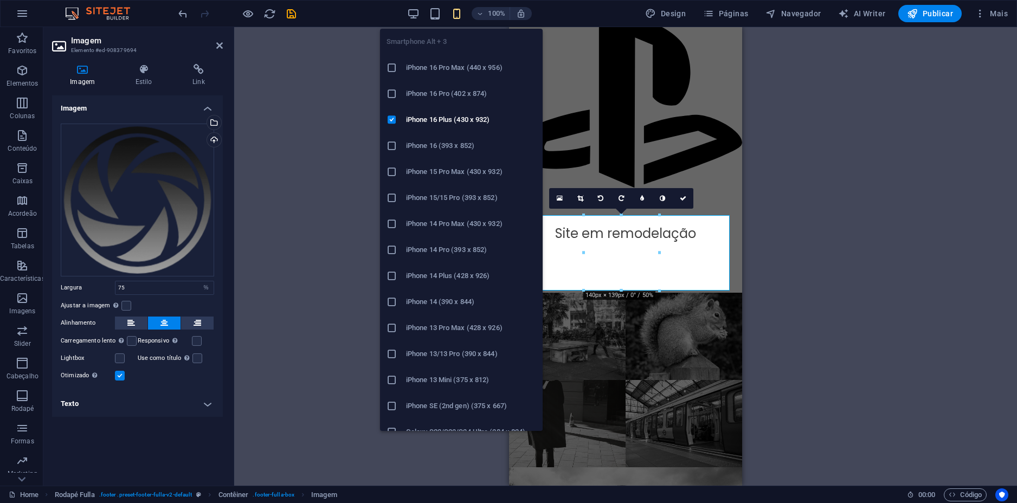
type input "35"
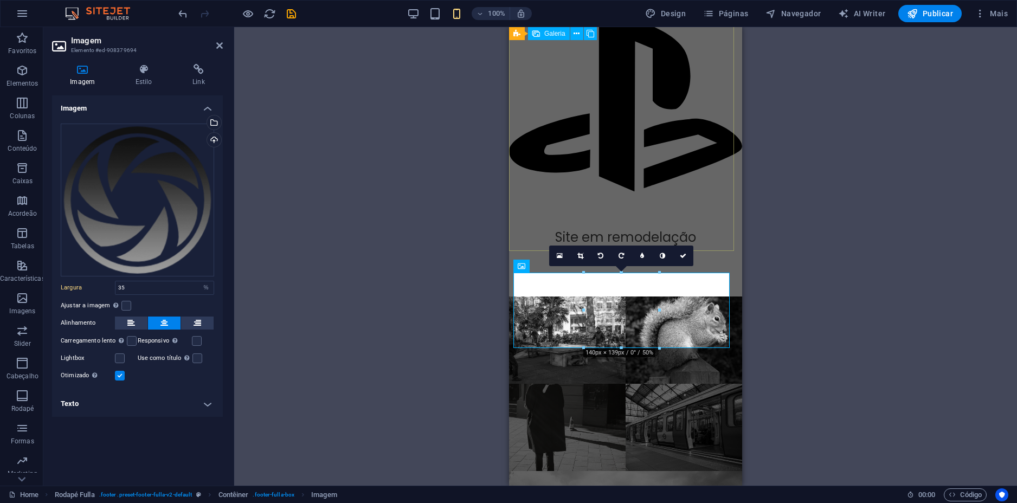
scroll to position [257, 0]
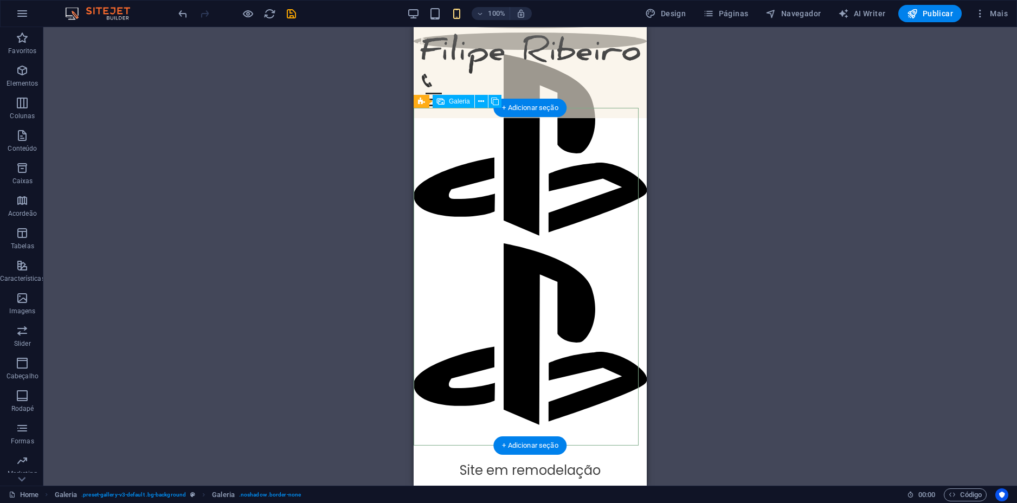
scroll to position [95, 0]
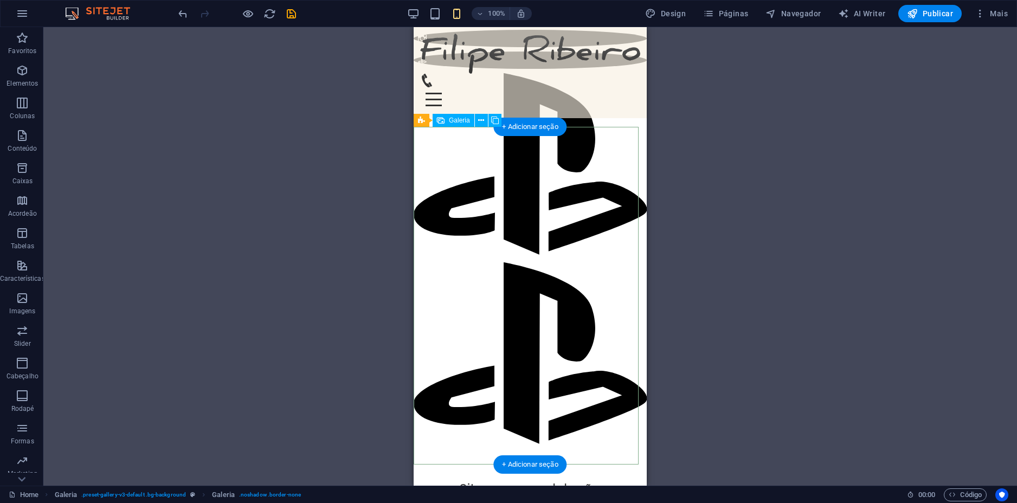
select select "3"
select select "px"
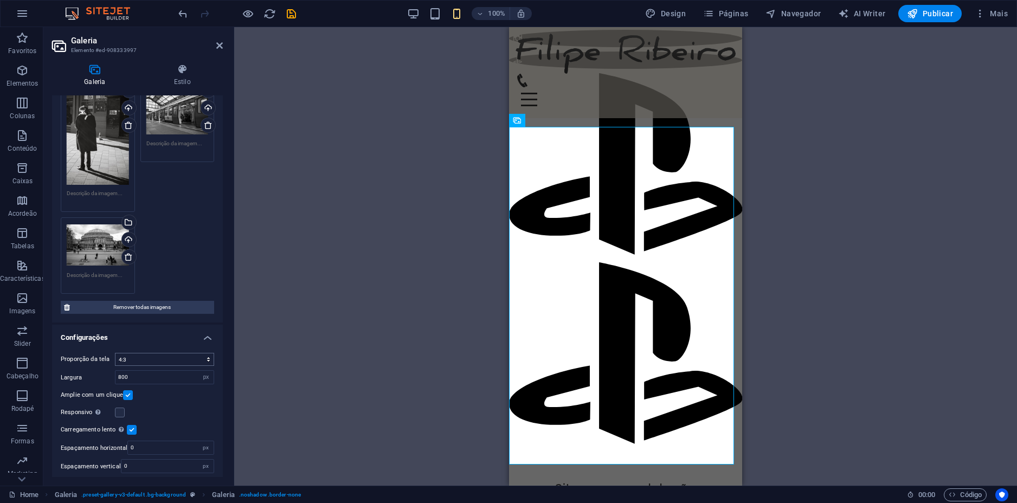
scroll to position [225, 0]
drag, startPoint x: 133, startPoint y: 372, endPoint x: 114, endPoint y: 371, distance: 19.6
click at [114, 371] on div "Largura 800 px %" at bounding box center [137, 376] width 153 height 14
type input "400"
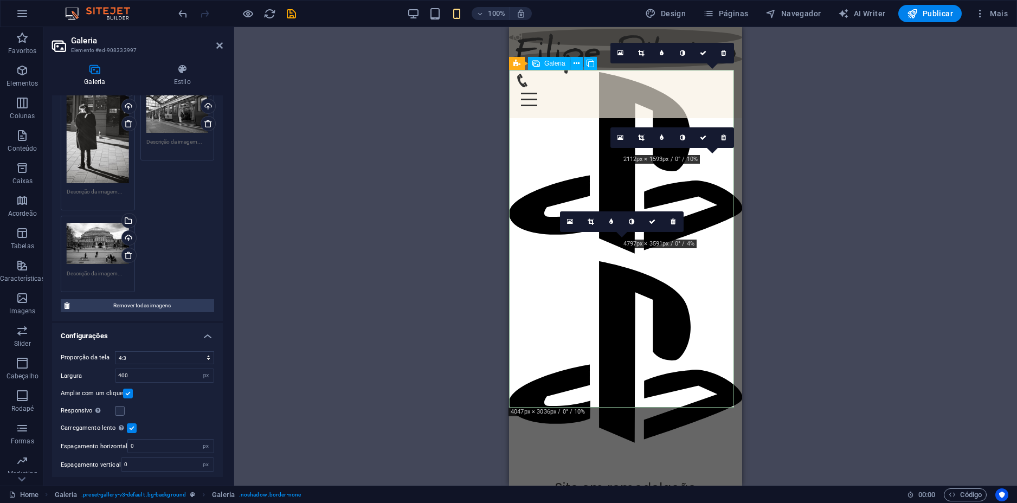
scroll to position [95, 0]
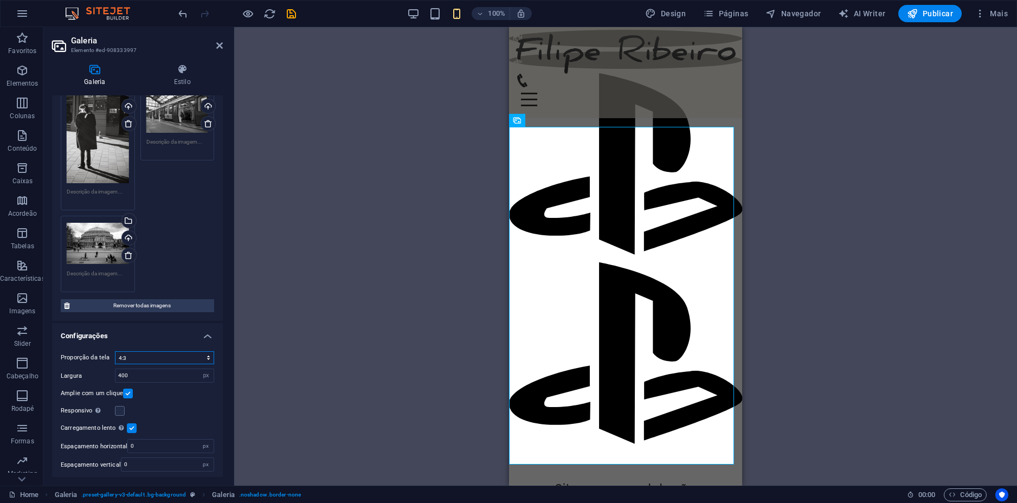
click at [152, 355] on select "Sem proporção fixa 16:9 16:10 4:3 1:1 1:2 2:1" at bounding box center [164, 357] width 99 height 13
click at [115, 351] on select "Sem proporção fixa 16:9 16:10 4:3 1:1 1:2 2:1" at bounding box center [164, 357] width 99 height 13
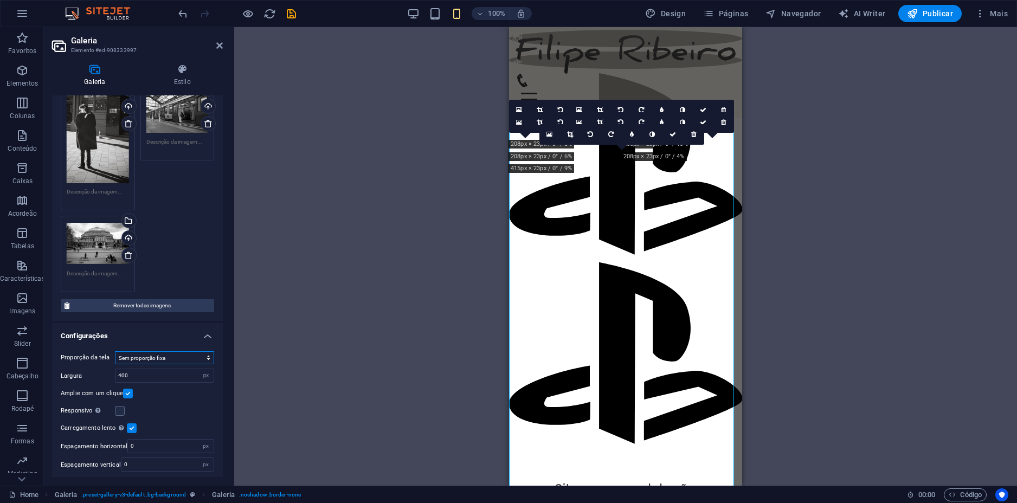
click at [158, 353] on select "Sem proporção fixa 16:9 16:10 4:3 1:1 1:2 2:1" at bounding box center [164, 357] width 99 height 13
select select "4"
click at [115, 351] on select "Sem proporção fixa 16:9 16:10 4:3 1:1 1:2 2:1" at bounding box center [164, 357] width 99 height 13
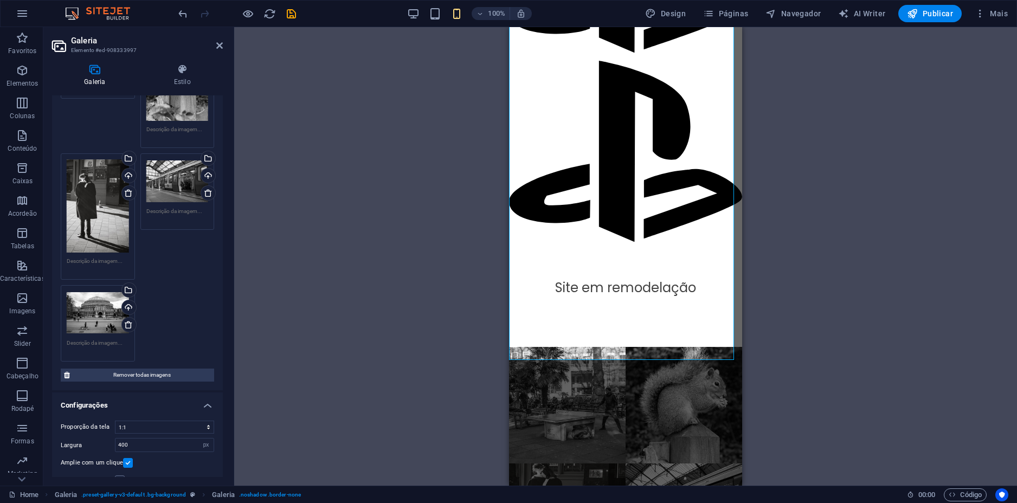
scroll to position [163, 0]
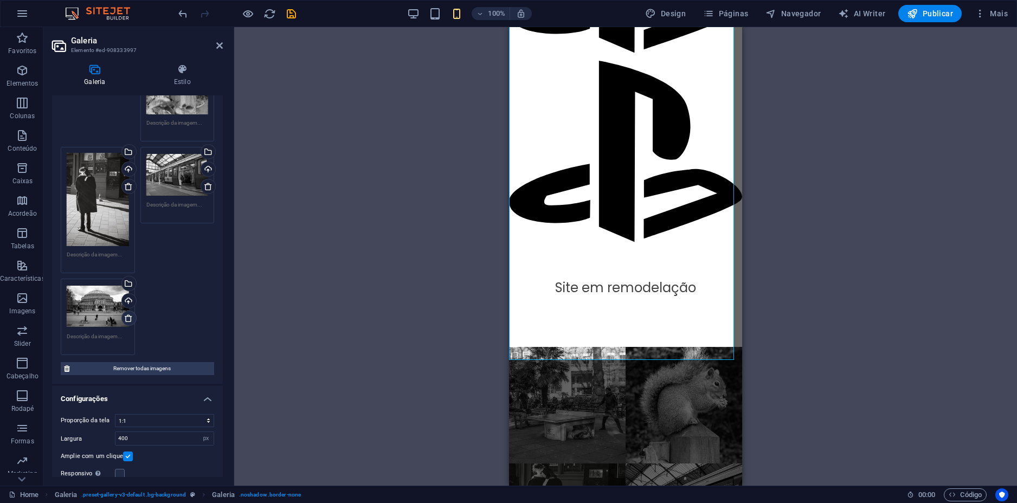
click at [127, 314] on icon at bounding box center [128, 318] width 9 height 9
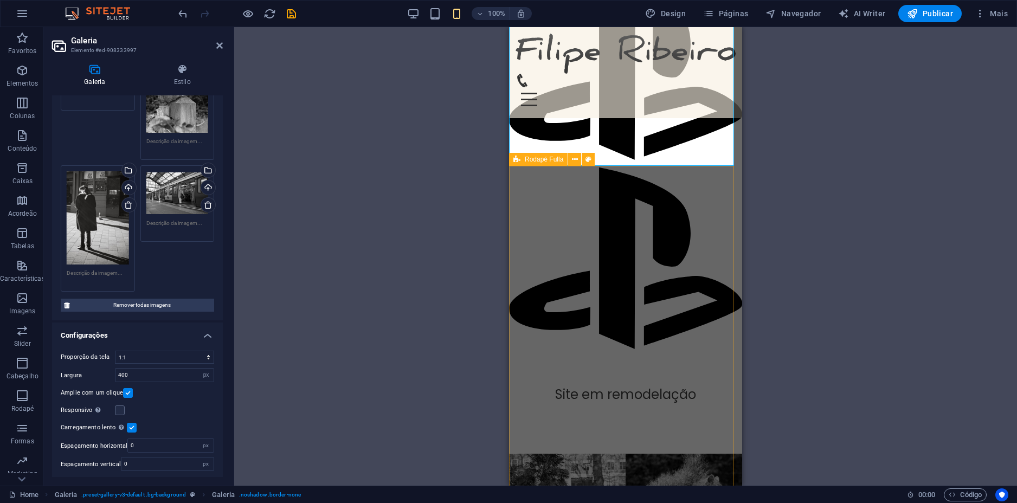
scroll to position [135, 0]
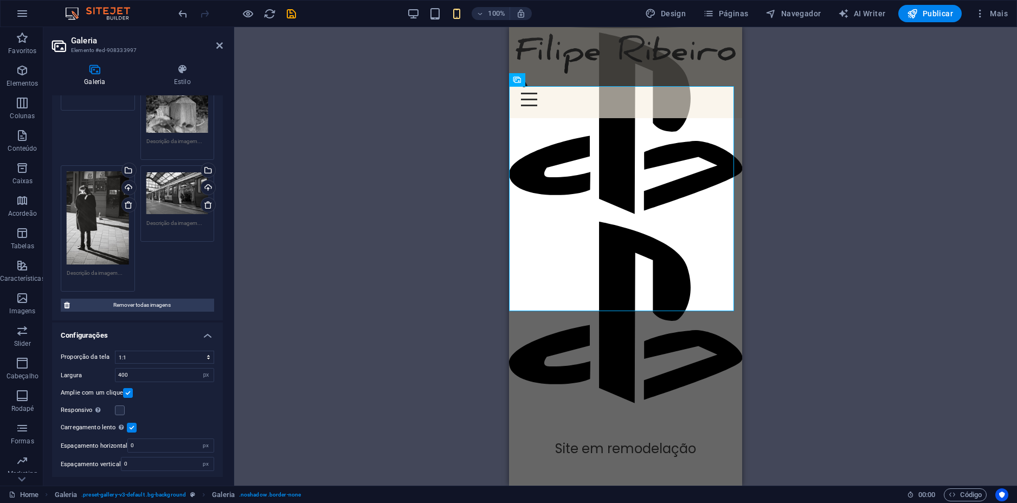
click at [398, 83] on div "Arraste e solte um arquivo para adicioná-lo H2 Texto Imagem Barra do Menu Espaç…" at bounding box center [625, 256] width 783 height 459
click at [682, 80] on div "0" at bounding box center [651, 69] width 165 height 21
click at [583, 51] on figure at bounding box center [625, 54] width 220 height 40
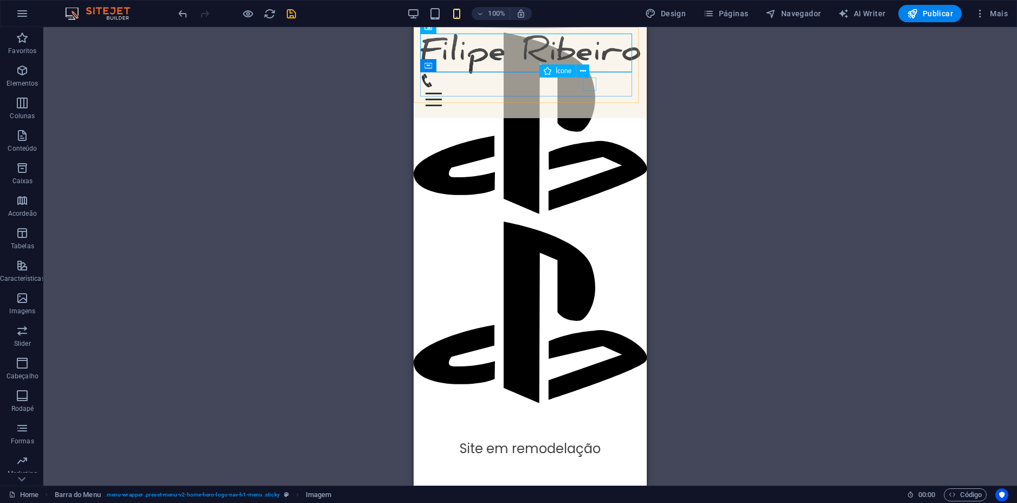
click at [592, 82] on figure at bounding box center [525, 81] width 211 height 14
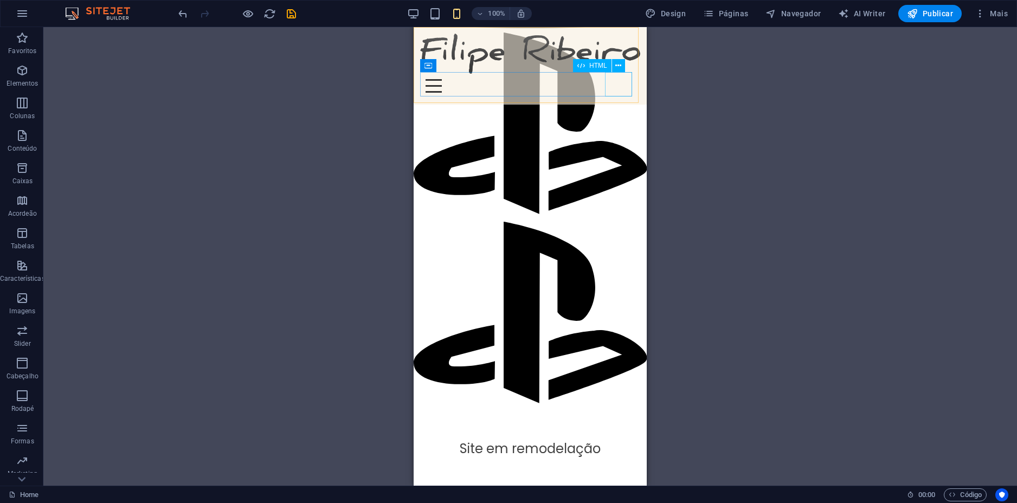
click at [618, 83] on div at bounding box center [530, 86] width 220 height 24
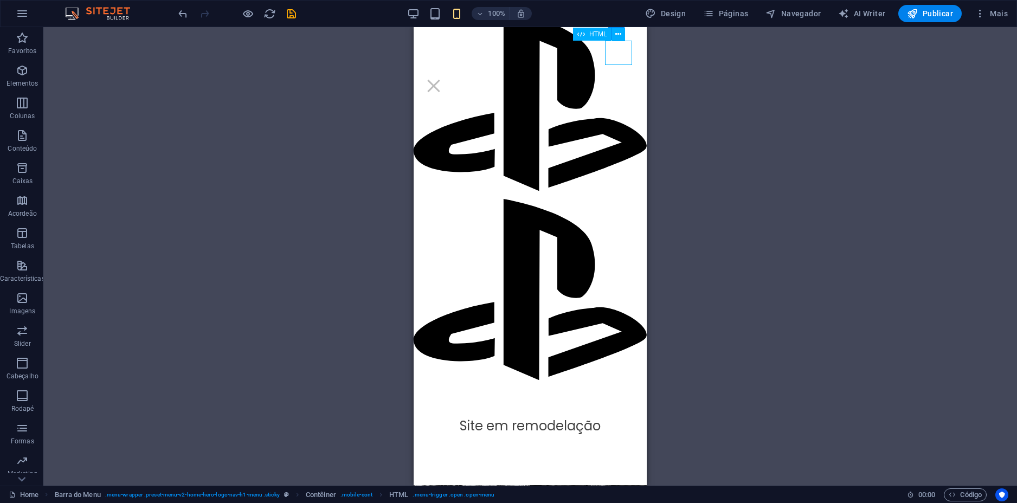
click at [447, 74] on div at bounding box center [433, 86] width 27 height 24
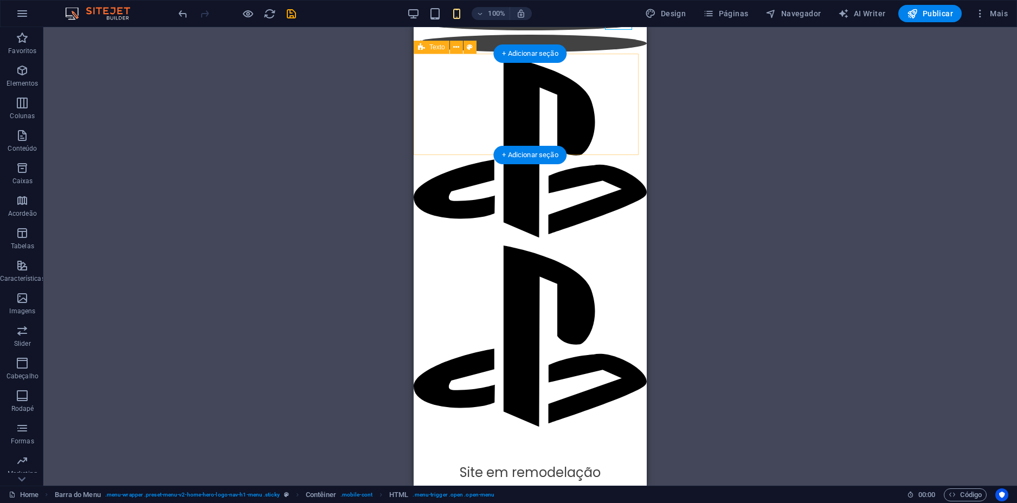
scroll to position [0, 0]
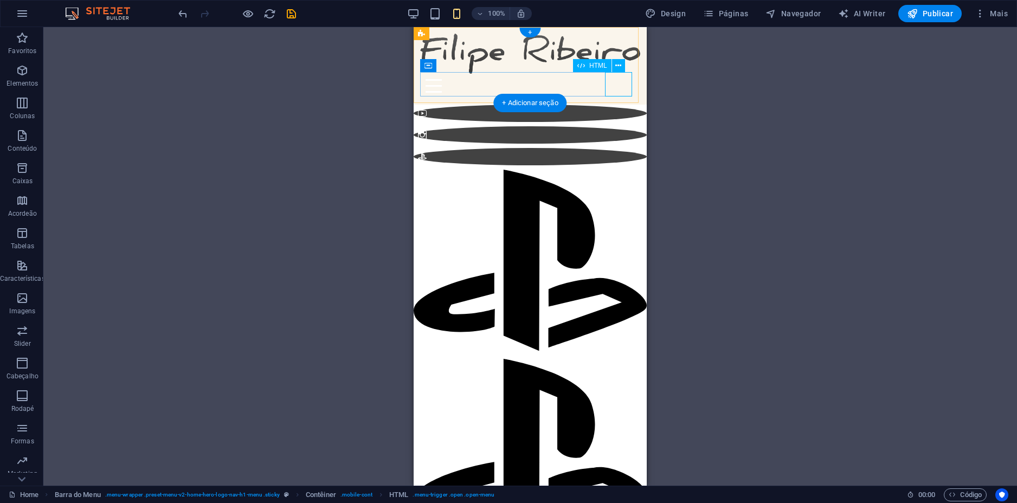
click at [620, 82] on div at bounding box center [530, 86] width 220 height 24
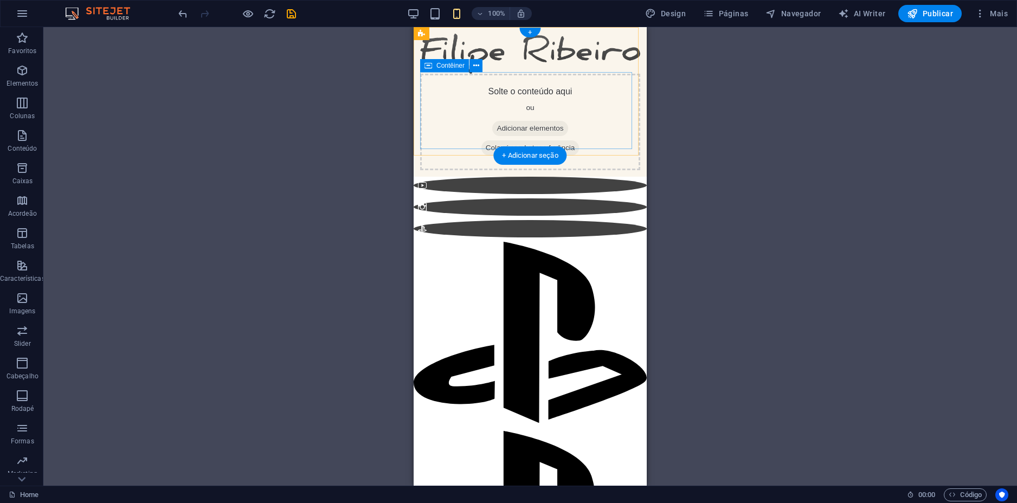
click at [584, 102] on div "Solte o conteúdo aqui ou Adicionar elementos Colar área de transferência" at bounding box center [530, 122] width 220 height 96
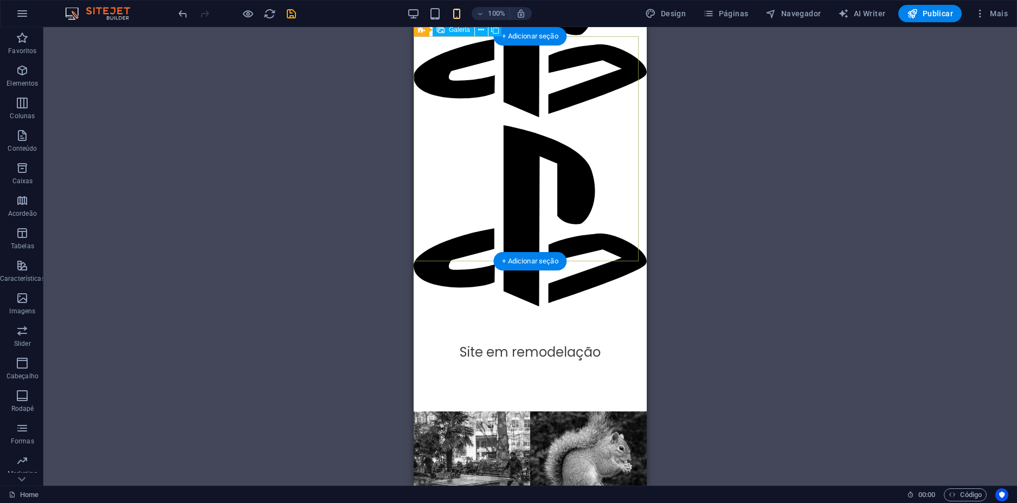
scroll to position [271, 0]
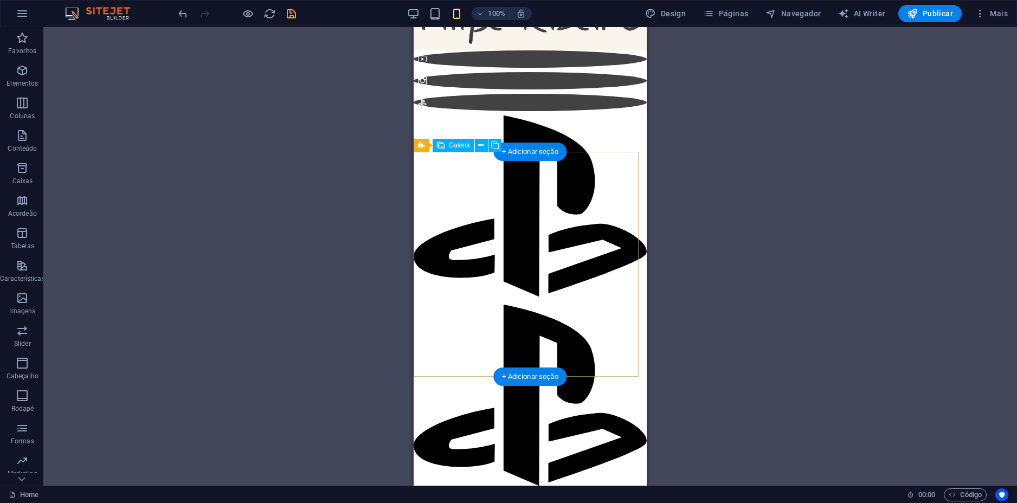
scroll to position [0, 0]
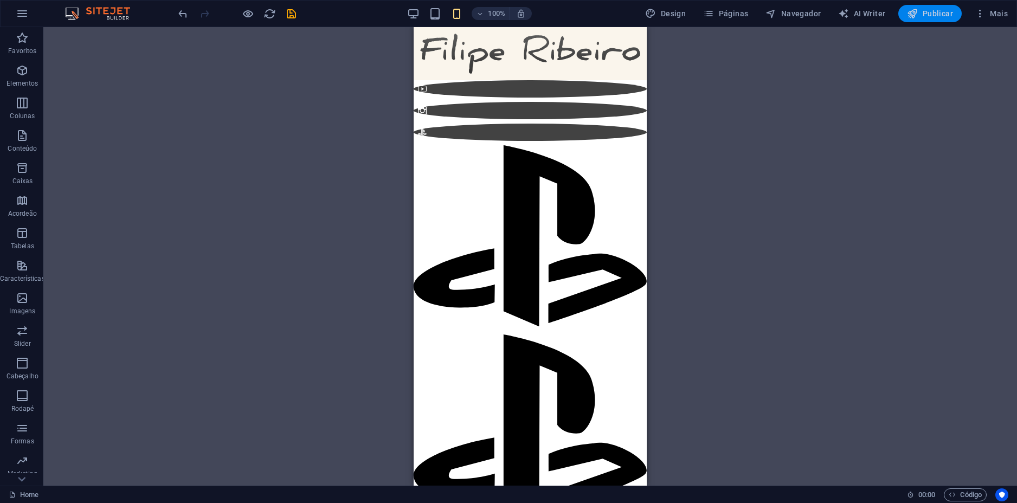
click at [934, 10] on span "Publicar" at bounding box center [930, 13] width 46 height 11
